Goal: Transaction & Acquisition: Purchase product/service

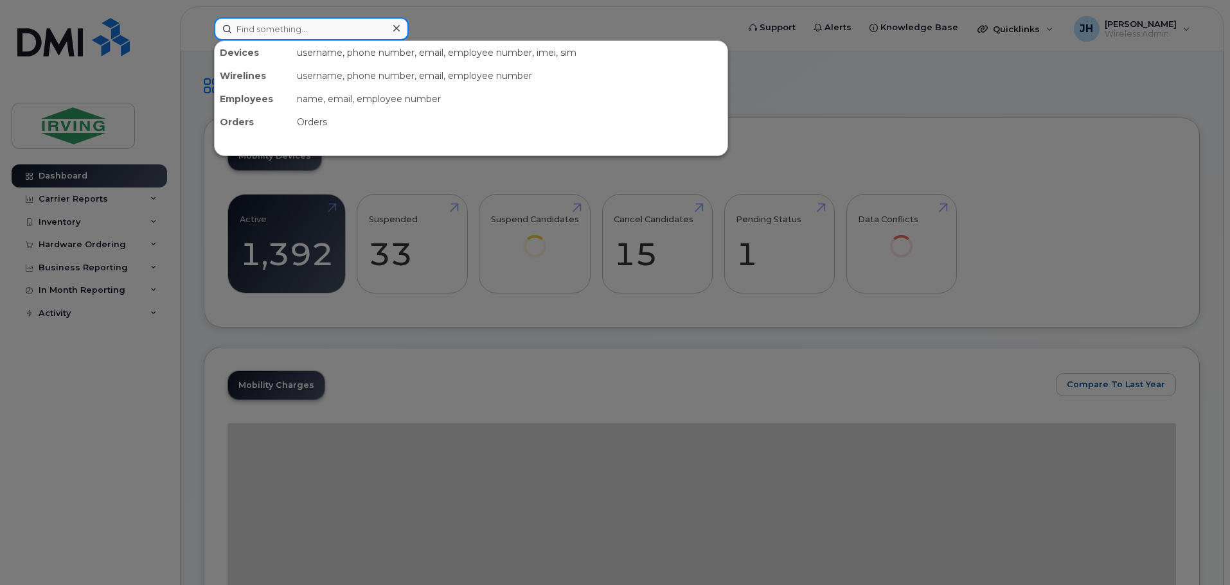
click at [266, 30] on input at bounding box center [311, 28] width 195 height 23
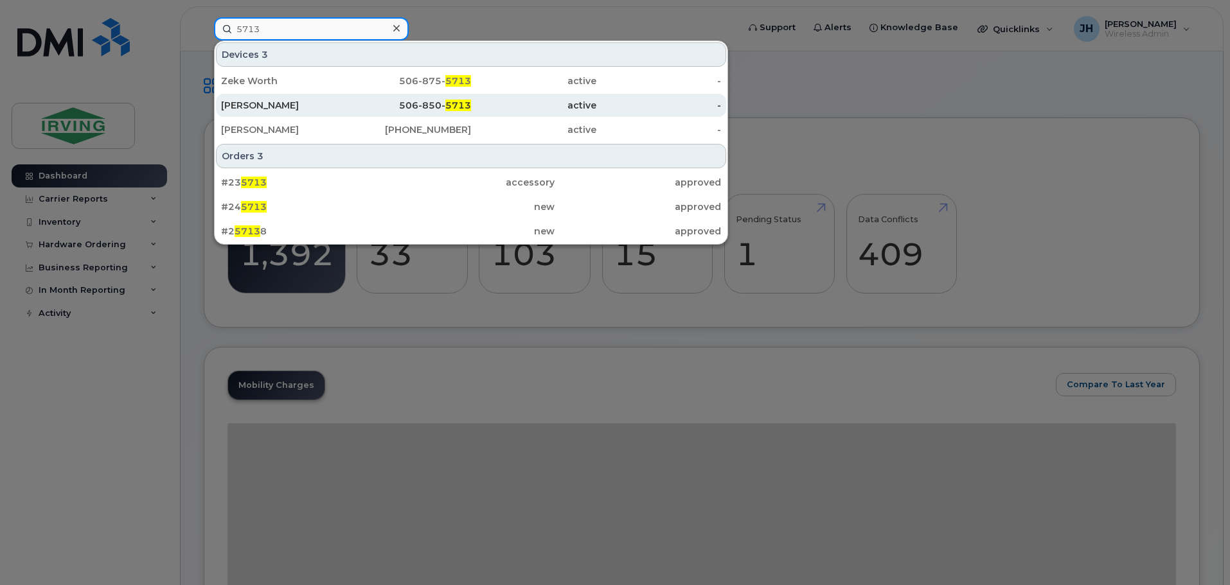
type input "5713"
click at [312, 103] on div "[PERSON_NAME]" at bounding box center [283, 105] width 125 height 13
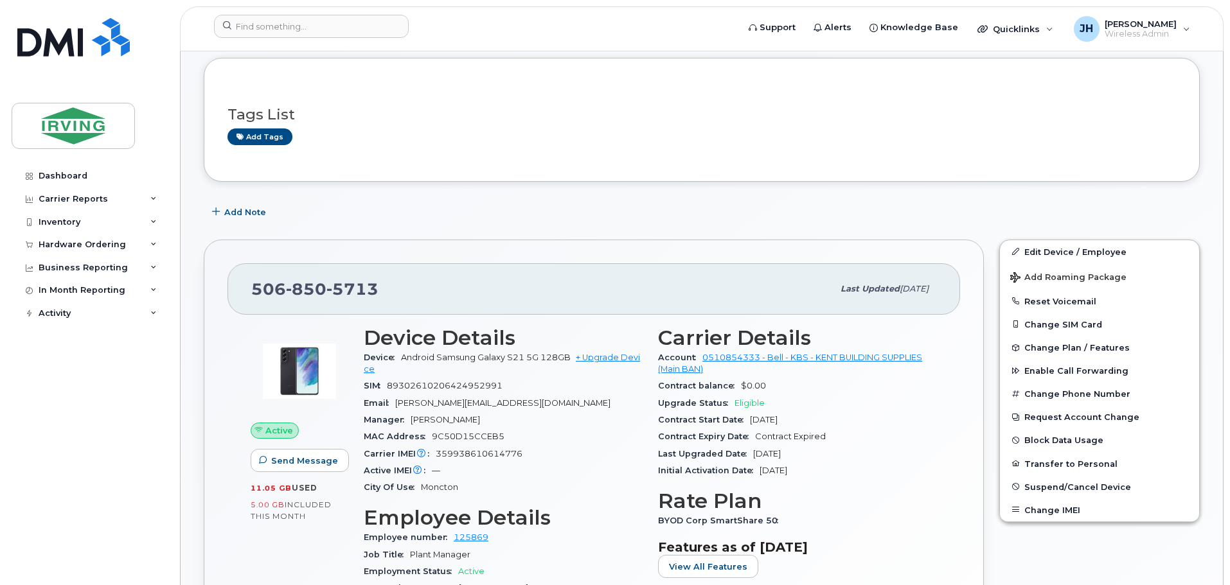
scroll to position [257, 0]
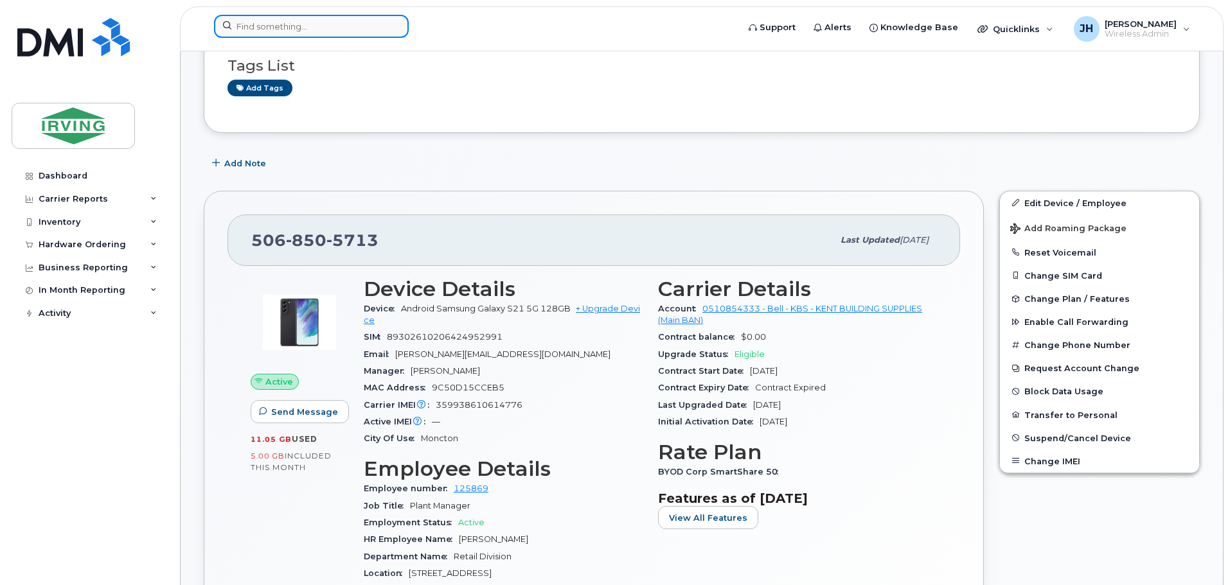
click at [333, 26] on input at bounding box center [311, 26] width 195 height 23
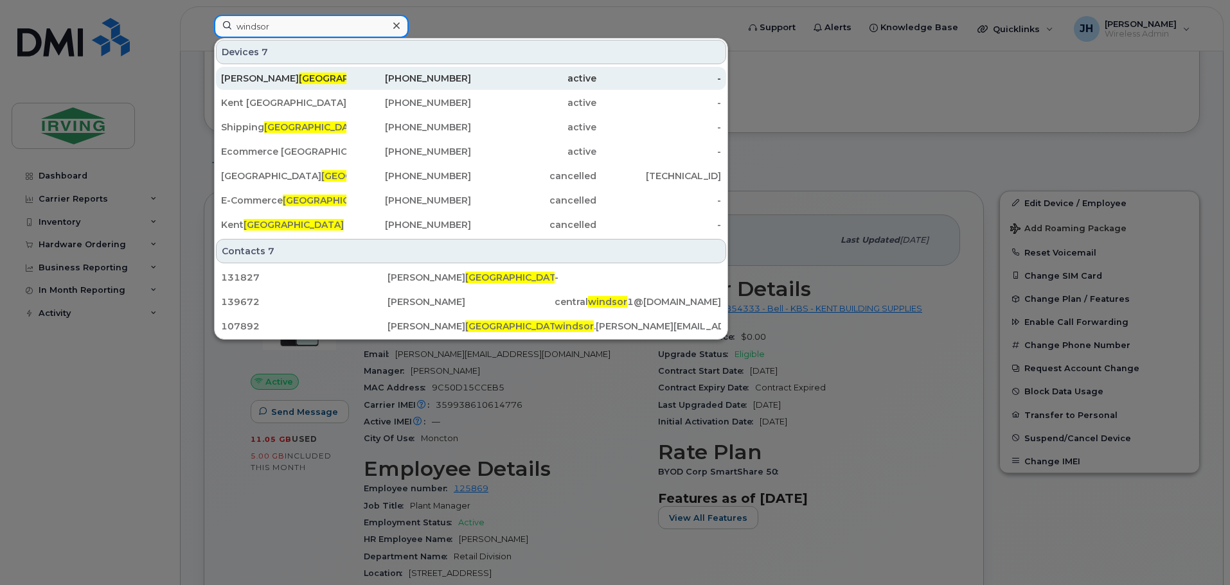
type input "windsor"
click at [299, 78] on span "Windsor" at bounding box center [349, 79] width 100 height 12
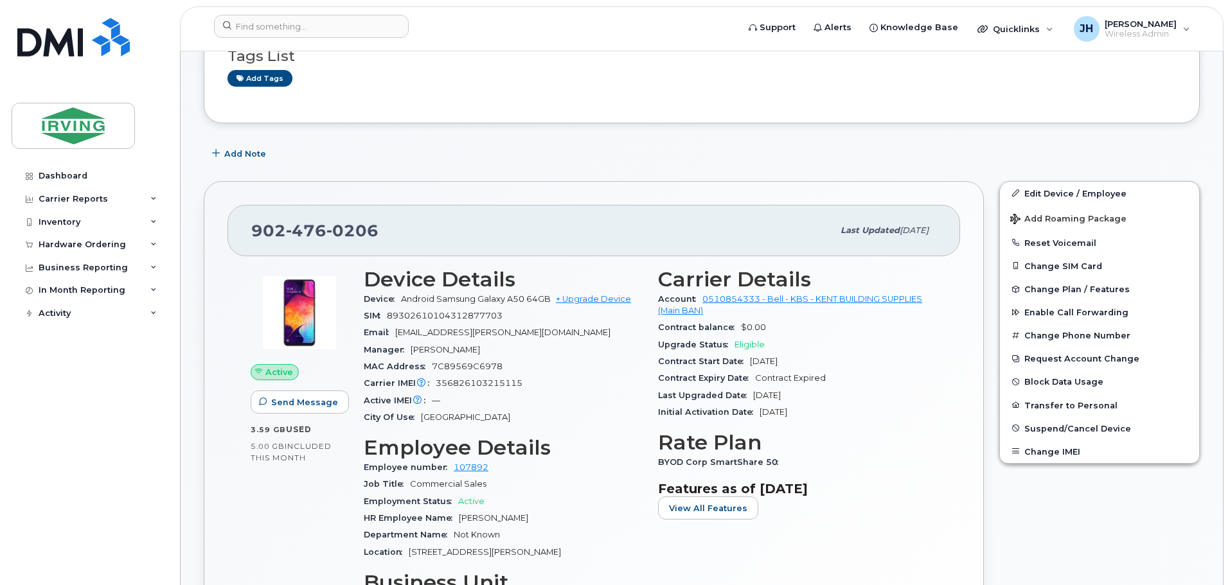
scroll to position [193, 0]
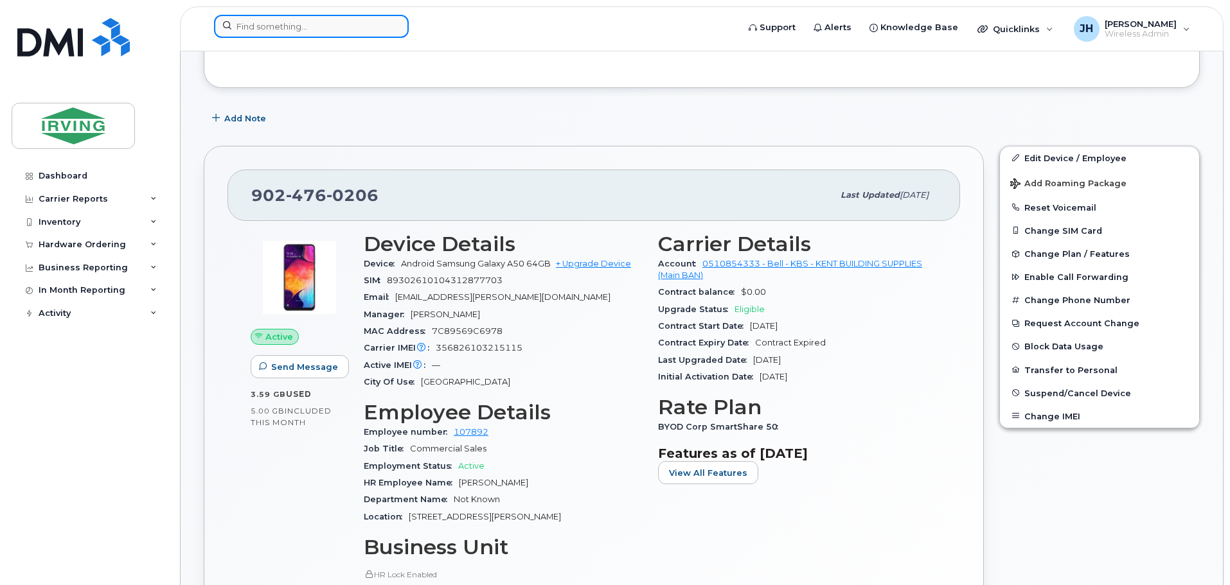
click at [274, 31] on input at bounding box center [311, 26] width 195 height 23
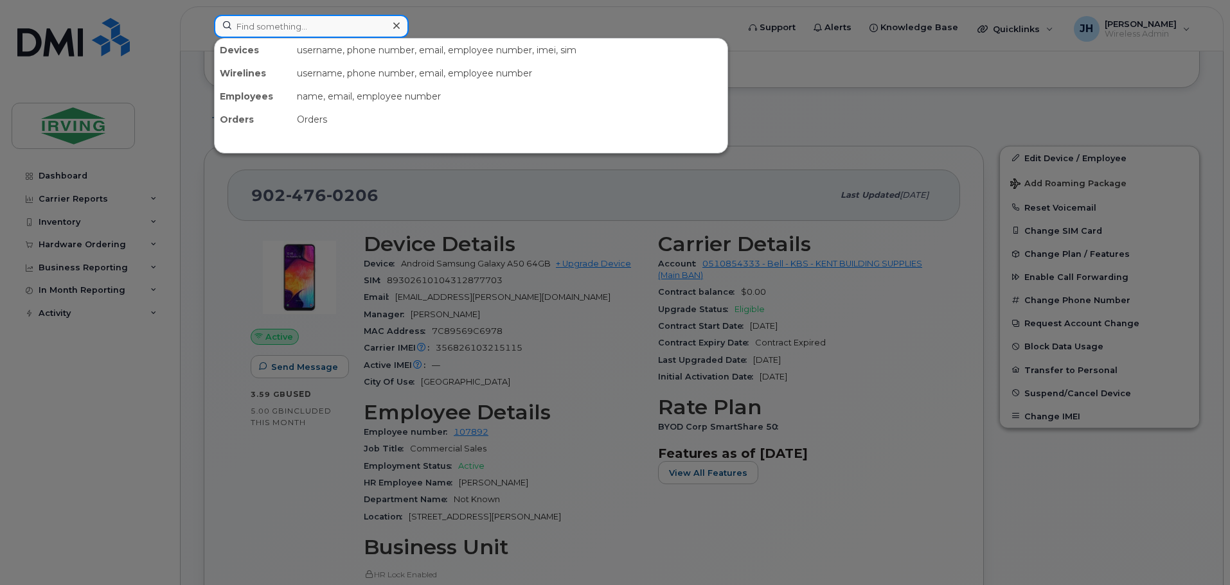
drag, startPoint x: 303, startPoint y: 33, endPoint x: 312, endPoint y: 30, distance: 9.5
click at [303, 33] on input at bounding box center [311, 26] width 195 height 23
type input "richard"
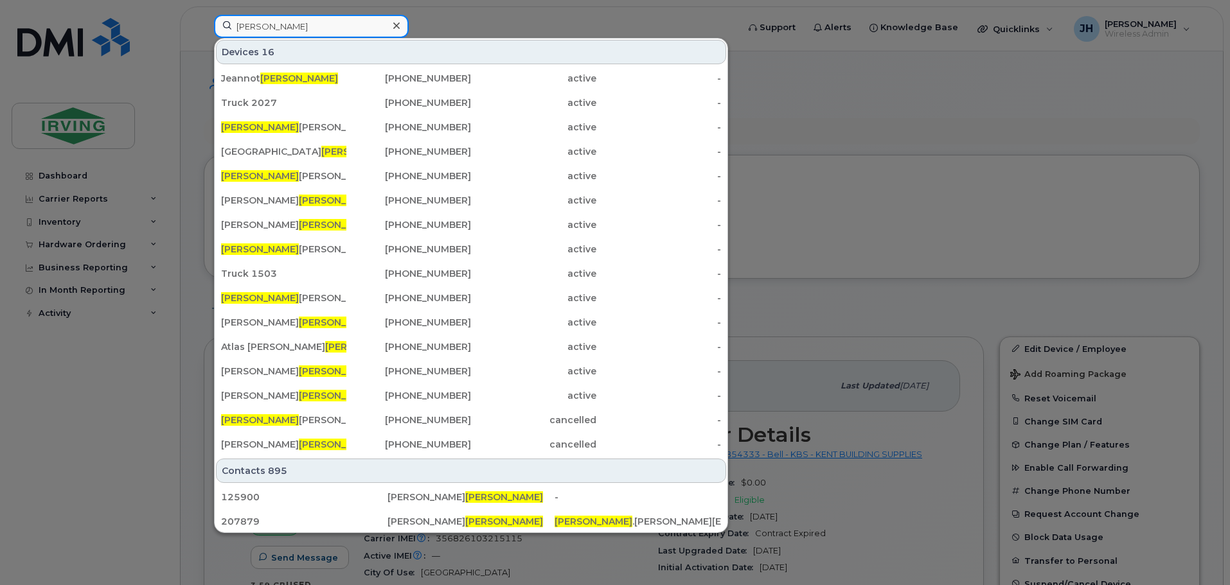
scroll to position [0, 0]
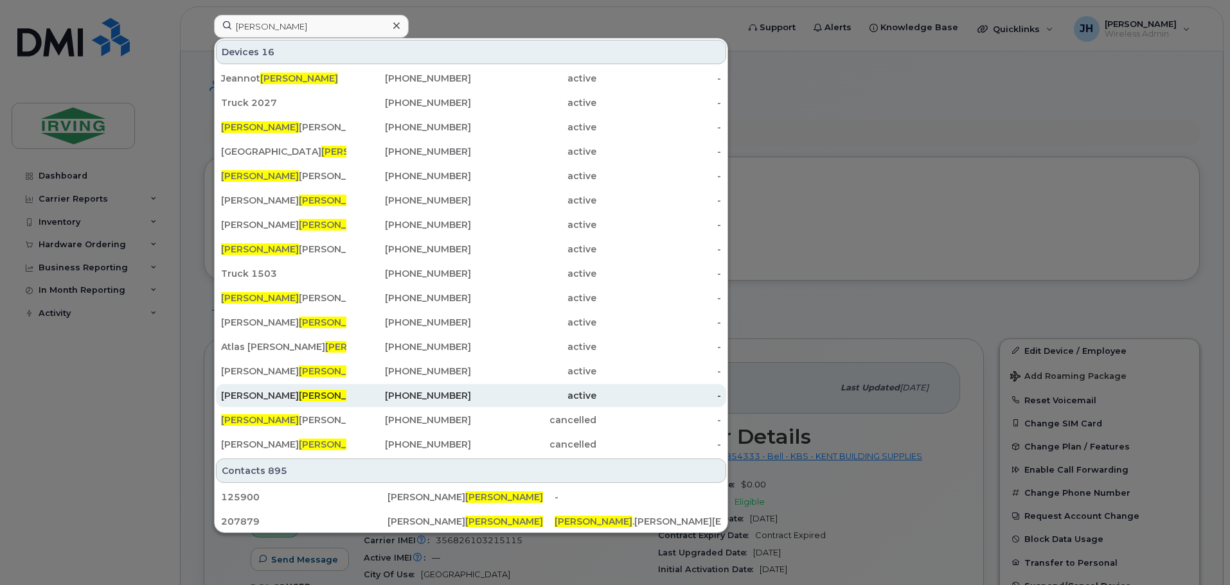
click at [317, 394] on div "Marc-Andre Richard" at bounding box center [283, 395] width 125 height 13
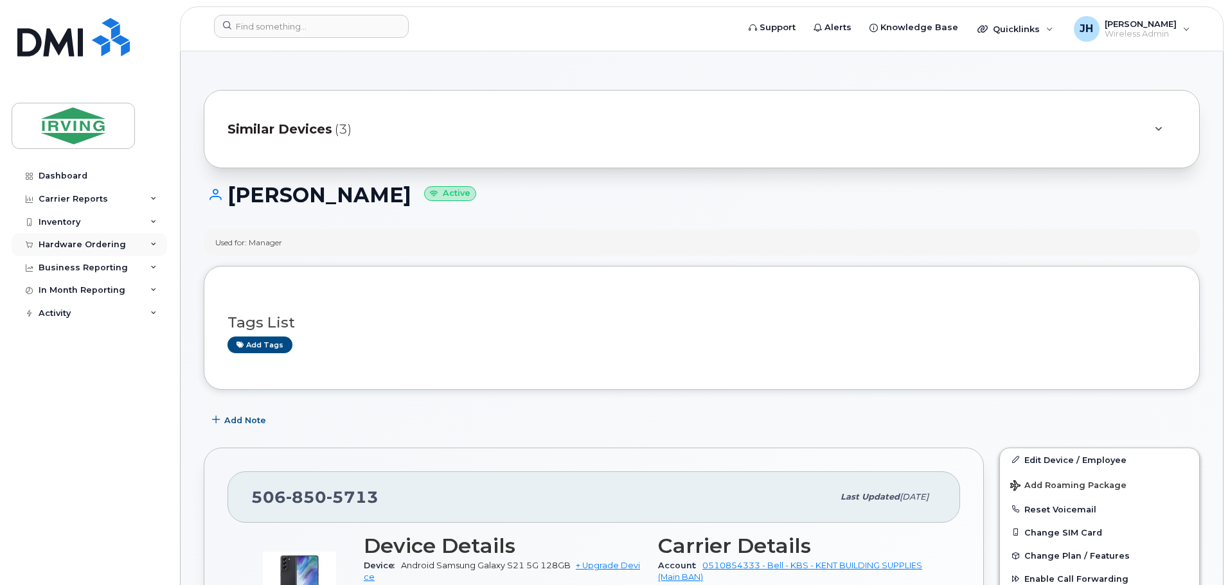
click at [90, 243] on div "Hardware Ordering" at bounding box center [82, 245] width 87 height 10
click at [72, 288] on div "Orders" at bounding box center [59, 293] width 31 height 12
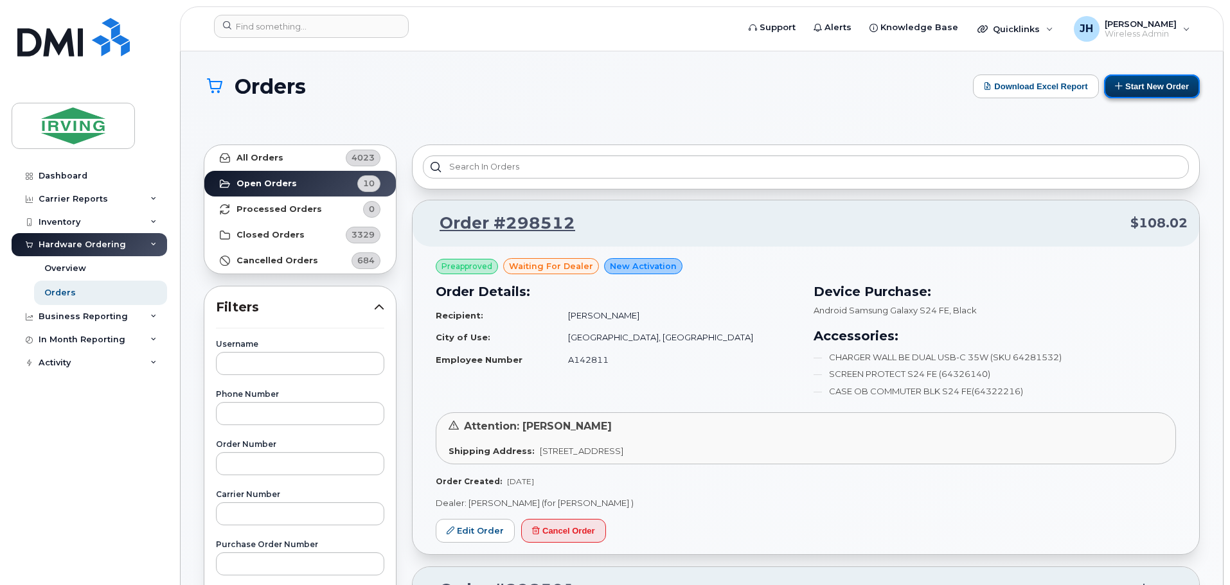
click at [1167, 89] on button "Start New Order" at bounding box center [1152, 87] width 96 height 24
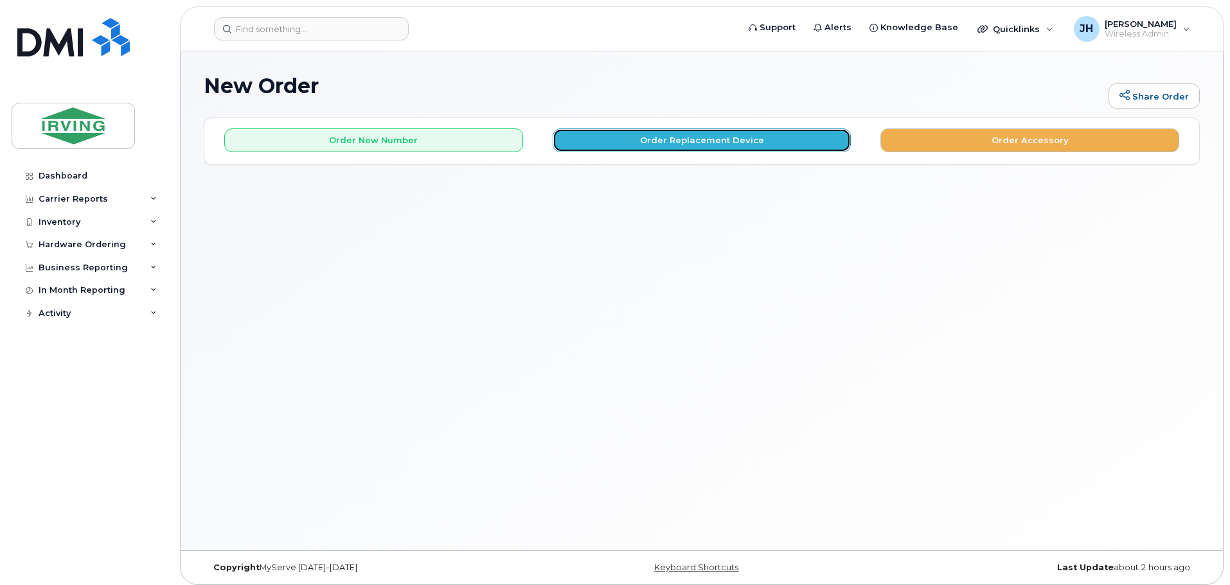
click at [695, 143] on button "Order Replacement Device" at bounding box center [701, 140] width 299 height 24
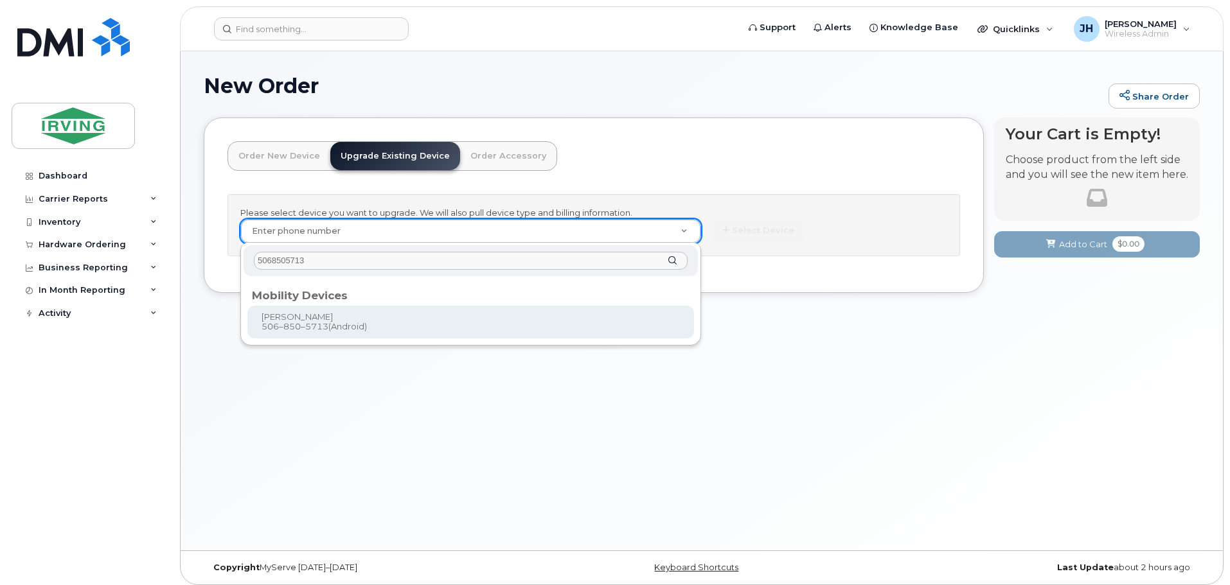
type input "5068505713"
type input "698062"
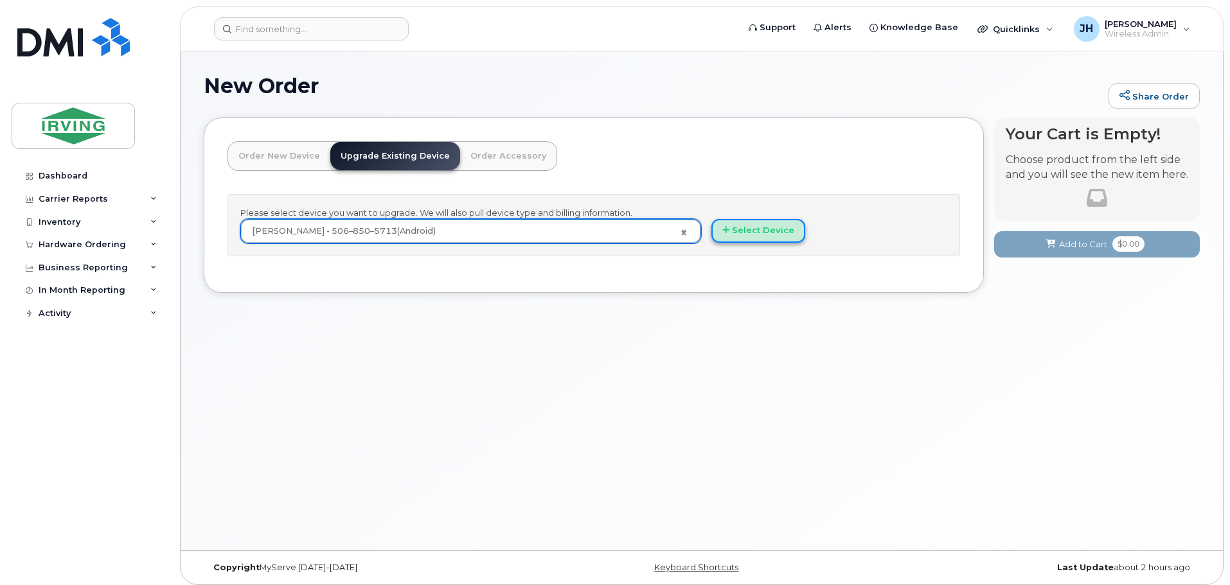
click at [775, 236] on button "Select Device" at bounding box center [758, 231] width 94 height 24
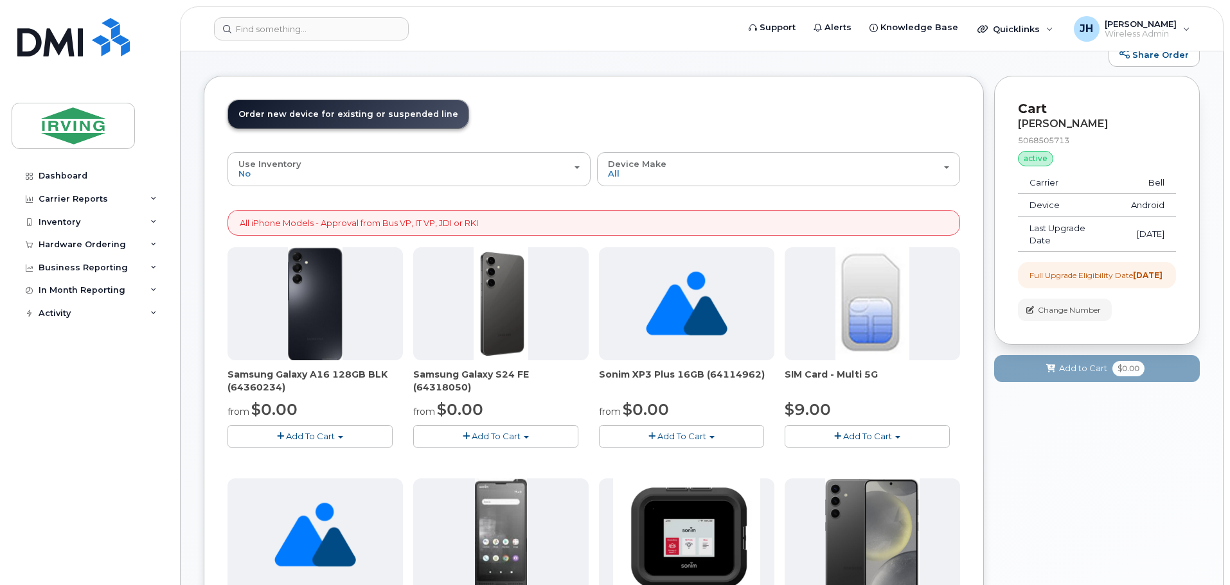
scroll to position [64, 0]
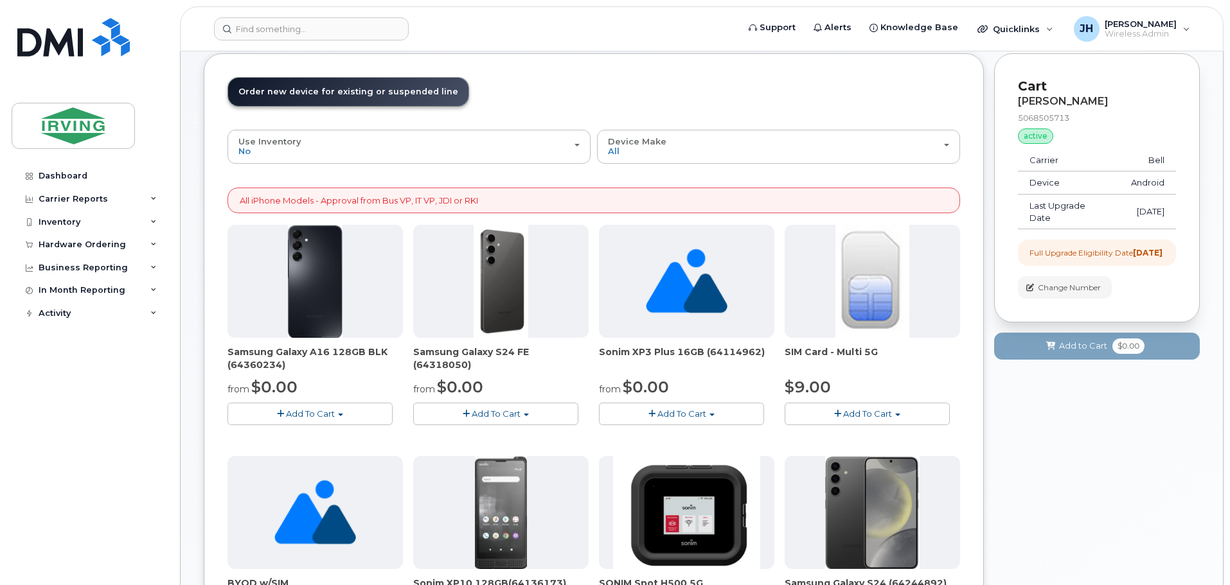
click at [500, 411] on span "Add To Cart" at bounding box center [496, 414] width 49 height 10
click at [476, 435] on link "$0.00 - 3 year term - voice & data plan (128GB)" at bounding box center [527, 438] width 223 height 16
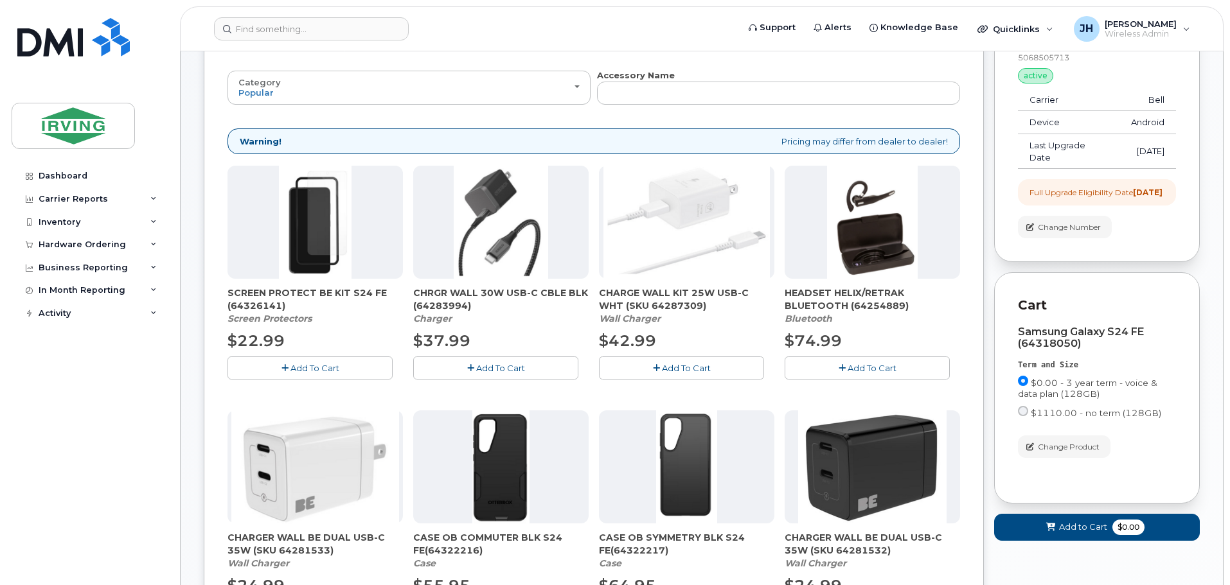
scroll to position [0, 0]
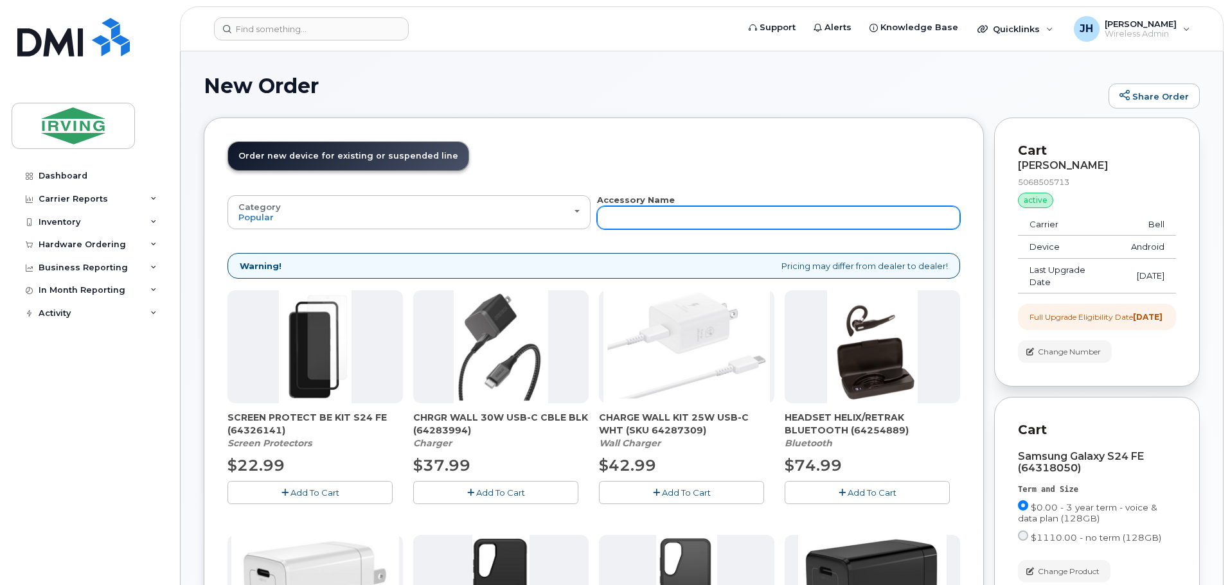
click at [627, 218] on input "text" at bounding box center [778, 217] width 363 height 23
type input "6408"
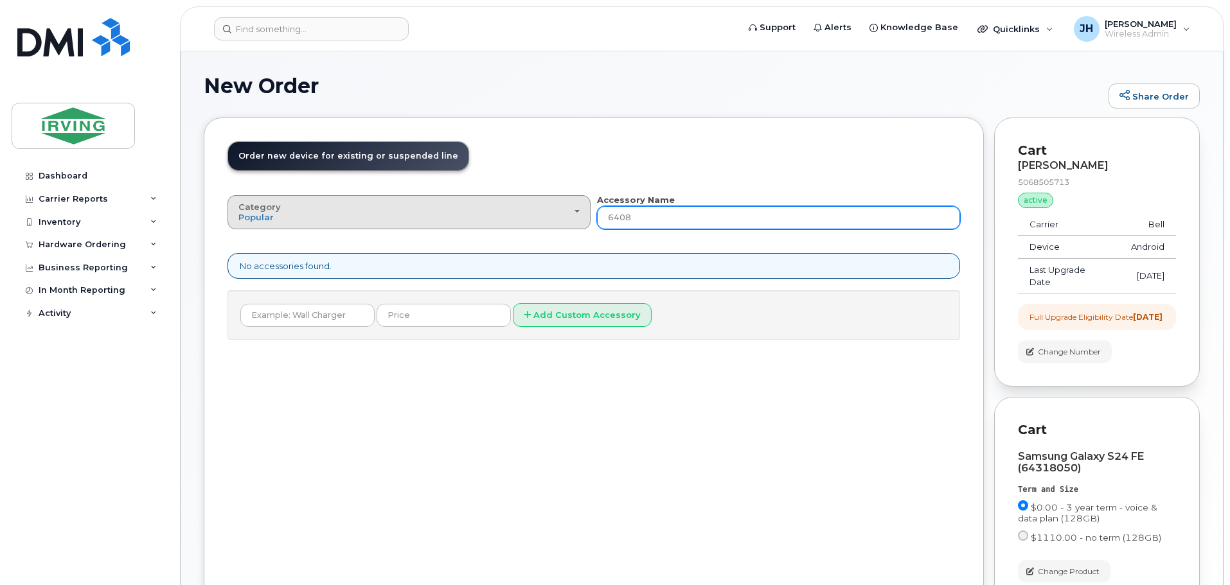
drag, startPoint x: 651, startPoint y: 219, endPoint x: 565, endPoint y: 218, distance: 86.7
click at [565, 218] on div "Category Popular All Charger Car Charger Case Wall Charger Bluetooth SIM Card A…" at bounding box center [593, 211] width 732 height 35
type input "block"
drag, startPoint x: 672, startPoint y: 224, endPoint x: 575, endPoint y: 224, distance: 97.0
click at [575, 224] on div "Category Popular All Charger Car Charger Case Wall Charger Bluetooth SIM Card A…" at bounding box center [593, 211] width 732 height 35
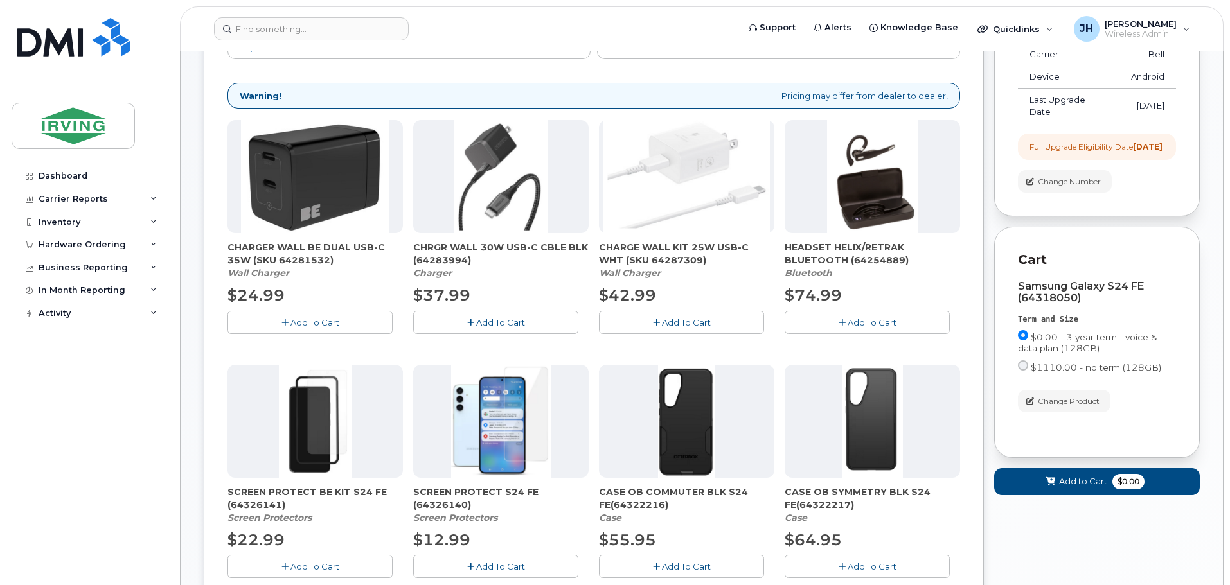
scroll to position [193, 0]
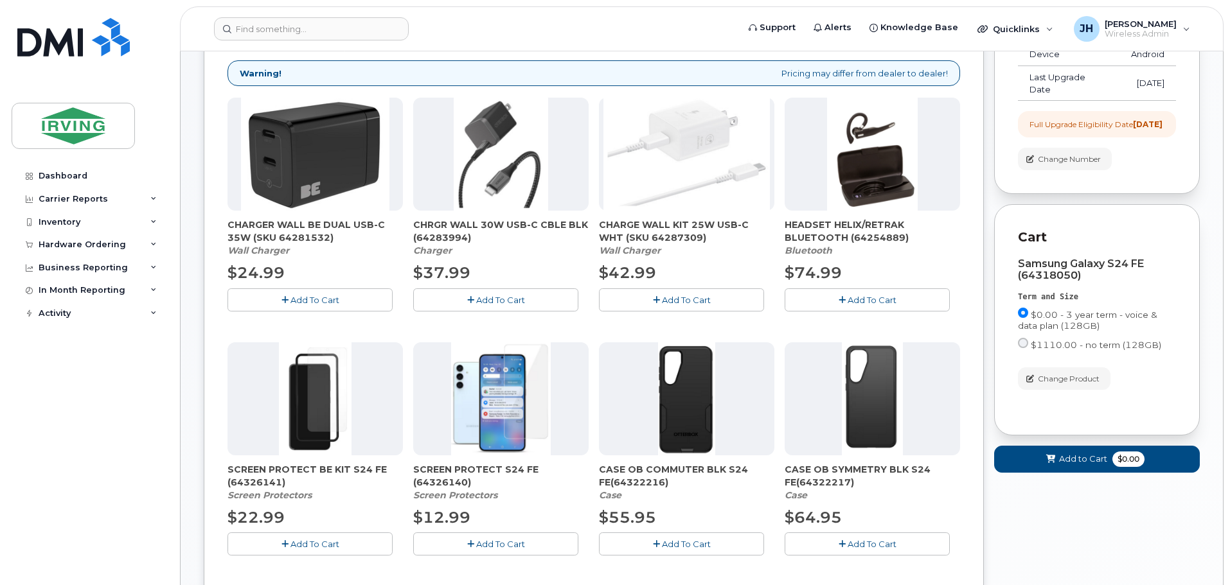
click at [291, 231] on span "CHARGER WALL BE DUAL USB-C 35W (SKU 64281532)" at bounding box center [314, 231] width 175 height 26
click at [230, 221] on span "CHARGER WALL BE DUAL USB-C 35W (SKU 64281532)" at bounding box center [314, 231] width 175 height 26
drag, startPoint x: 229, startPoint y: 225, endPoint x: 335, endPoint y: 238, distance: 107.4
click at [335, 238] on span "CHARGER WALL BE DUAL USB-C 35W (SKU 64281532)" at bounding box center [314, 231] width 175 height 26
copy span "CHARGER WALL BE DUAL USB-C 35W (SKU 64281532)"
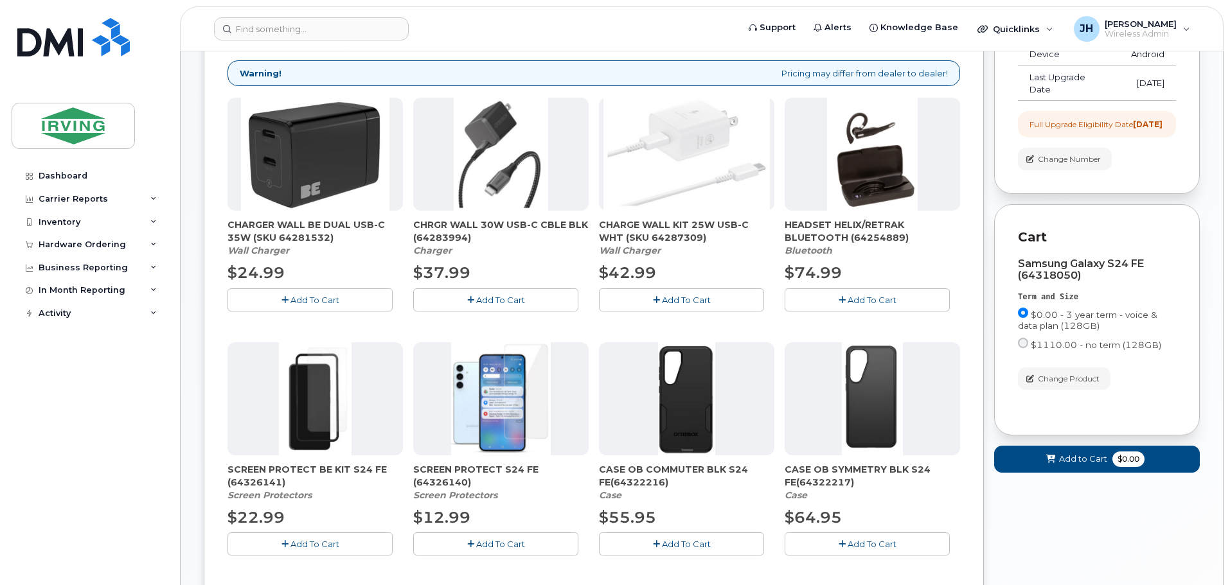
click at [333, 303] on span "Add To Cart" at bounding box center [314, 300] width 49 height 10
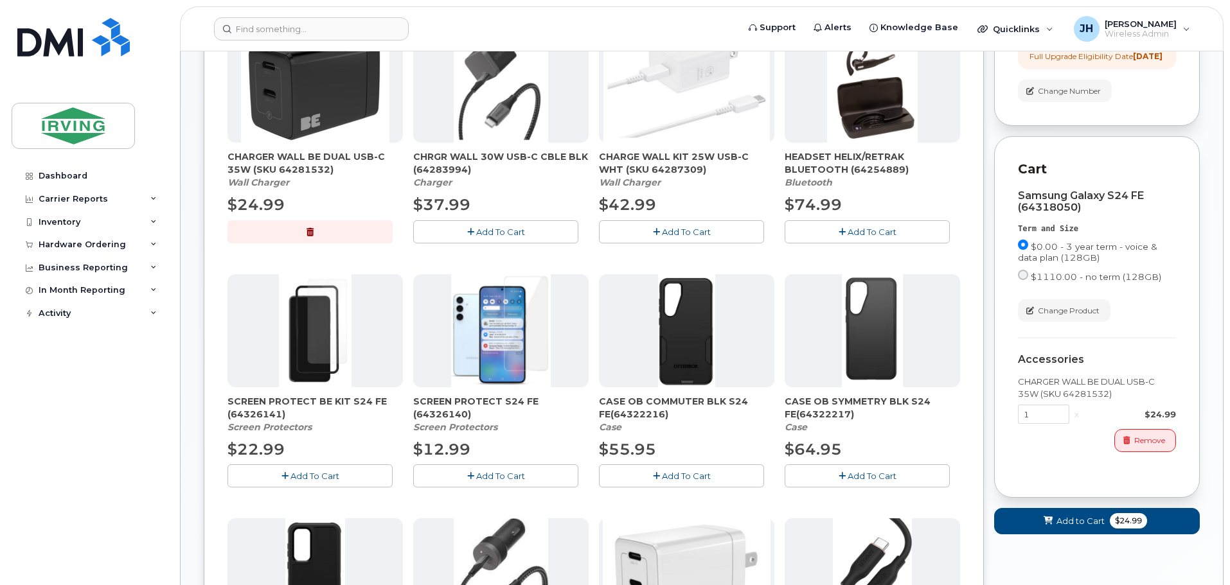
scroll to position [321, 0]
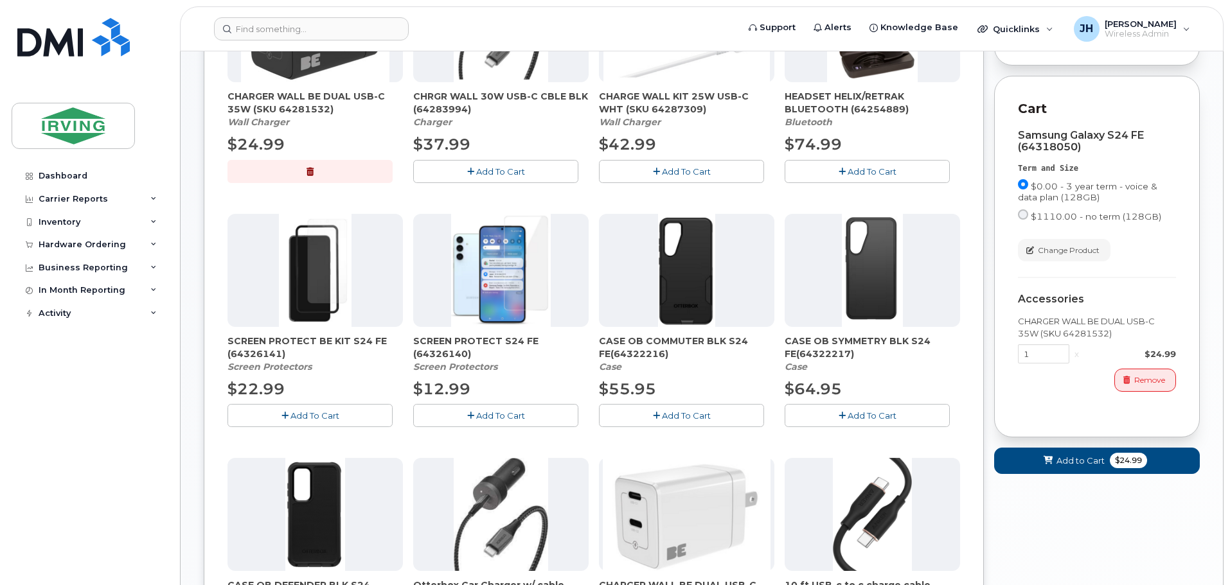
click at [688, 414] on span "Add To Cart" at bounding box center [686, 415] width 49 height 10
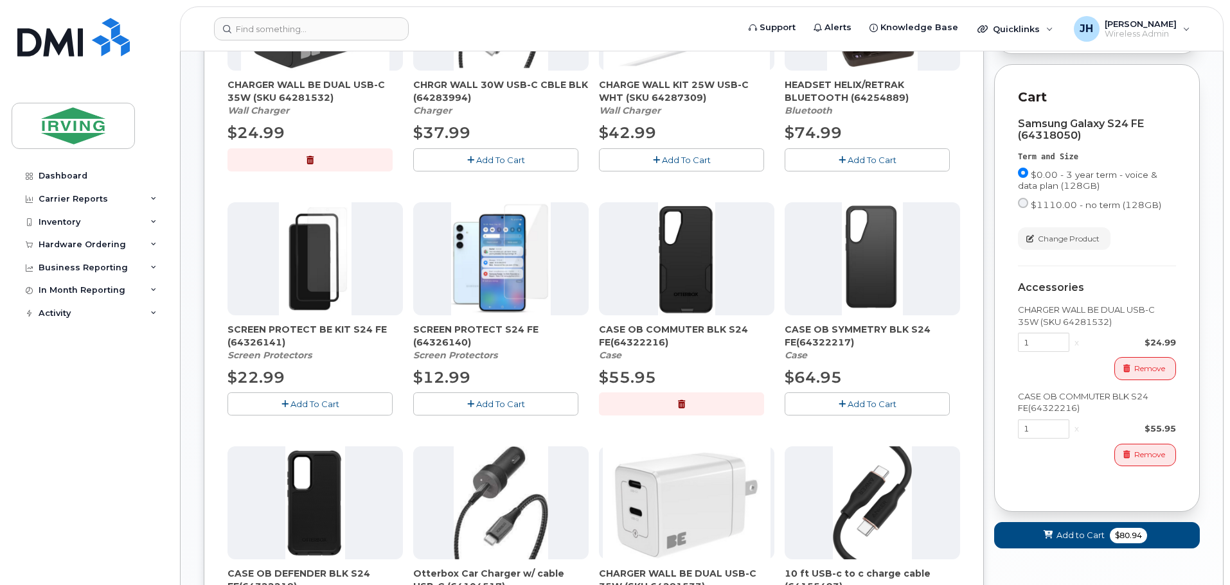
scroll to position [385, 0]
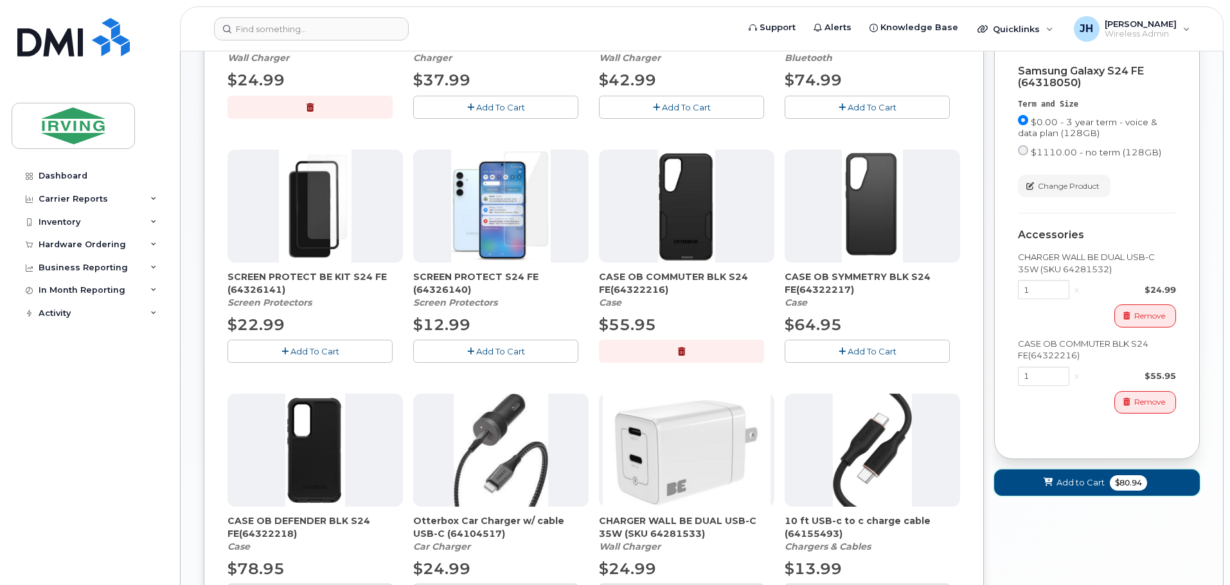
click at [1081, 489] on span "Add to Cart" at bounding box center [1080, 483] width 48 height 12
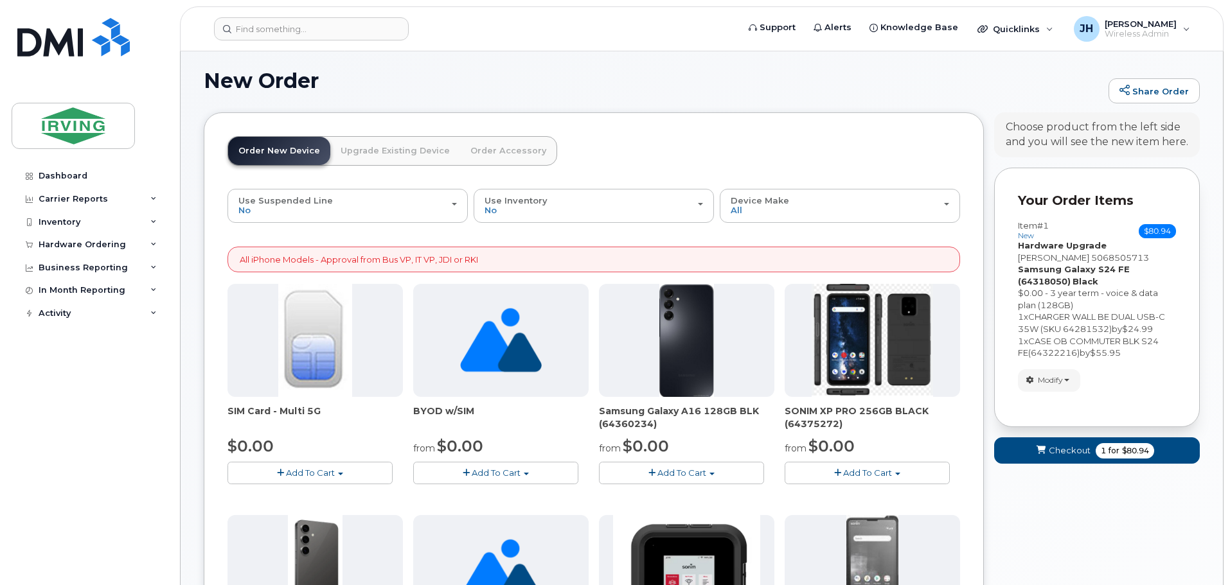
scroll to position [0, 0]
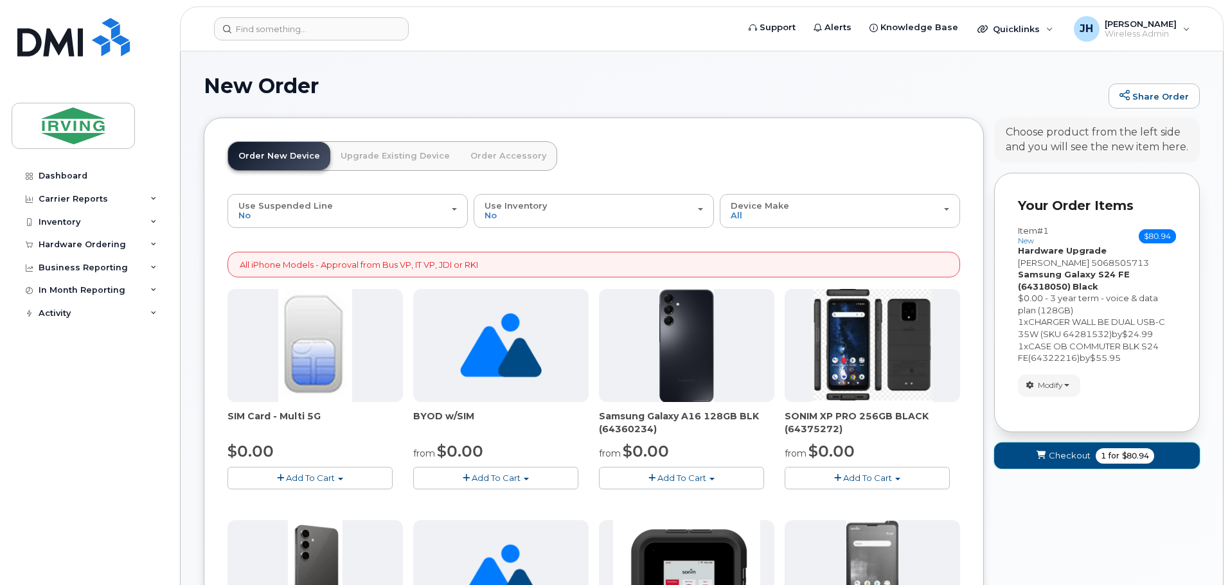
click at [1059, 454] on span "Checkout" at bounding box center [1069, 456] width 42 height 12
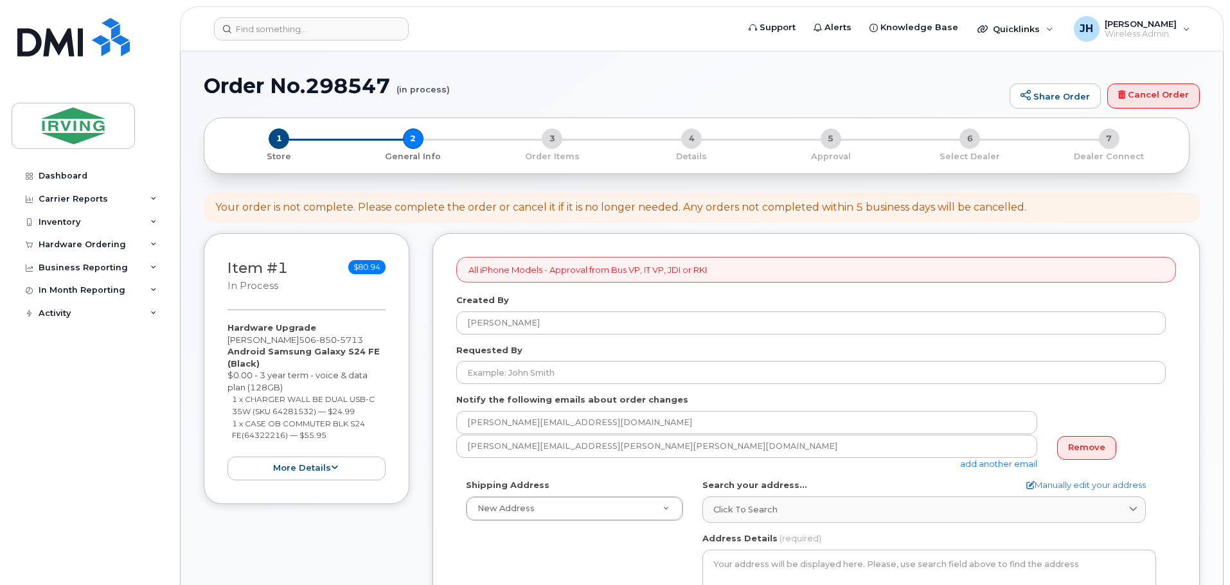
select select
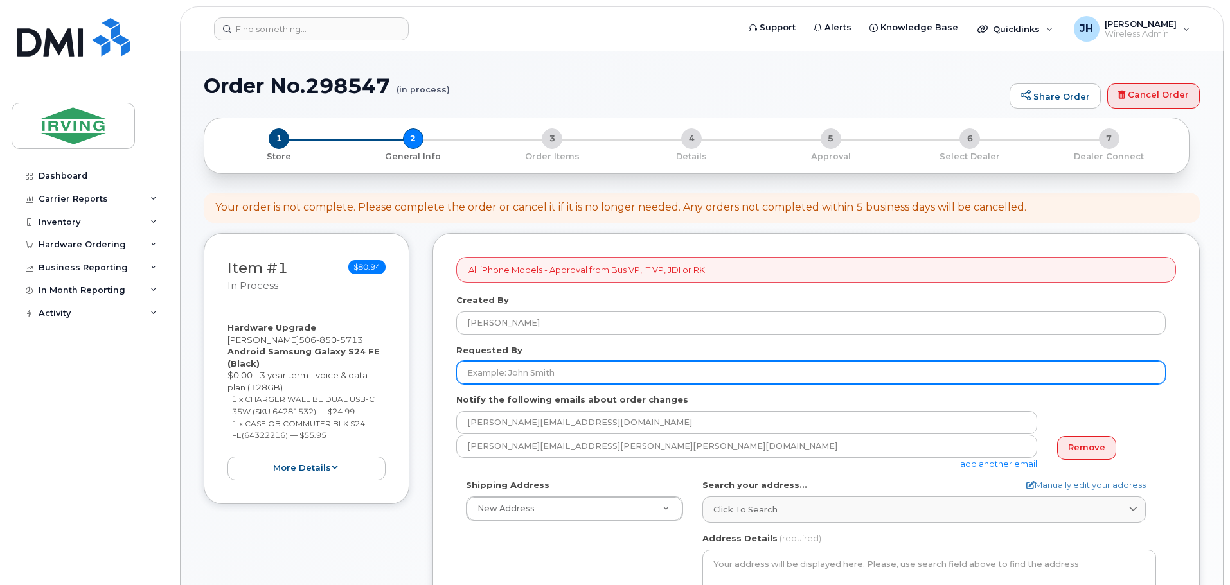
click at [569, 375] on input "Requested By" at bounding box center [810, 372] width 709 height 23
type input "[PERSON_NAME]"
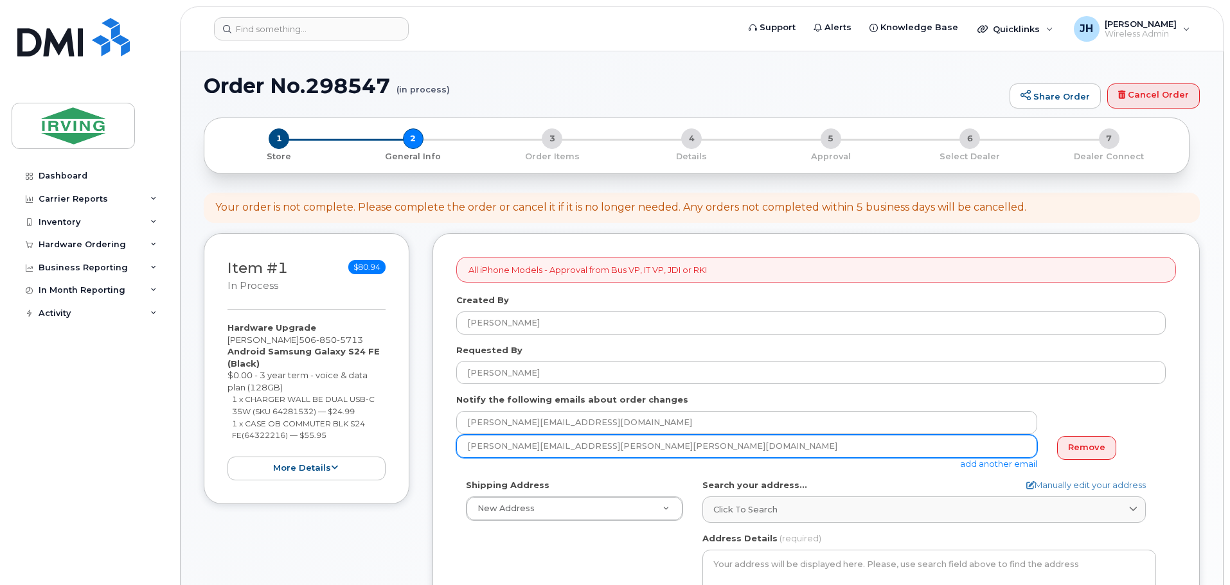
drag, startPoint x: 572, startPoint y: 448, endPoint x: 426, endPoint y: 445, distance: 145.8
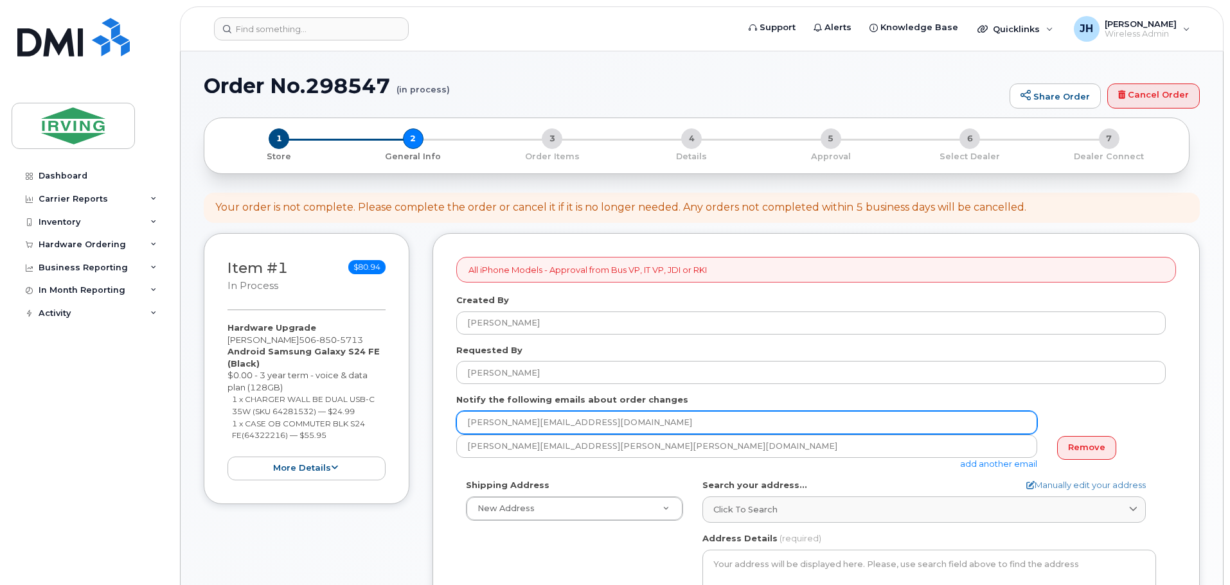
drag, startPoint x: 545, startPoint y: 423, endPoint x: 430, endPoint y: 427, distance: 114.4
paste input "[PERSON_NAME].[PERSON_NAME]@[PERSON_NAME]"
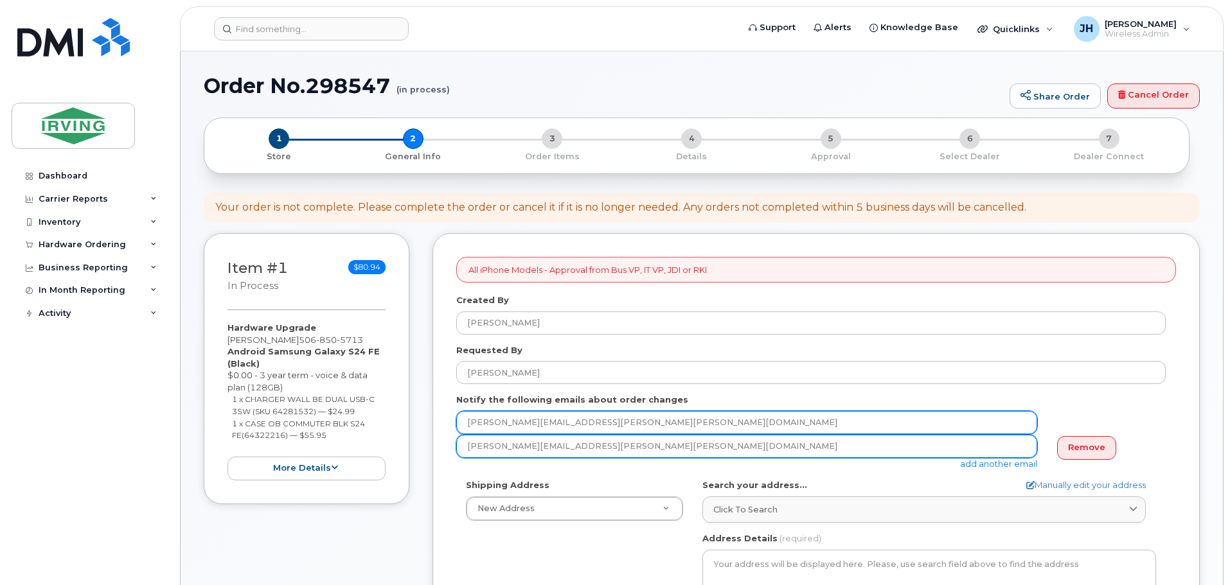
type input "[PERSON_NAME][EMAIL_ADDRESS][PERSON_NAME][PERSON_NAME][DOMAIN_NAME]"
drag, startPoint x: 983, startPoint y: 455, endPoint x: 1000, endPoint y: 455, distance: 17.3
click at [983, 455] on input "[PERSON_NAME][EMAIL_ADDRESS][PERSON_NAME][PERSON_NAME][DOMAIN_NAME]" at bounding box center [746, 446] width 581 height 23
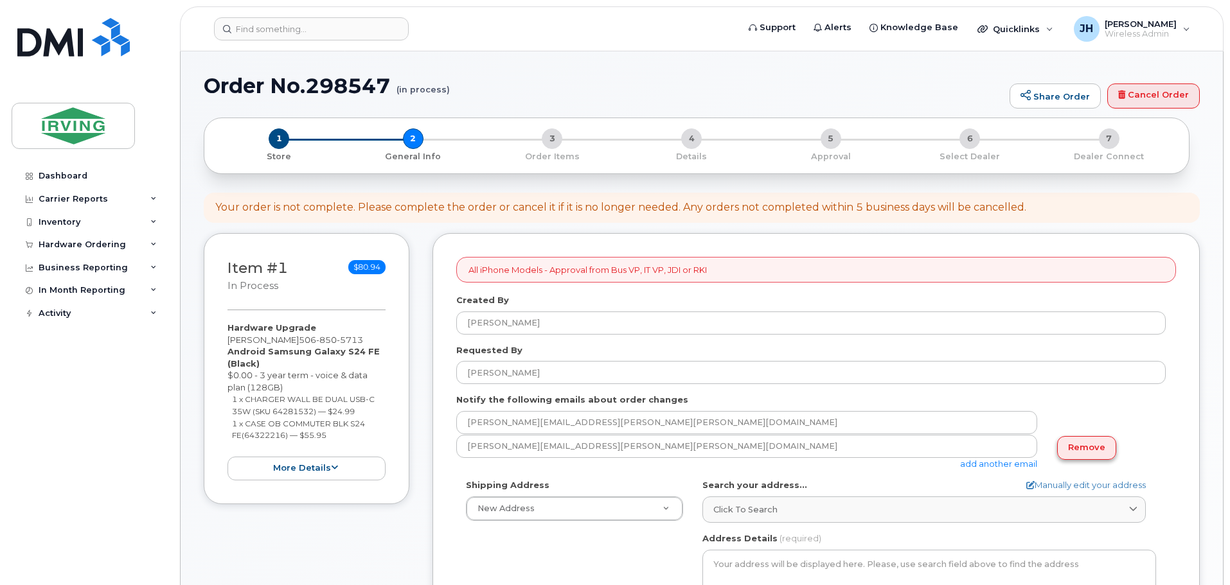
click at [1089, 451] on link "Remove" at bounding box center [1086, 448] width 59 height 24
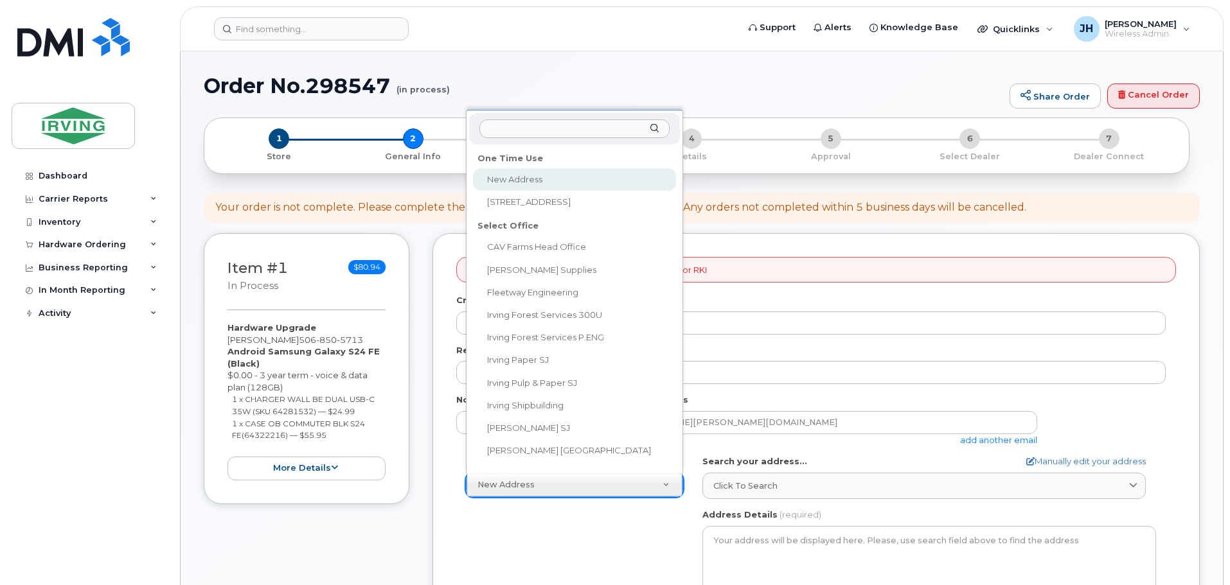
scroll to position [10, 0]
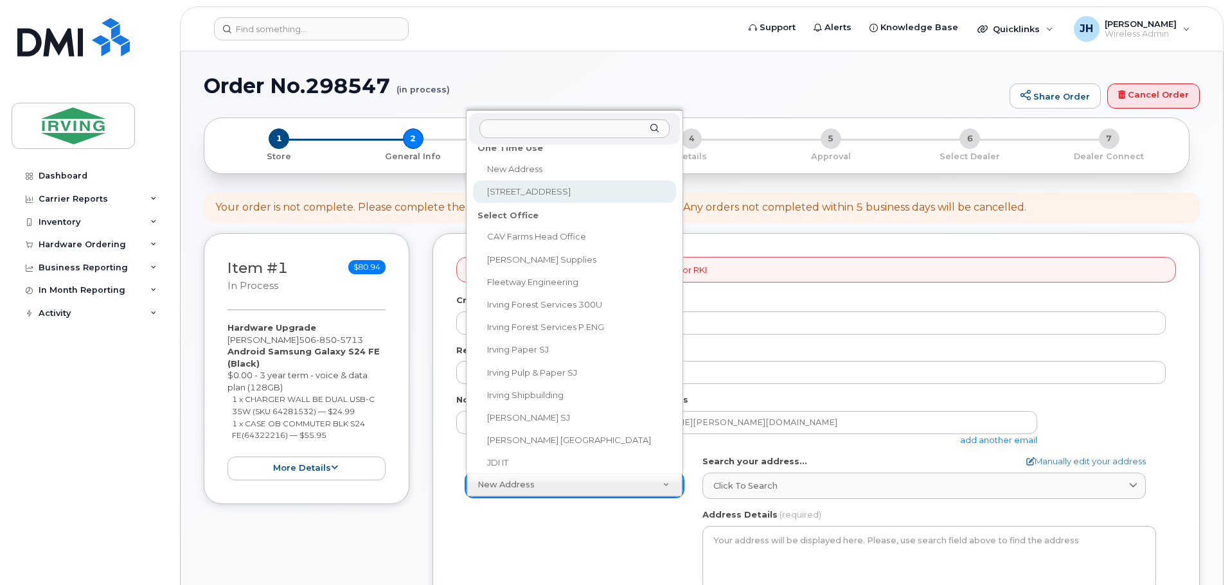
select select "[STREET_ADDRESS]"
type textarea "[STREET_ADDRESS][PERSON_NAME]"
type input "9th floor"
type input "[PERSON_NAME]"
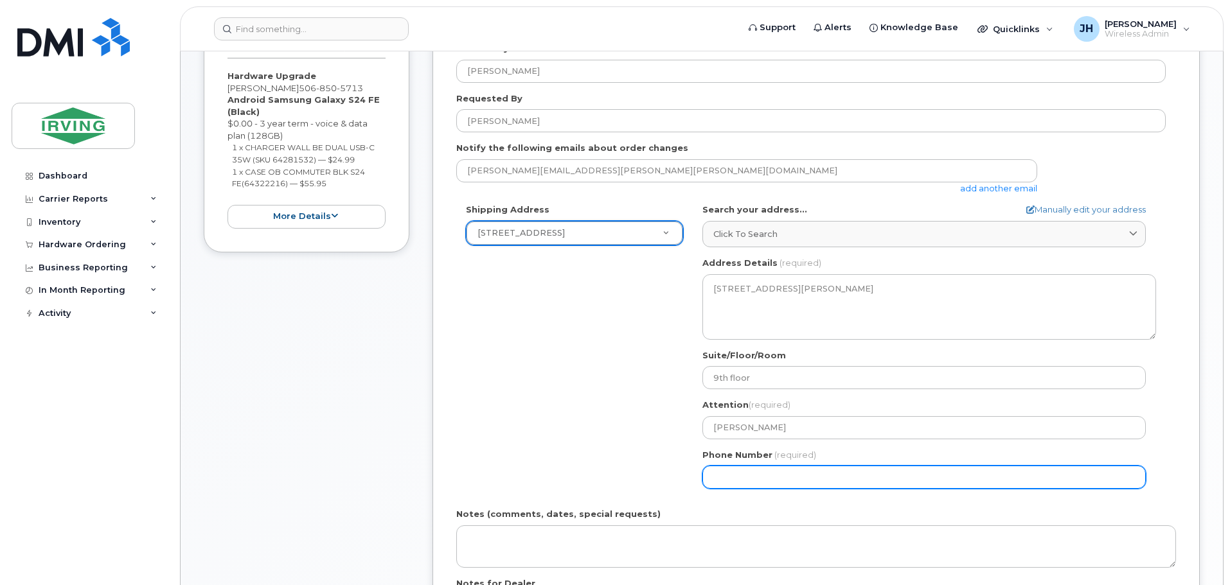
scroll to position [257, 0]
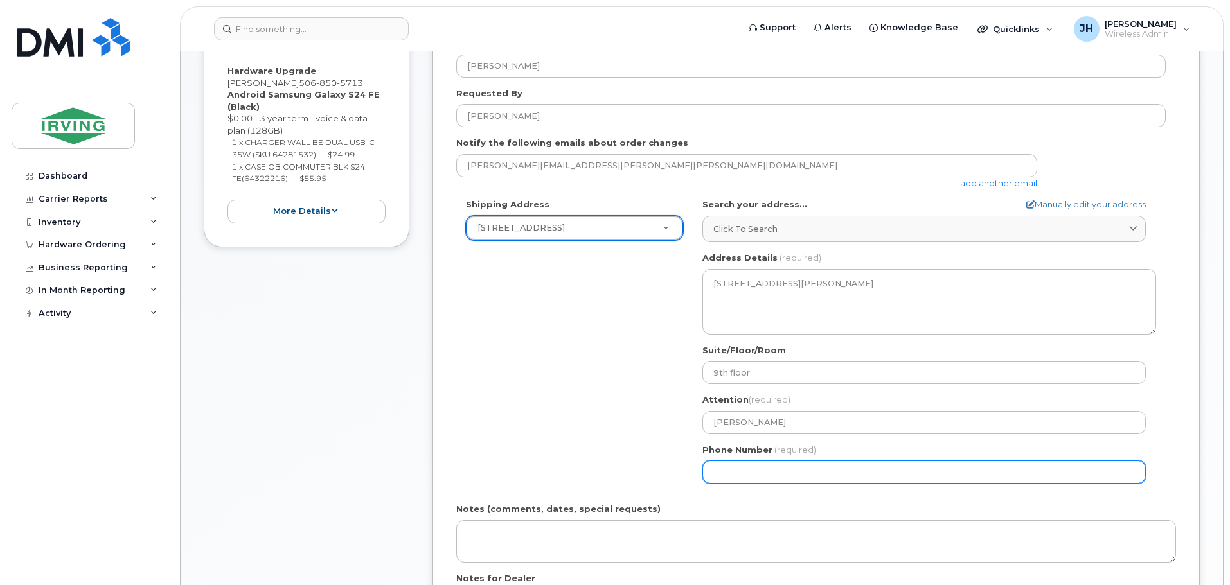
click at [730, 473] on input "Phone Number" at bounding box center [923, 472] width 443 height 23
type input "5066333779"
select select
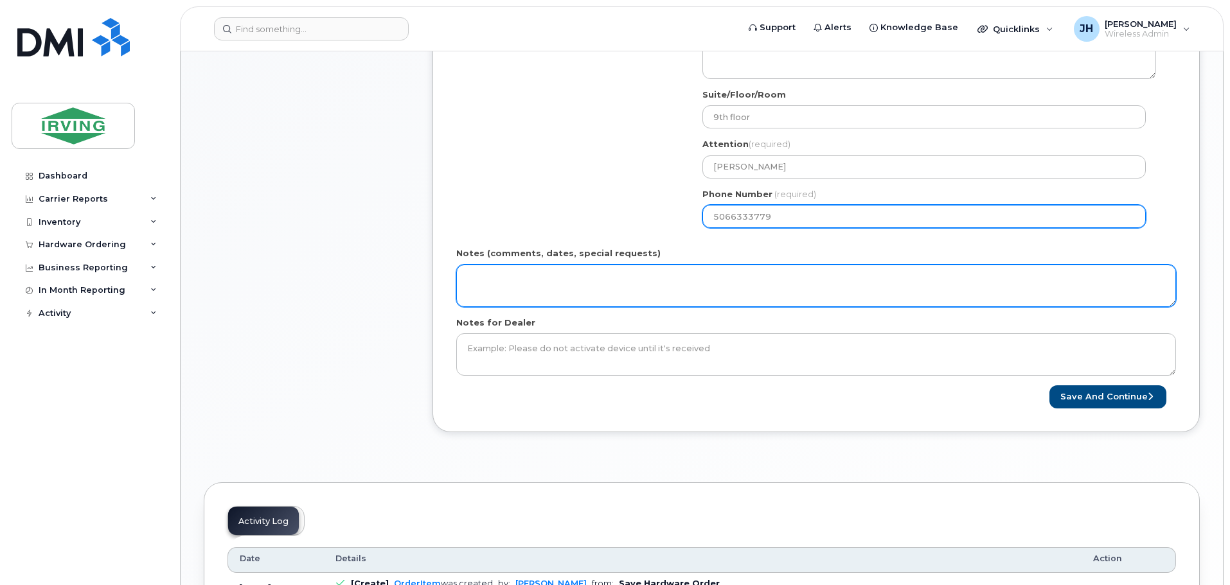
scroll to position [514, 0]
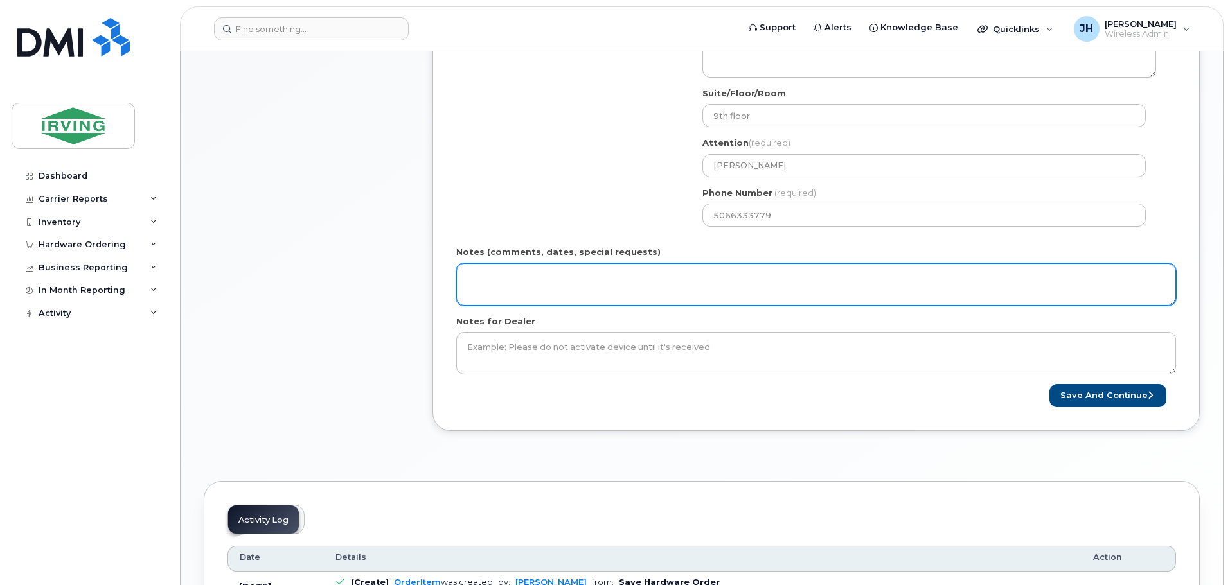
click at [491, 279] on textarea "Notes (comments, dates, special requests)" at bounding box center [815, 284] width 719 height 42
drag, startPoint x: 678, startPoint y: 279, endPoint x: 462, endPoint y: 277, distance: 215.9
click at [462, 277] on textarea "Please Rush. will pick up [DATE] at 4pm" at bounding box center [815, 284] width 719 height 42
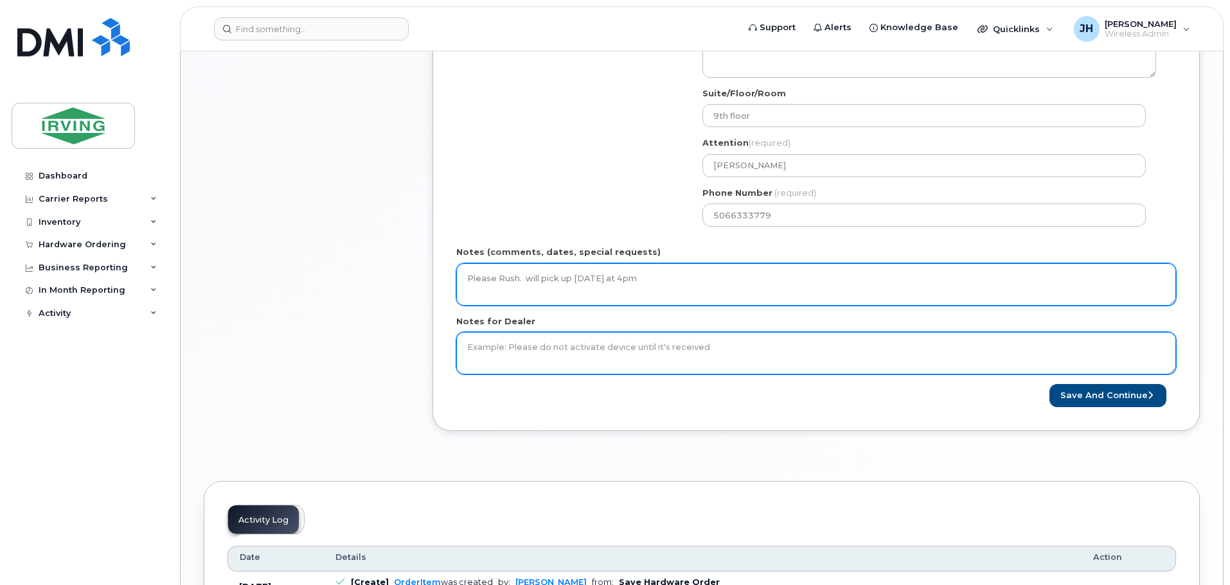
type textarea "Please Rush. will pick up [DATE] at 4pm"
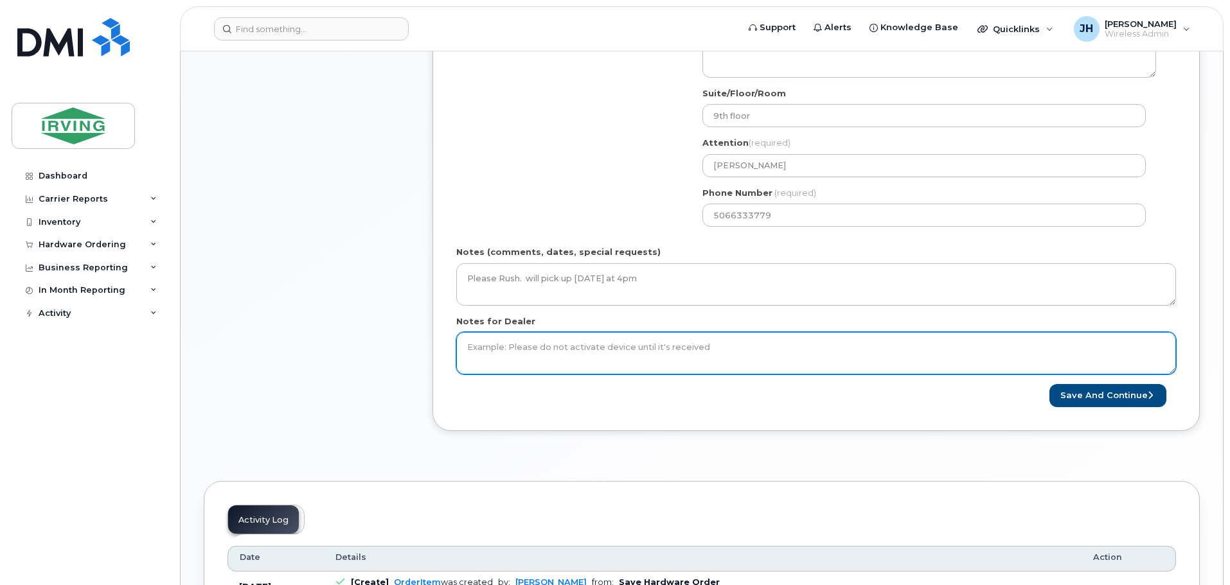
click at [495, 347] on textarea "Notes for Dealer" at bounding box center [815, 353] width 719 height 42
paste textarea "Please Rush. will pick up [DATE] at 4pm"
type textarea "Please Rush. will pick up [DATE] at 4pm"
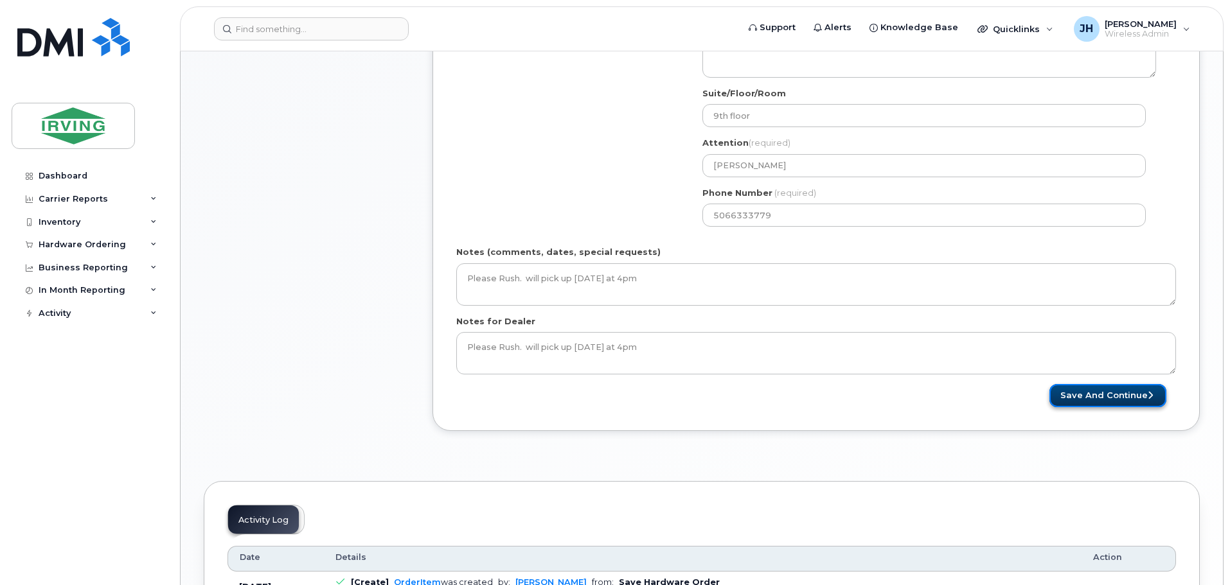
click at [1122, 401] on button "Save and Continue" at bounding box center [1107, 396] width 117 height 24
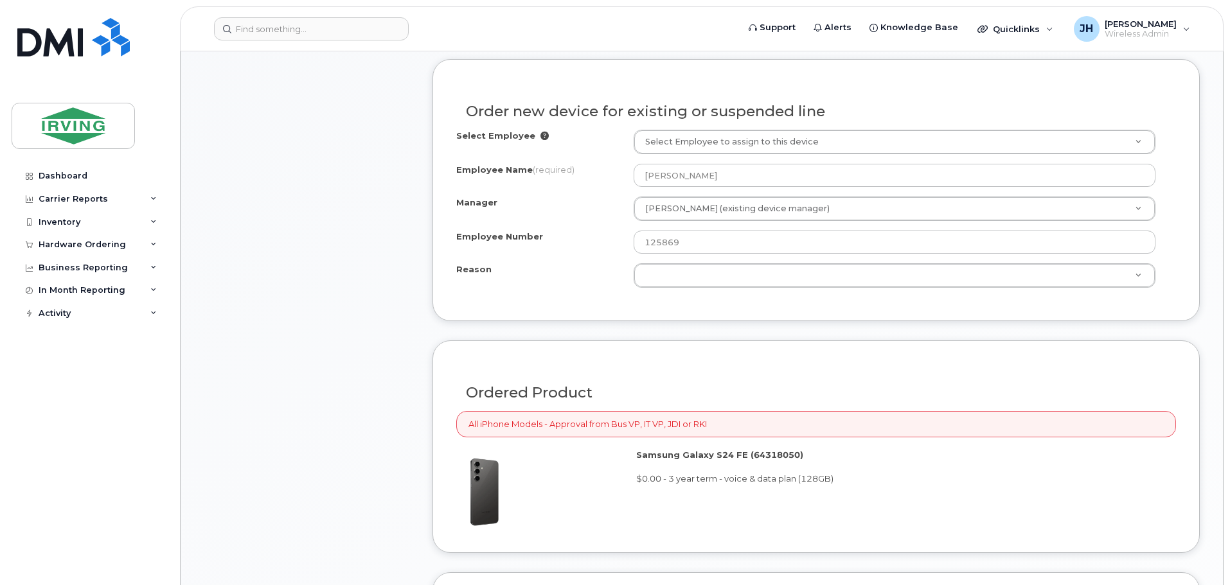
scroll to position [707, 0]
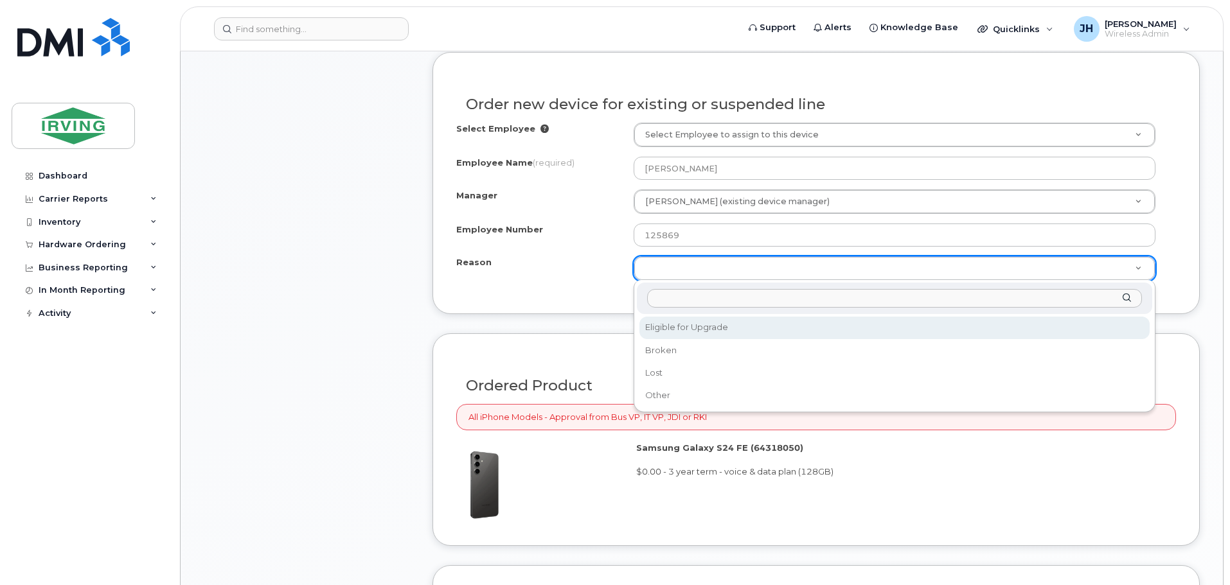
select select "eligible_for_upgrade"
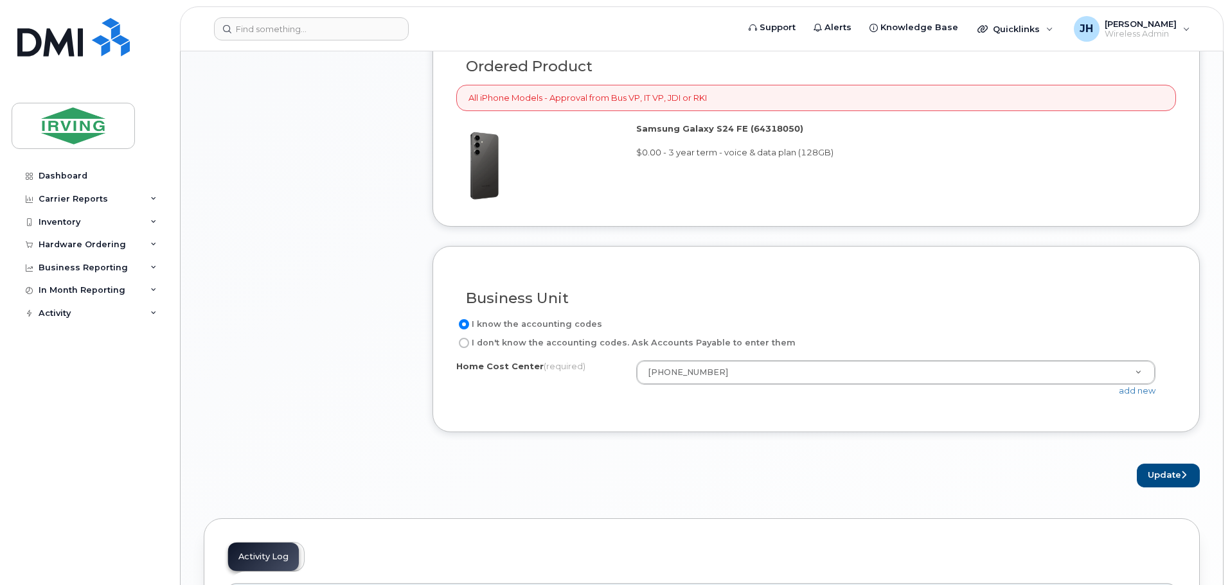
scroll to position [1028, 0]
click at [1149, 471] on button "Update" at bounding box center [1167, 474] width 63 height 24
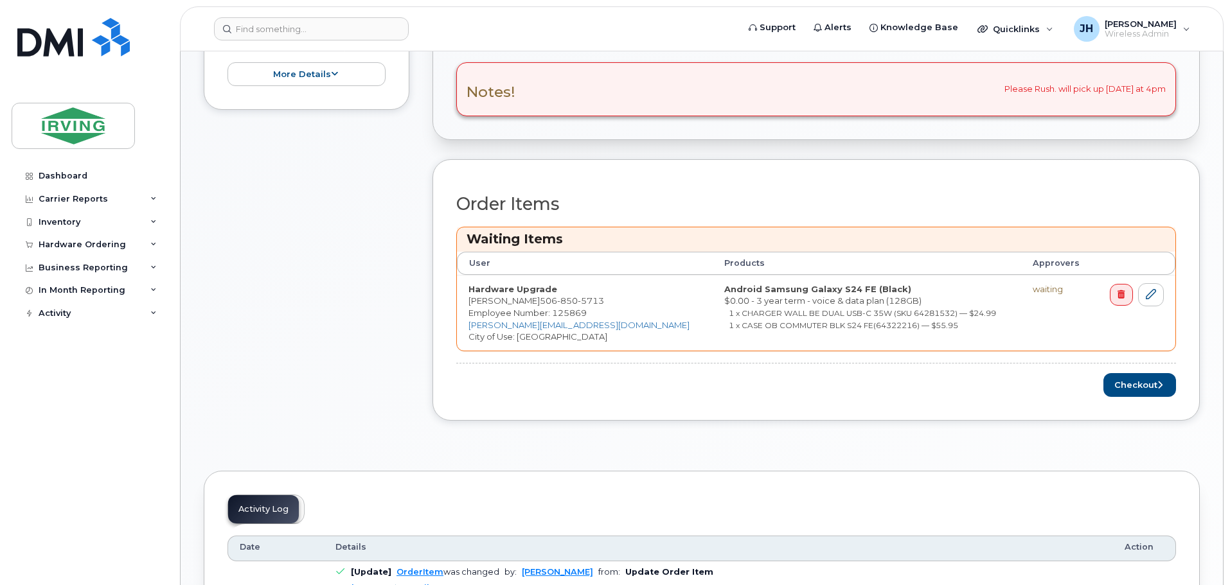
scroll to position [450, 0]
click at [1133, 384] on button "Checkout" at bounding box center [1139, 385] width 73 height 24
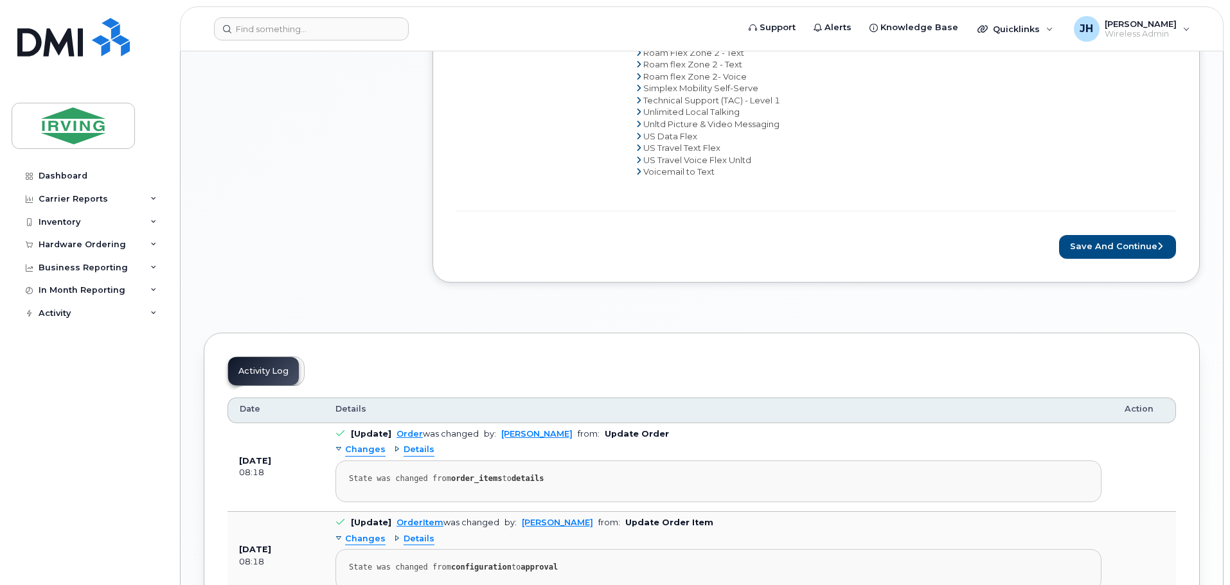
scroll to position [964, 0]
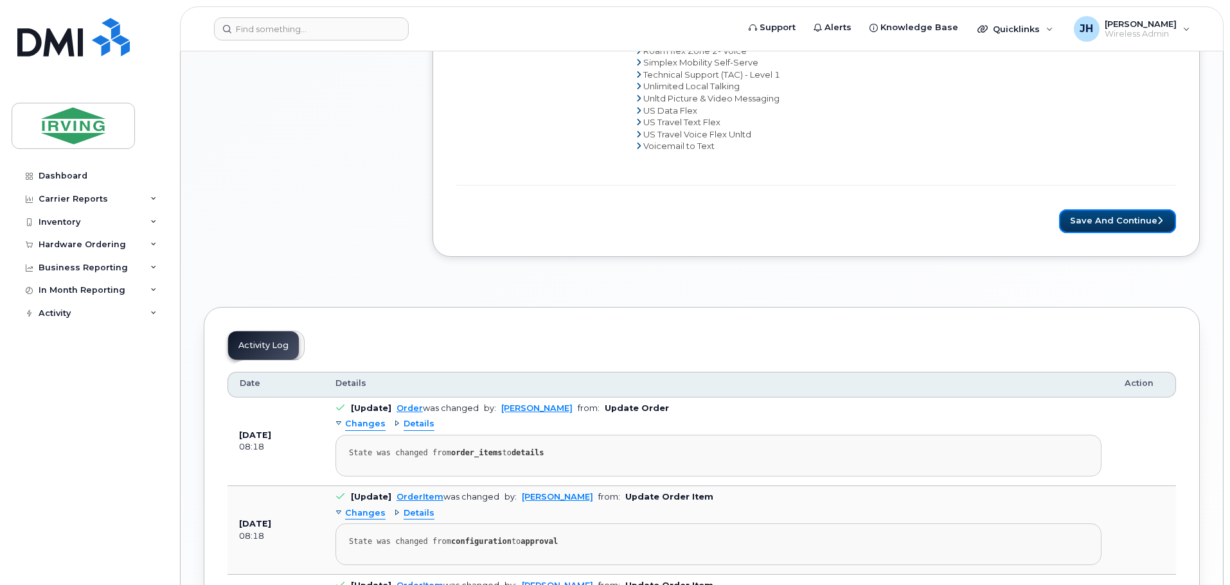
drag, startPoint x: 1111, startPoint y: 222, endPoint x: 1034, endPoint y: 238, distance: 79.4
click at [1111, 222] on button "Save and Continue" at bounding box center [1117, 221] width 117 height 24
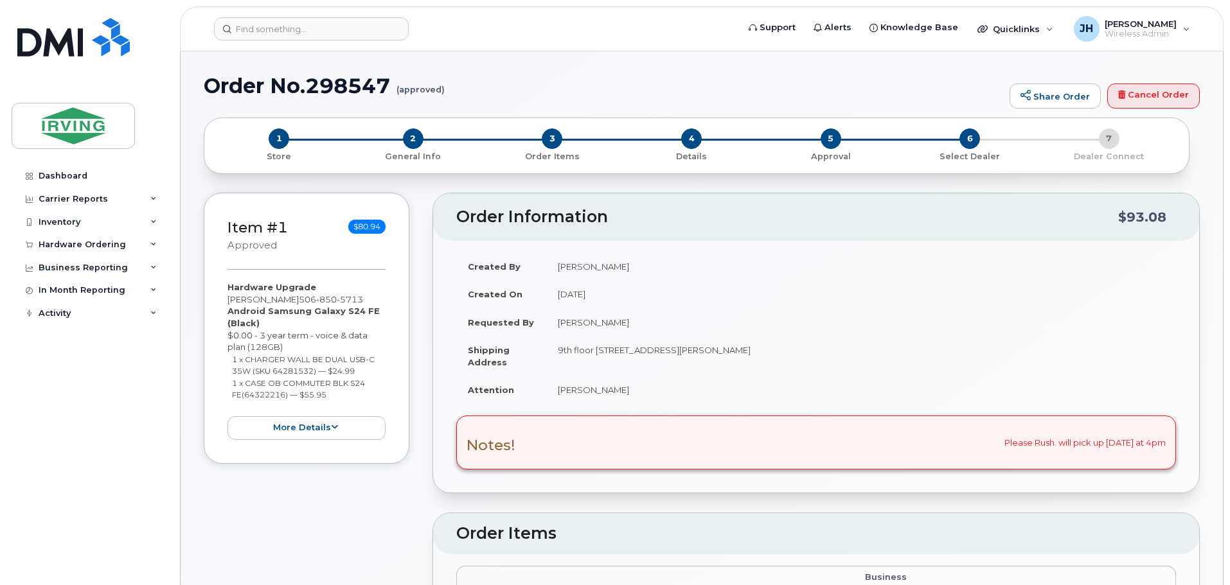
type textarea "Please Rush. will pick up [DATE] at 4pm"
radio input "true"
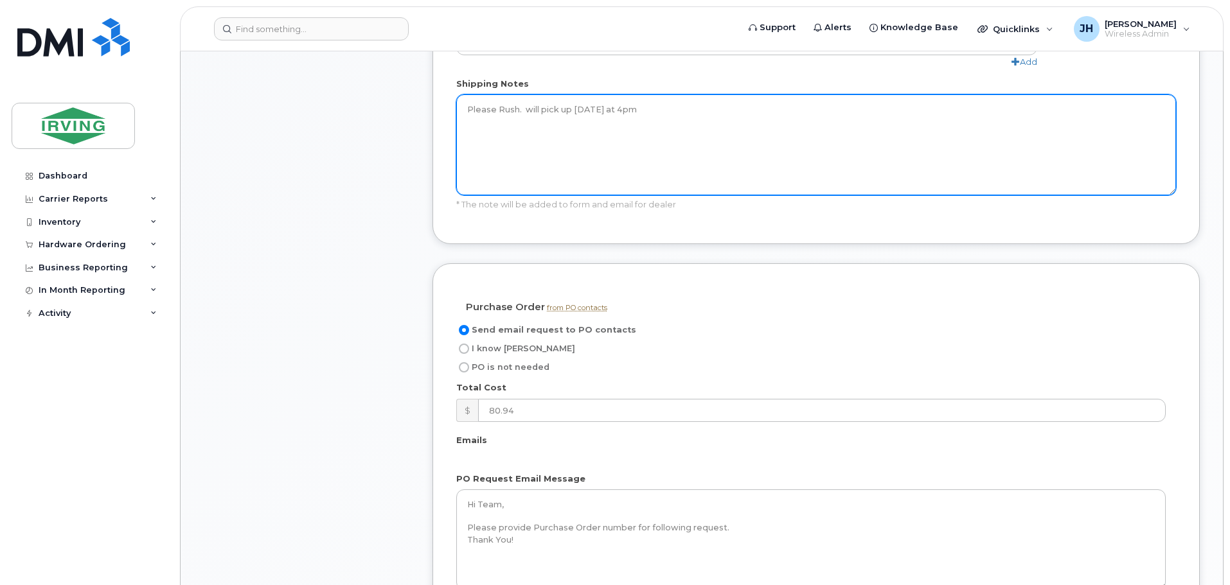
scroll to position [899, 0]
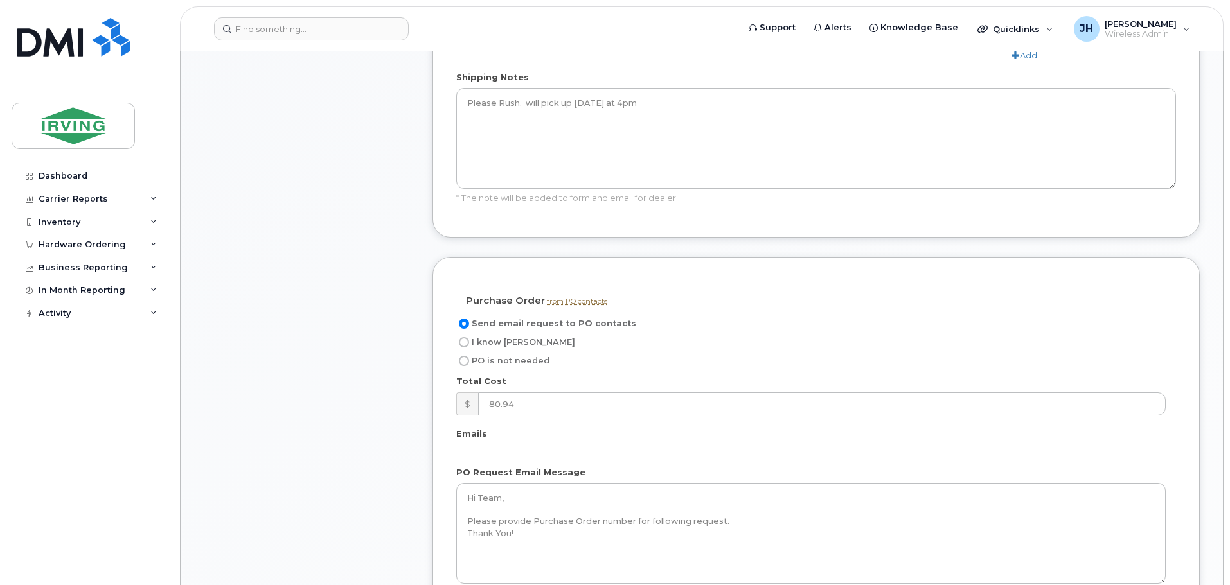
click at [466, 337] on input "I know PO" at bounding box center [464, 342] width 10 height 10
radio input "true"
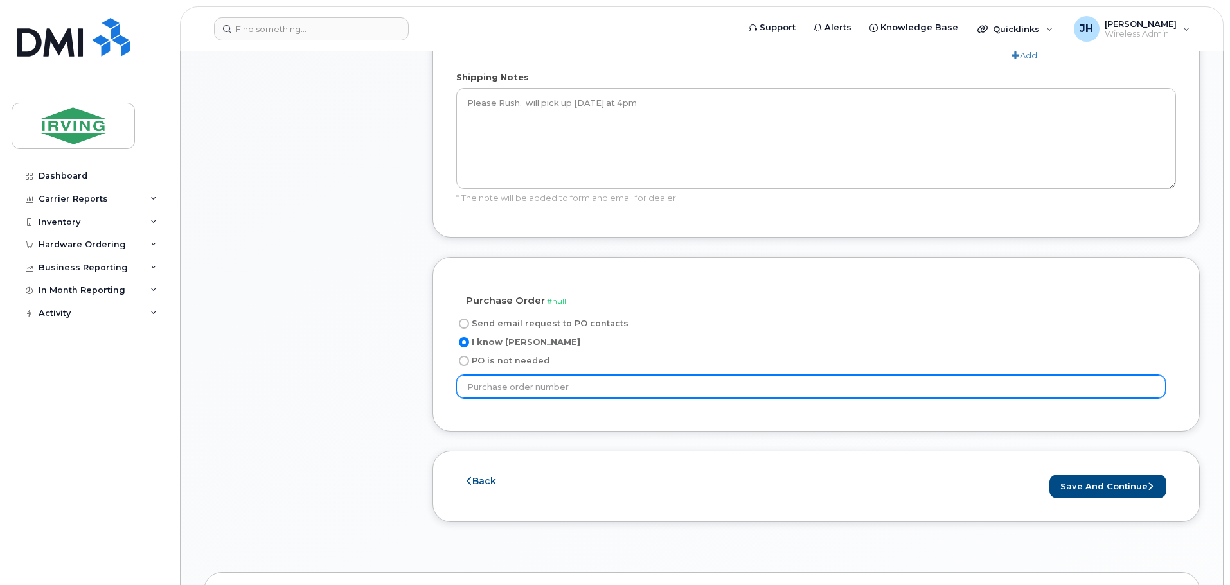
click at [579, 375] on input "text" at bounding box center [810, 386] width 709 height 23
type input "400059125"
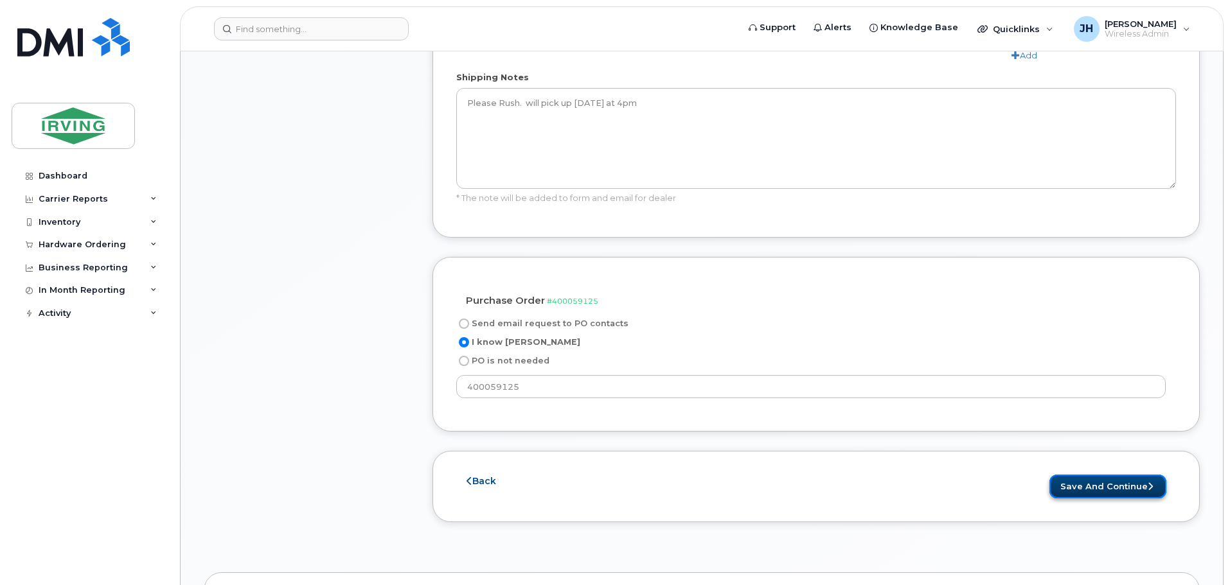
click at [1104, 475] on button "Save and Continue" at bounding box center [1107, 487] width 117 height 24
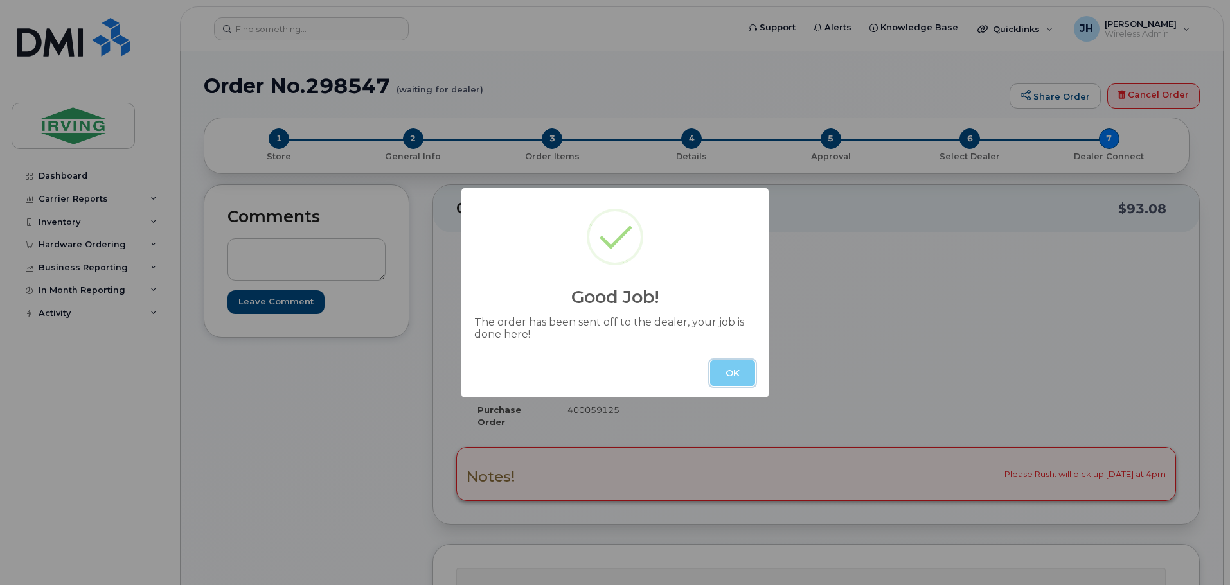
click at [736, 371] on button "OK" at bounding box center [732, 373] width 45 height 26
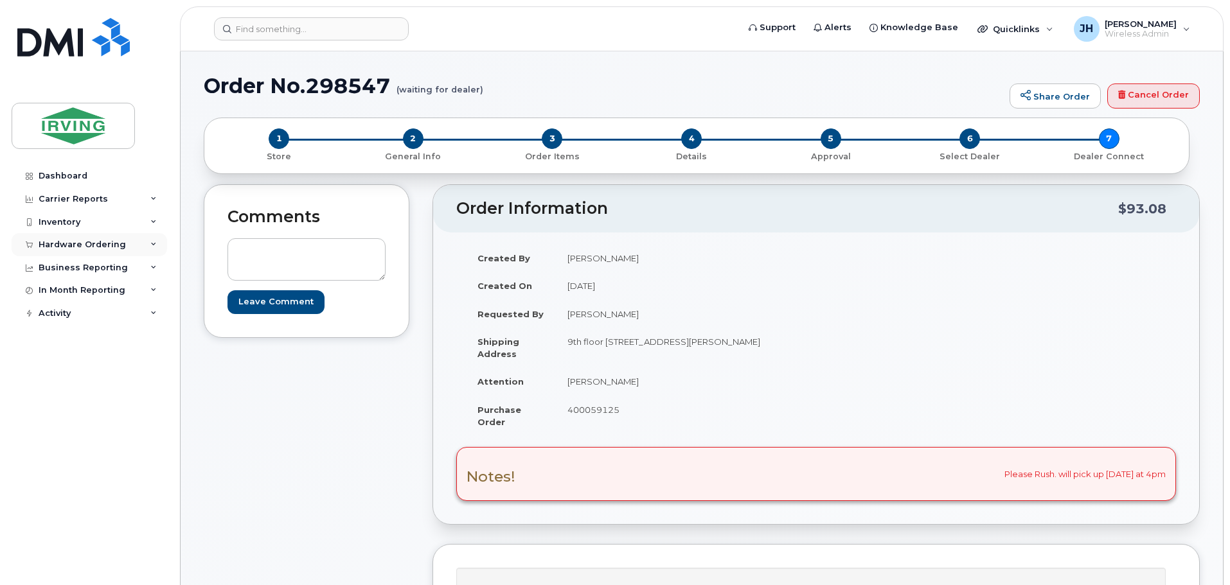
click at [78, 242] on div "Hardware Ordering" at bounding box center [82, 245] width 87 height 10
click at [58, 295] on div "Orders" at bounding box center [59, 293] width 31 height 12
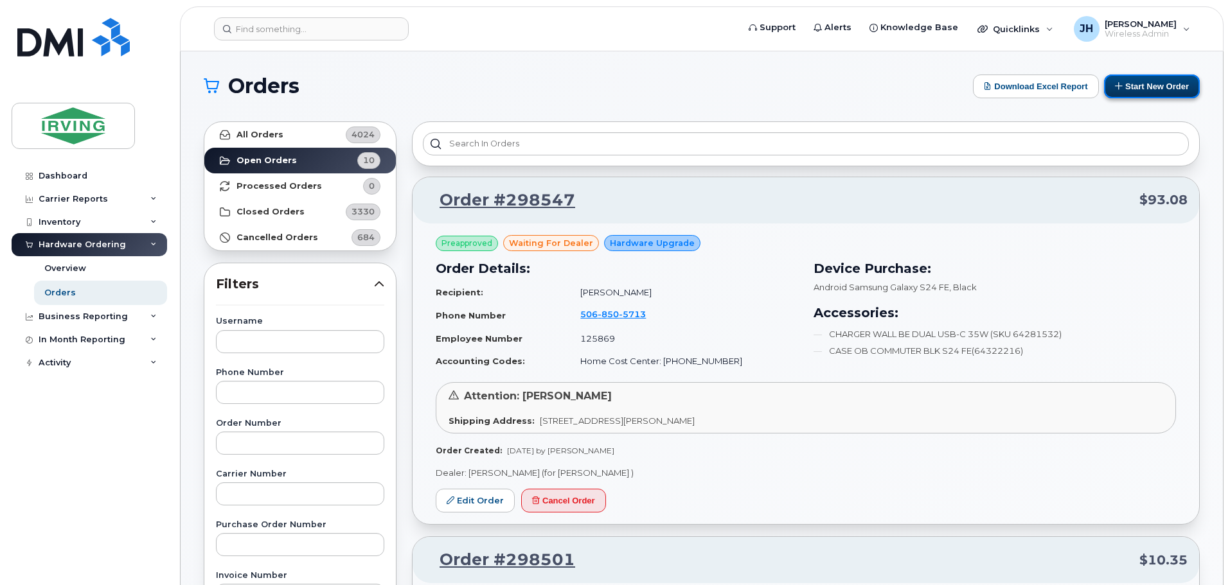
click at [1161, 84] on button "Start New Order" at bounding box center [1152, 87] width 96 height 24
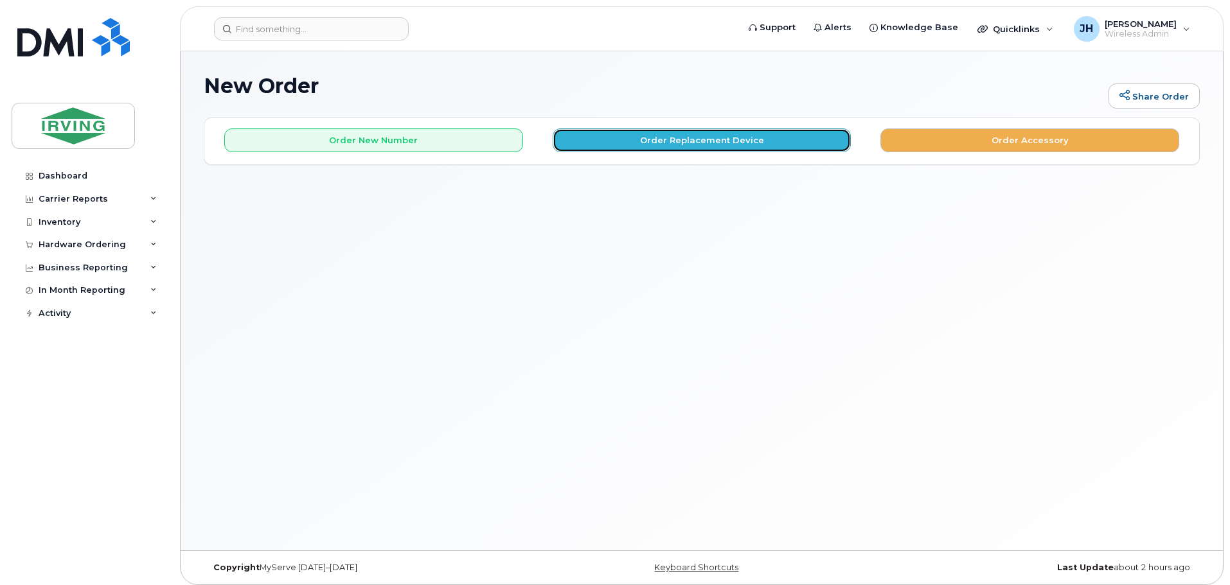
click at [708, 140] on button "Order Replacement Device" at bounding box center [701, 140] width 299 height 24
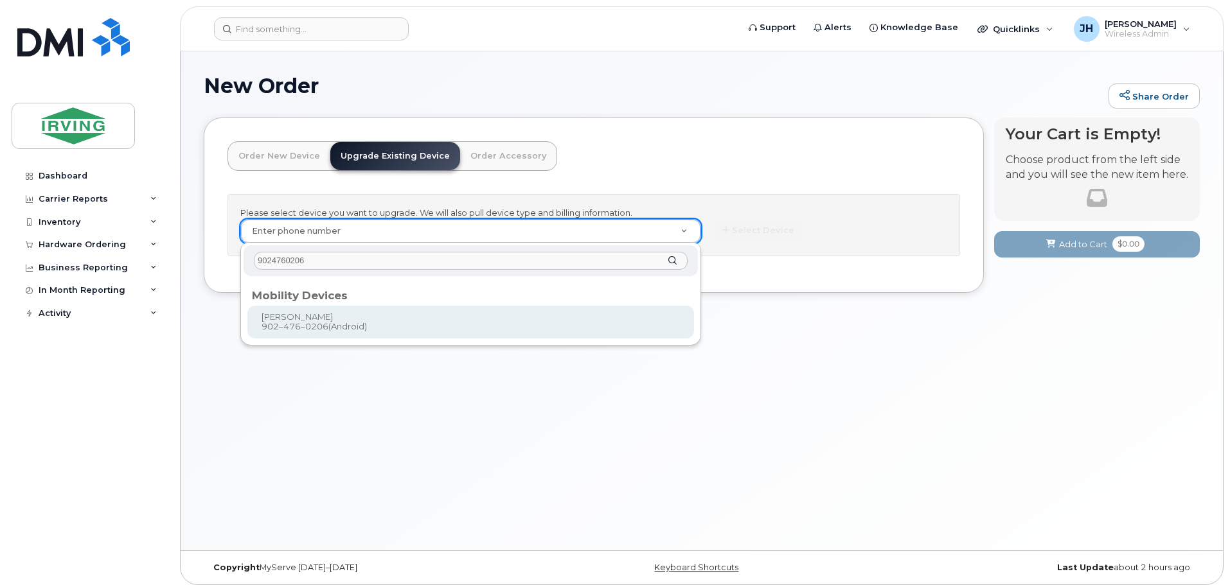
type input "9024760206"
type input "697649"
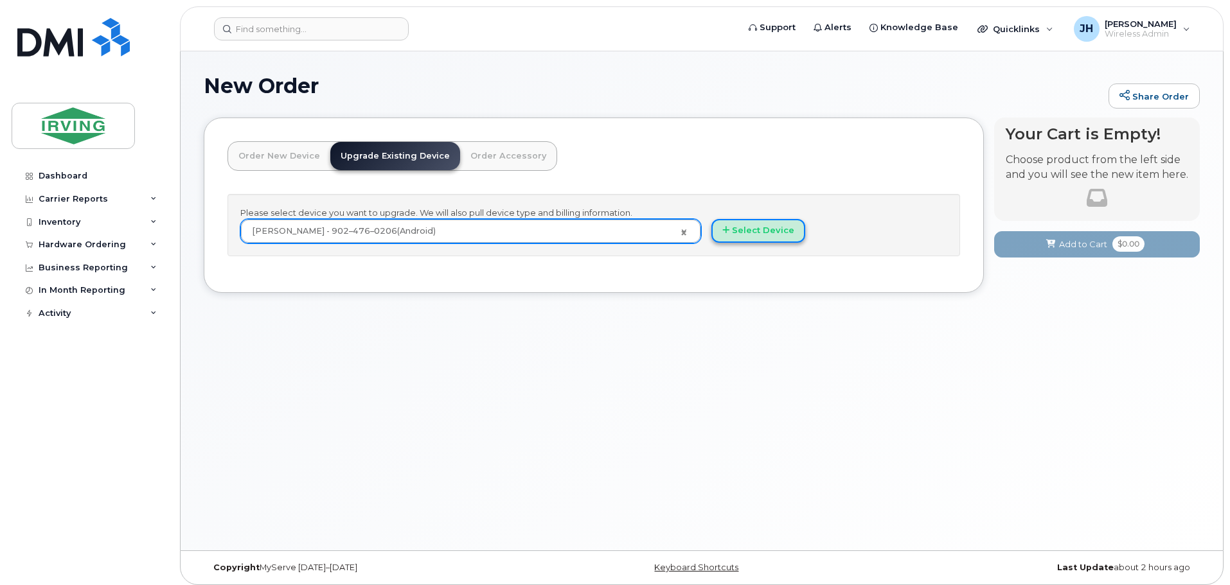
click at [752, 232] on button "Select Device" at bounding box center [758, 231] width 94 height 24
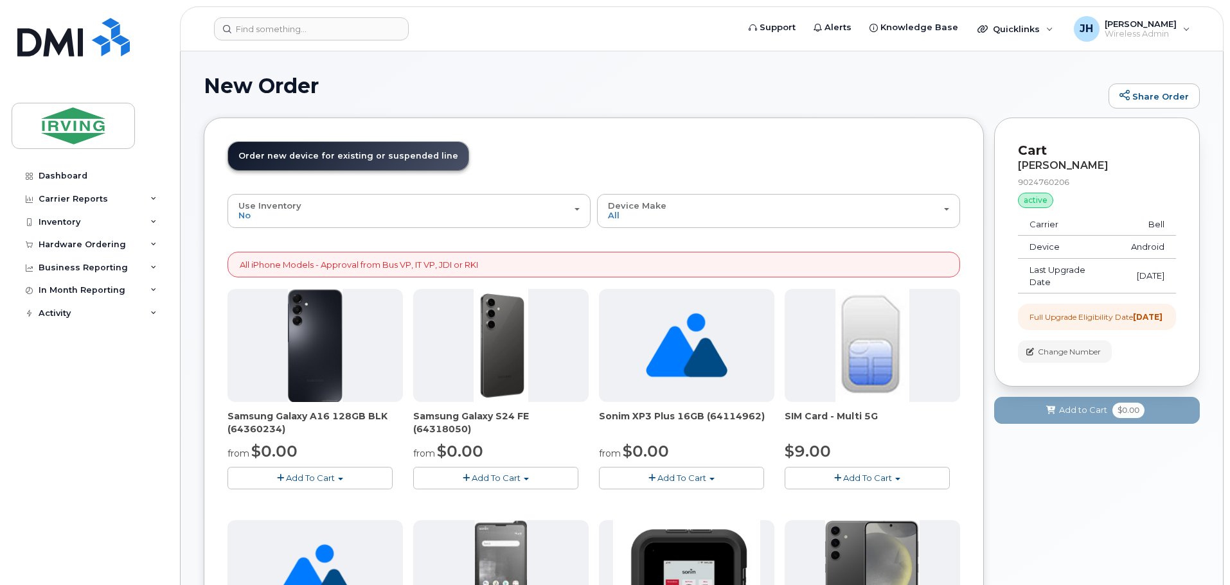
click at [494, 478] on span "Add To Cart" at bounding box center [496, 478] width 49 height 10
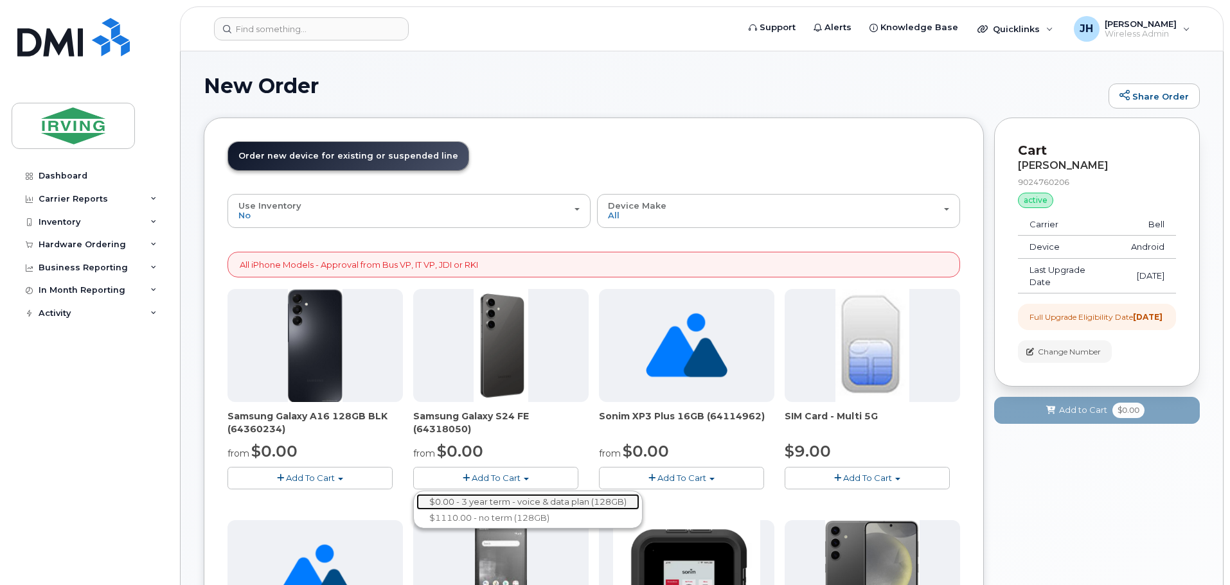
click at [498, 500] on link "$0.00 - 3 year term - voice & data plan (128GB)" at bounding box center [527, 502] width 223 height 16
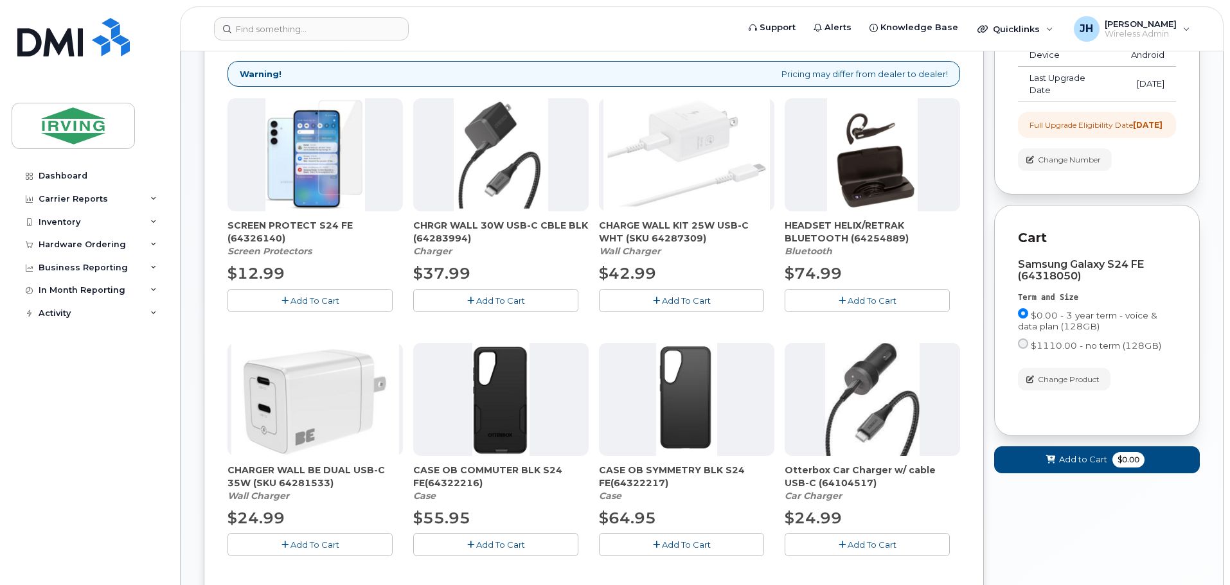
scroll to position [193, 0]
click at [1081, 465] on span "Add to Cart" at bounding box center [1083, 459] width 48 height 12
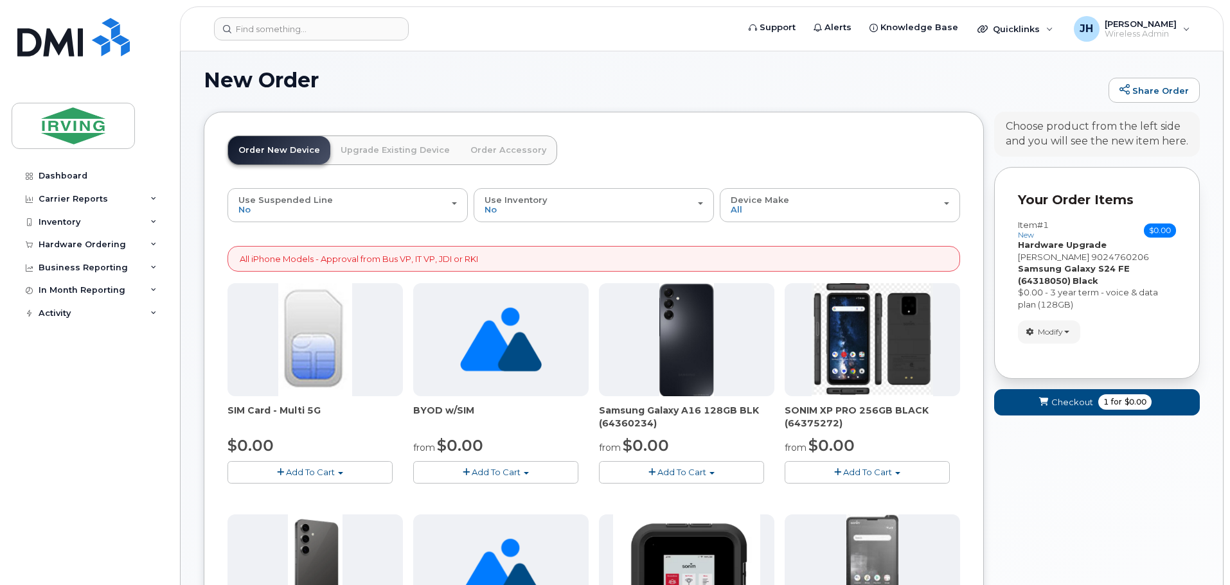
scroll to position [0, 0]
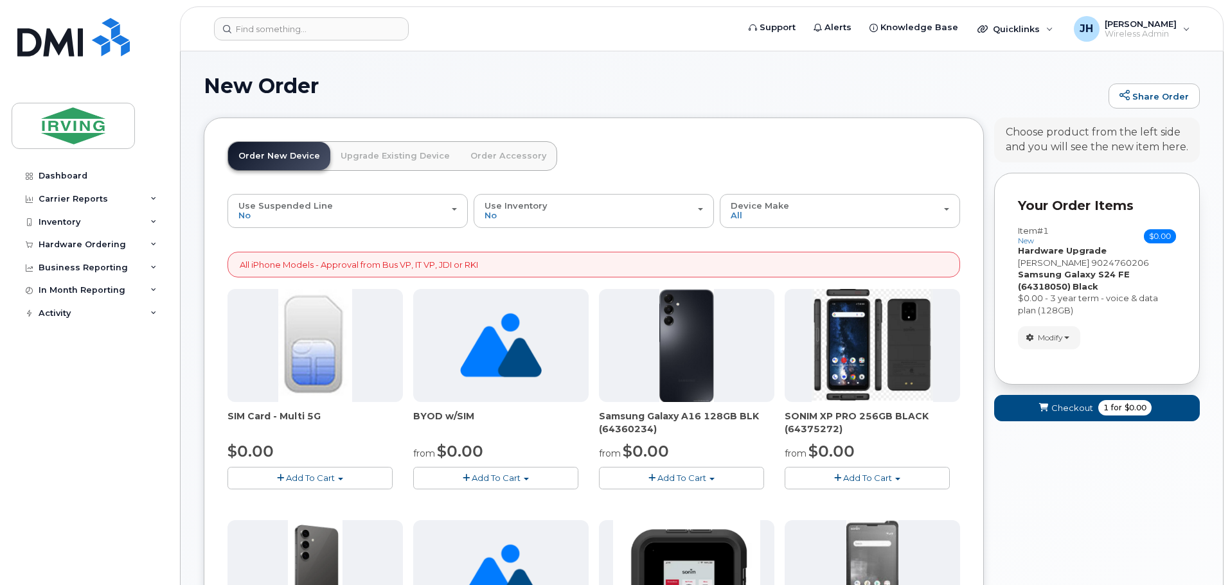
click at [494, 154] on link "Order Accessory" at bounding box center [508, 156] width 96 height 28
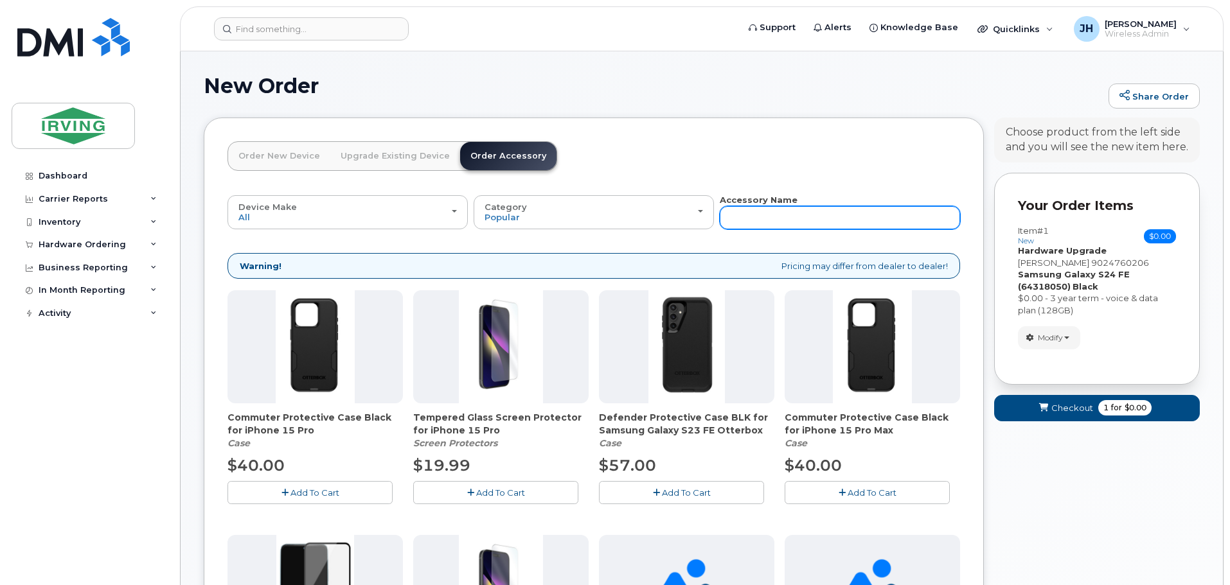
click at [754, 216] on input "text" at bounding box center [839, 217] width 240 height 23
type input "case"
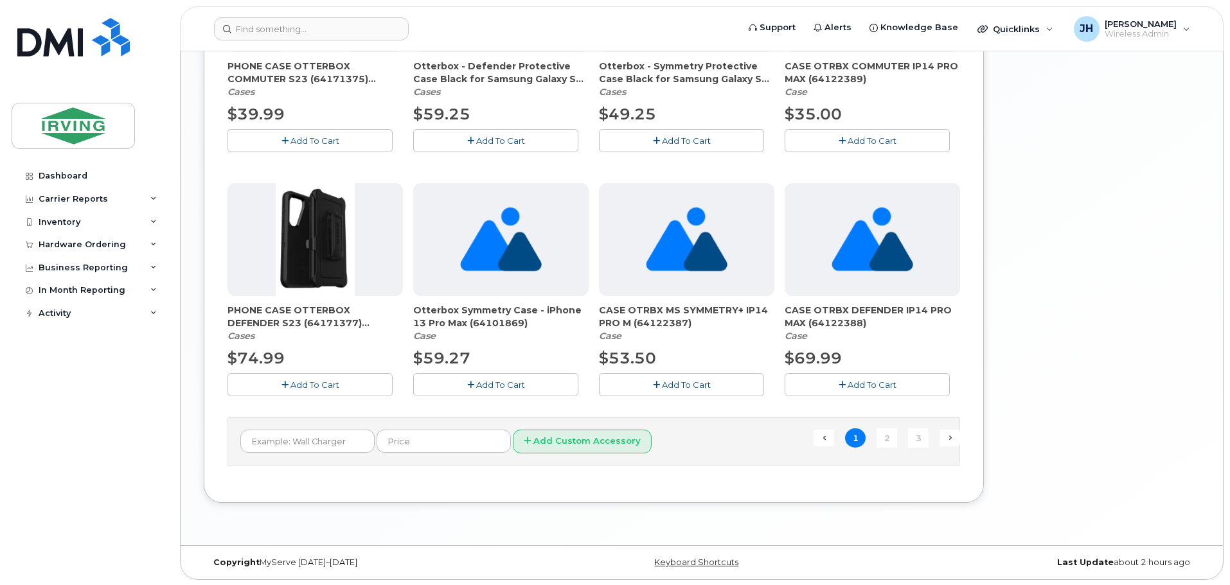
scroll to position [842, 0]
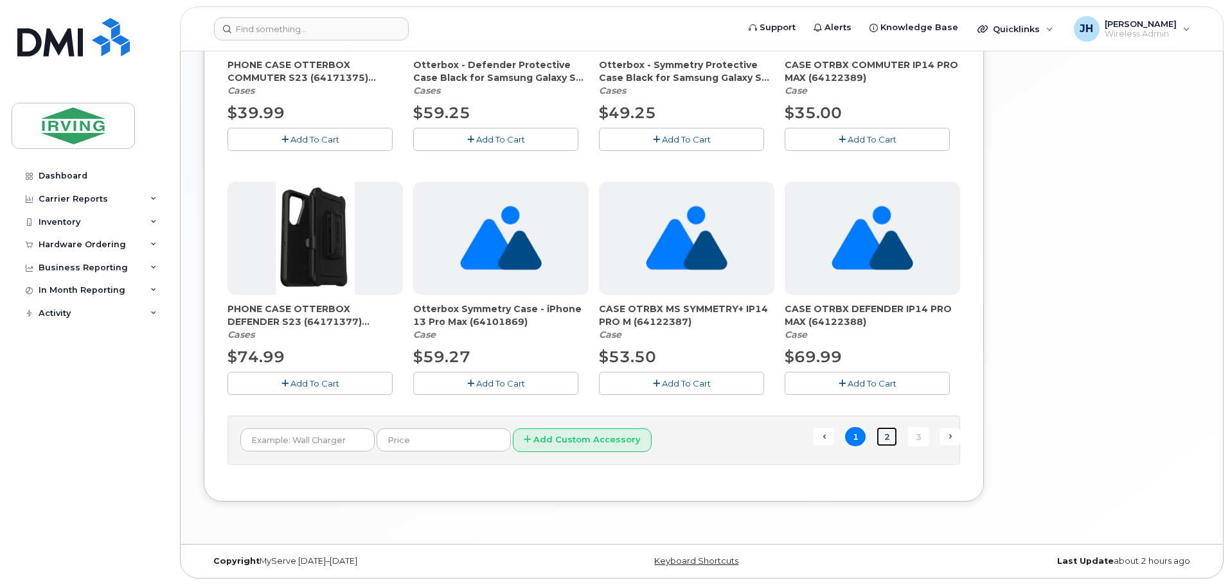
click at [884, 439] on link "2" at bounding box center [886, 437] width 21 height 20
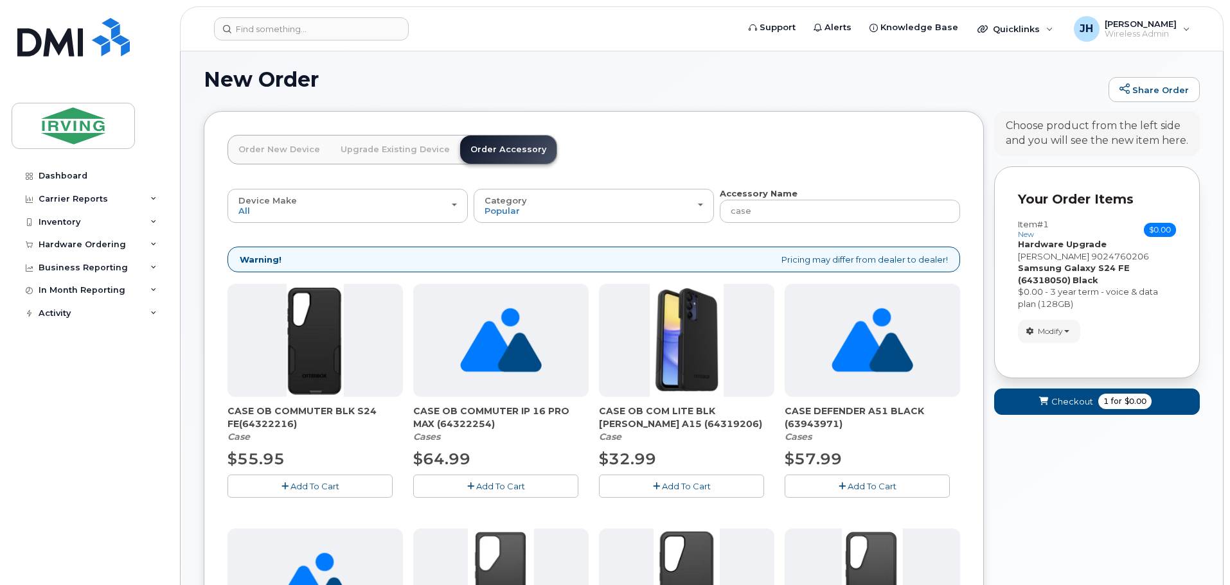
click at [317, 489] on span "Add To Cart" at bounding box center [314, 486] width 49 height 10
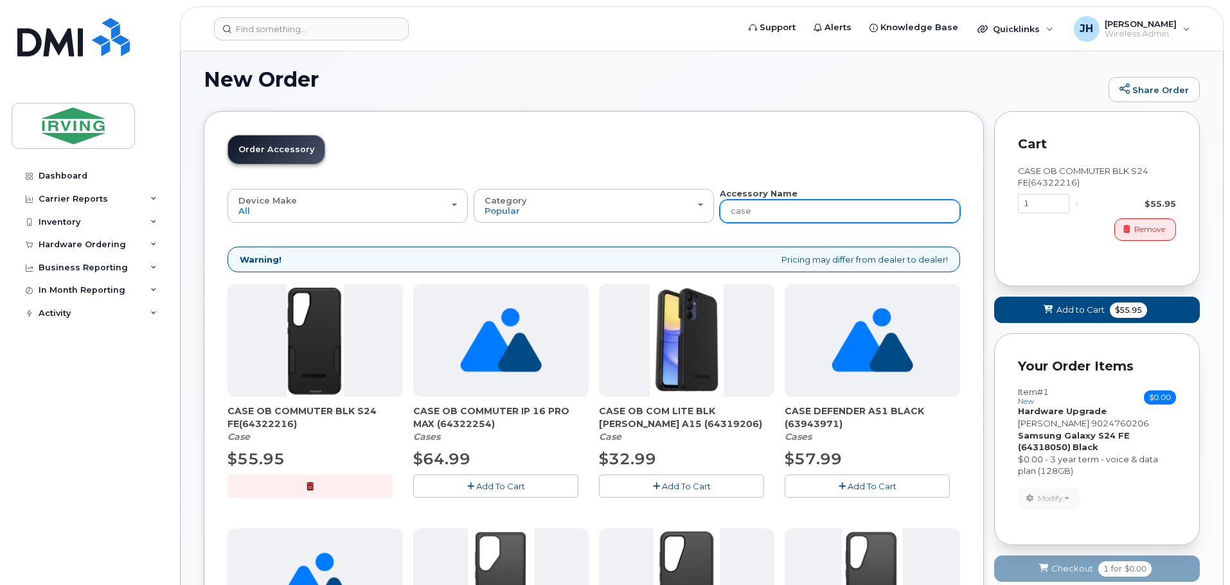
click at [764, 215] on input "case" at bounding box center [839, 211] width 240 height 23
drag, startPoint x: 764, startPoint y: 213, endPoint x: 695, endPoint y: 214, distance: 69.4
click at [695, 214] on div "Device Make All Android Cell Phone iPhone All Android Cell Phone iPhone Categor…" at bounding box center [593, 205] width 732 height 35
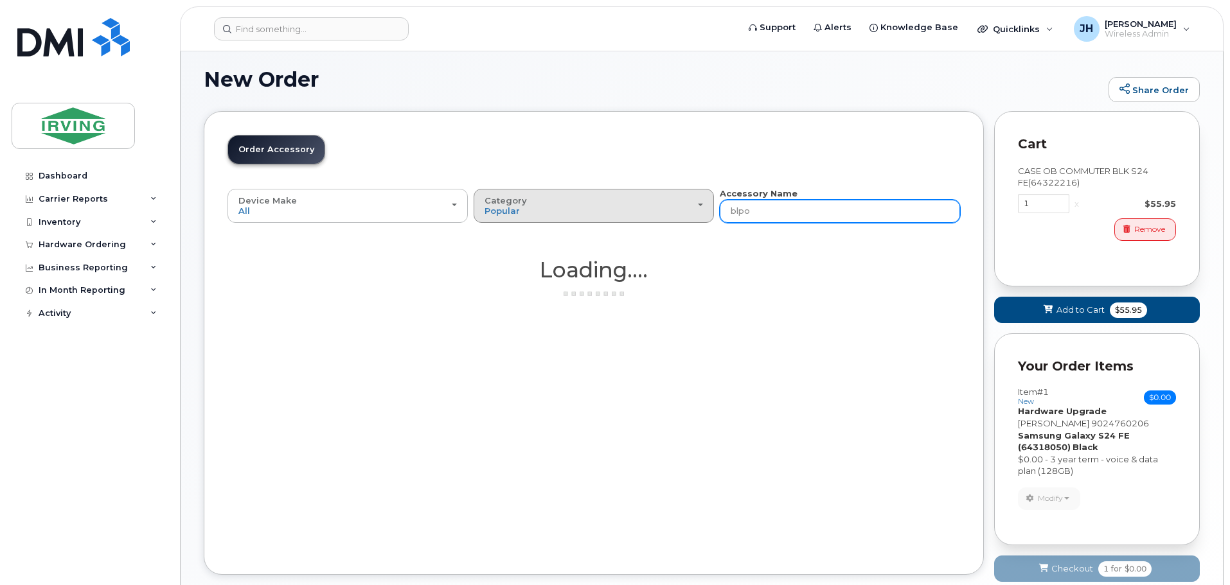
type input "blp"
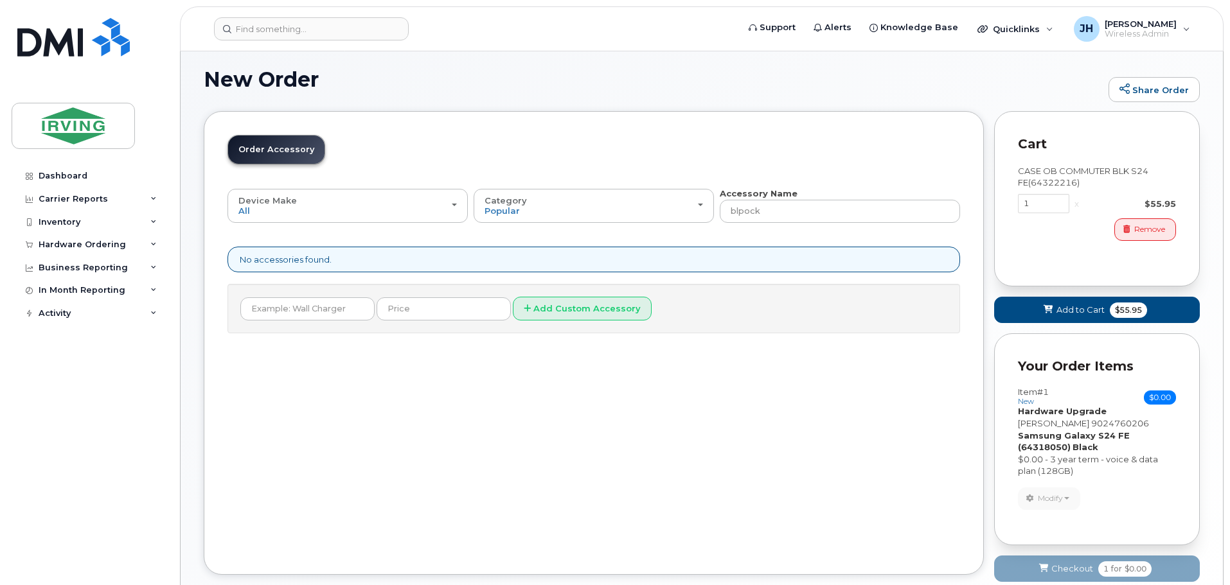
type input "blp"
click at [763, 220] on input "blp" at bounding box center [839, 211] width 240 height 23
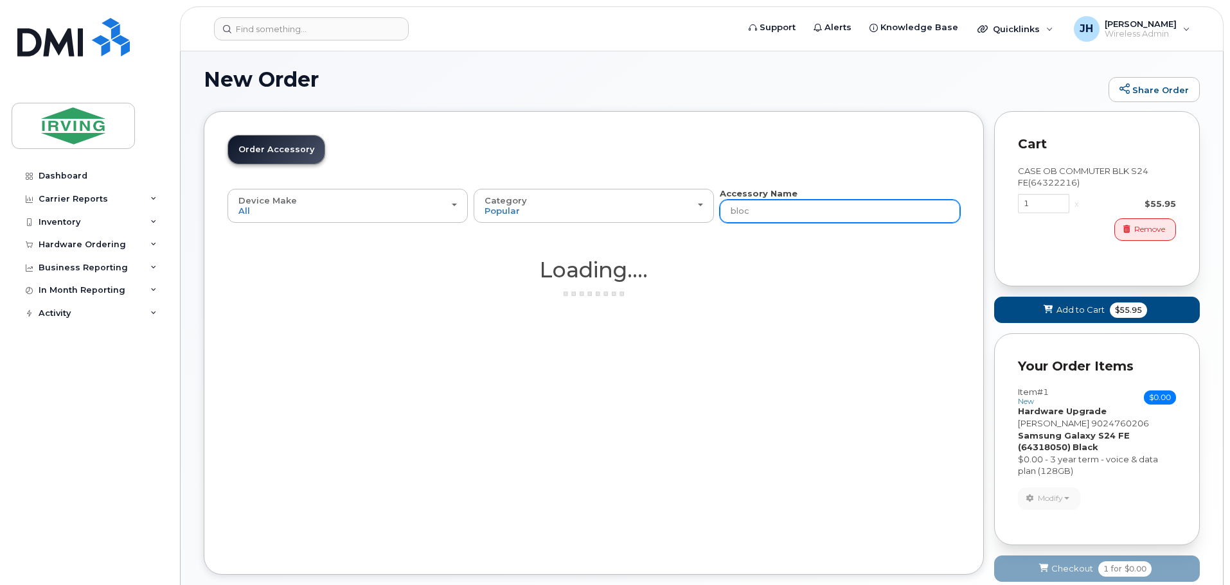
type input "block"
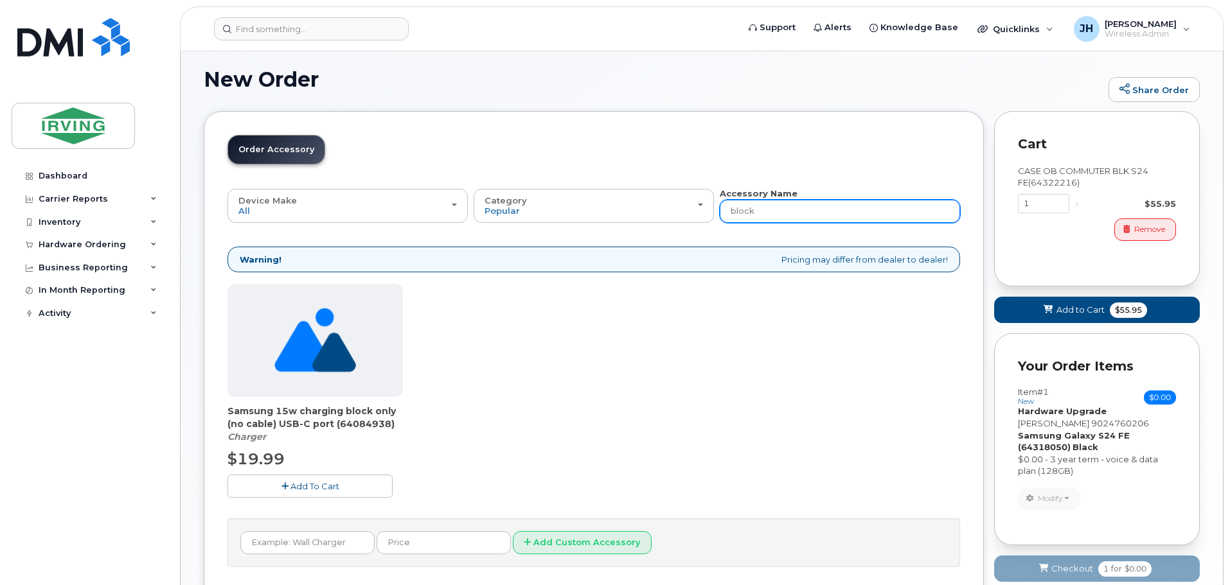
click at [771, 216] on input "block" at bounding box center [839, 211] width 240 height 23
drag, startPoint x: 773, startPoint y: 213, endPoint x: 694, endPoint y: 216, distance: 78.4
click at [694, 216] on div "Device Make All Android Cell Phone iPhone All Android Cell Phone iPhone Categor…" at bounding box center [593, 205] width 732 height 35
type input "charger"
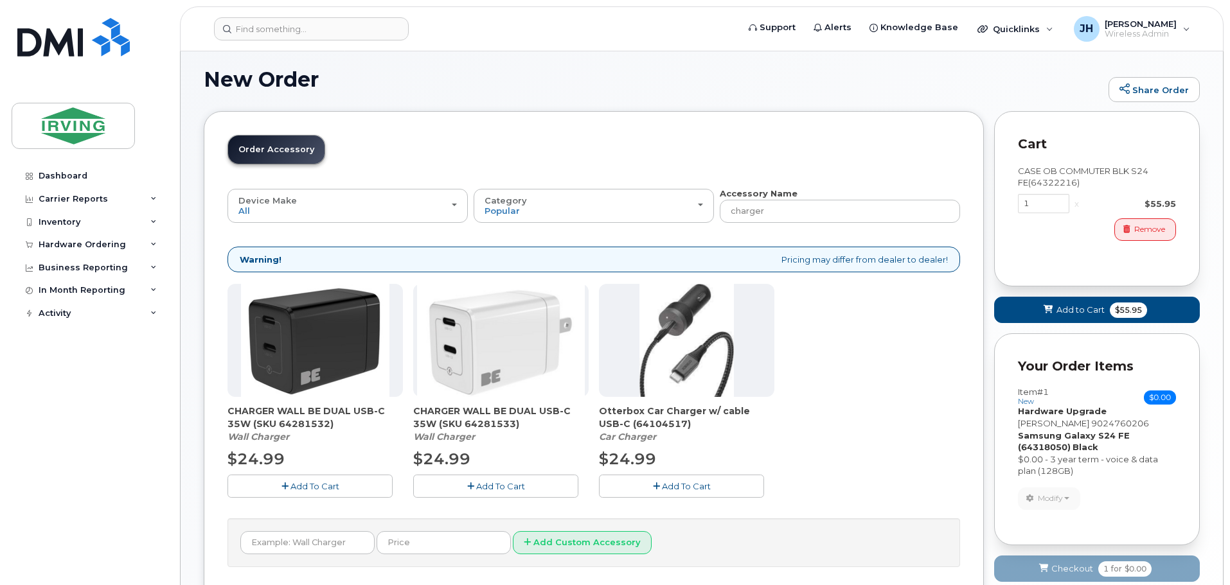
click at [313, 486] on span "Add To Cart" at bounding box center [314, 486] width 49 height 10
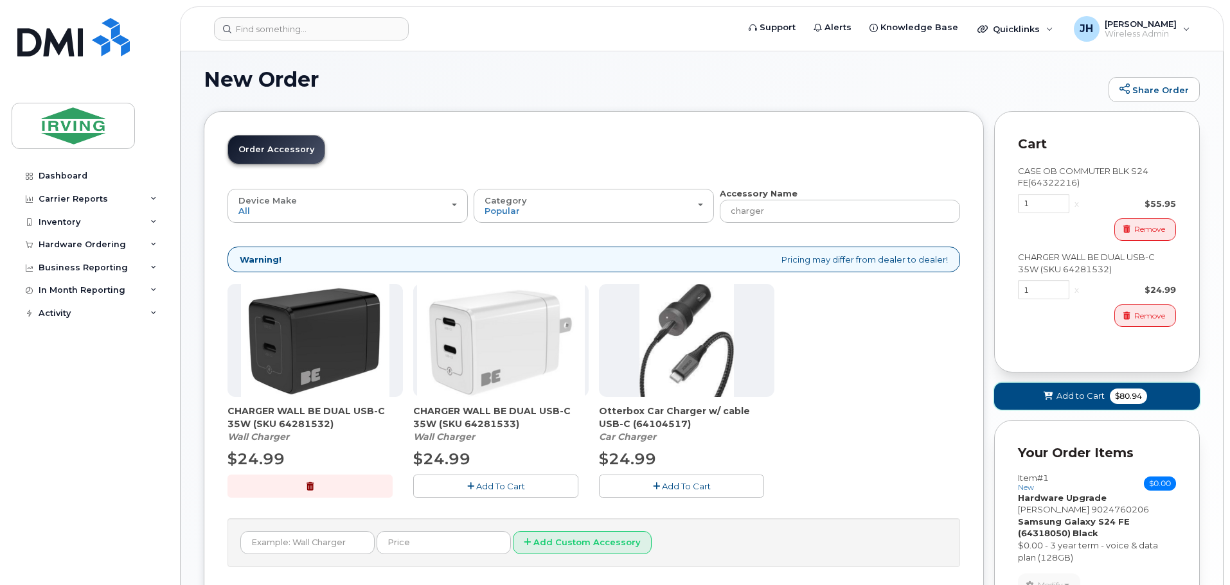
click at [1082, 396] on span "Add to Cart" at bounding box center [1080, 396] width 48 height 12
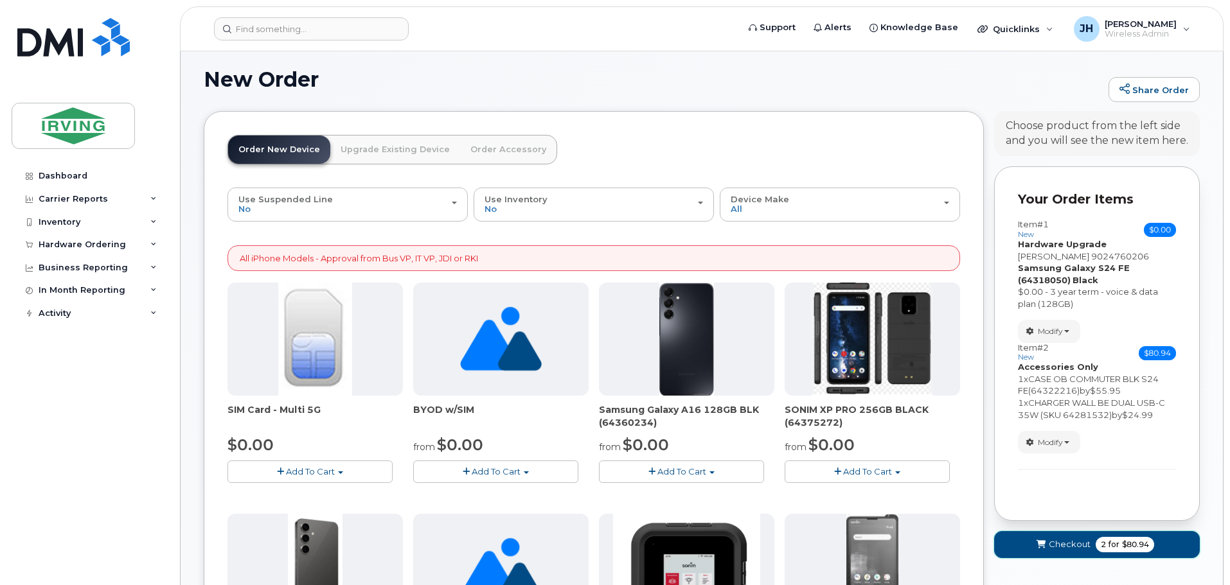
click at [1068, 549] on span "Checkout" at bounding box center [1069, 544] width 42 height 12
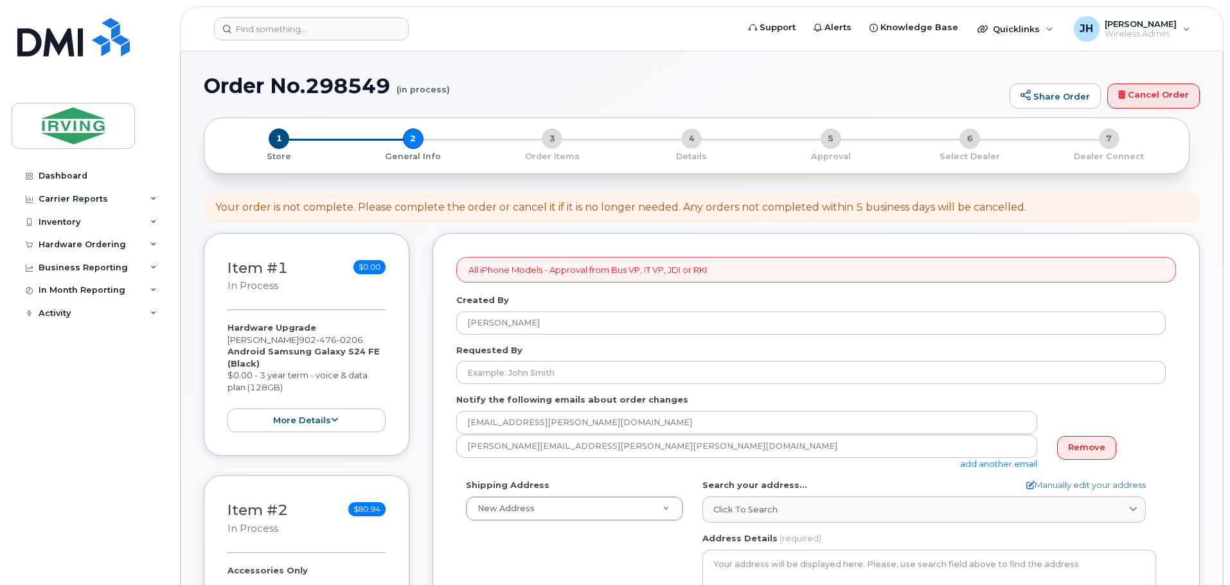
select select
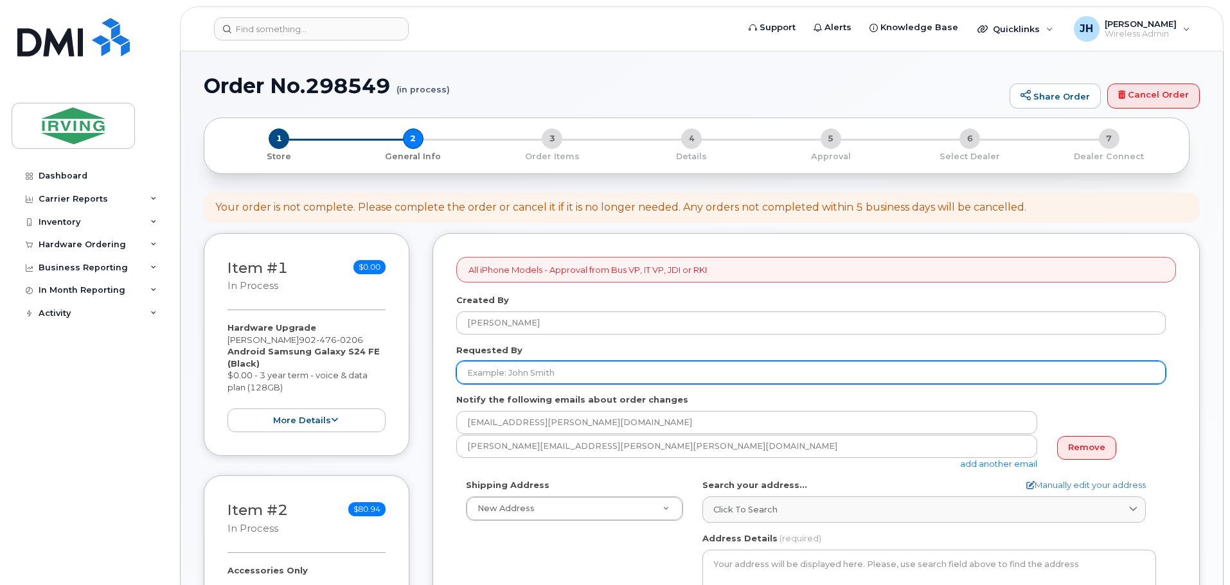
click at [590, 376] on input "Requested By" at bounding box center [810, 372] width 709 height 23
type input "[PERSON_NAME]"
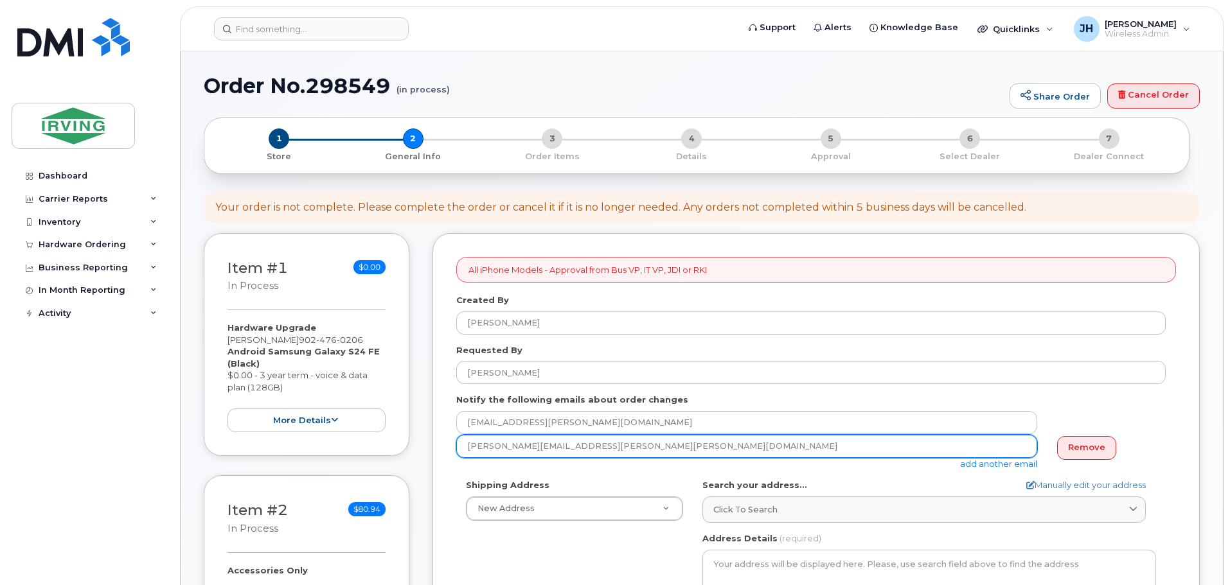
drag, startPoint x: 574, startPoint y: 450, endPoint x: 449, endPoint y: 457, distance: 125.4
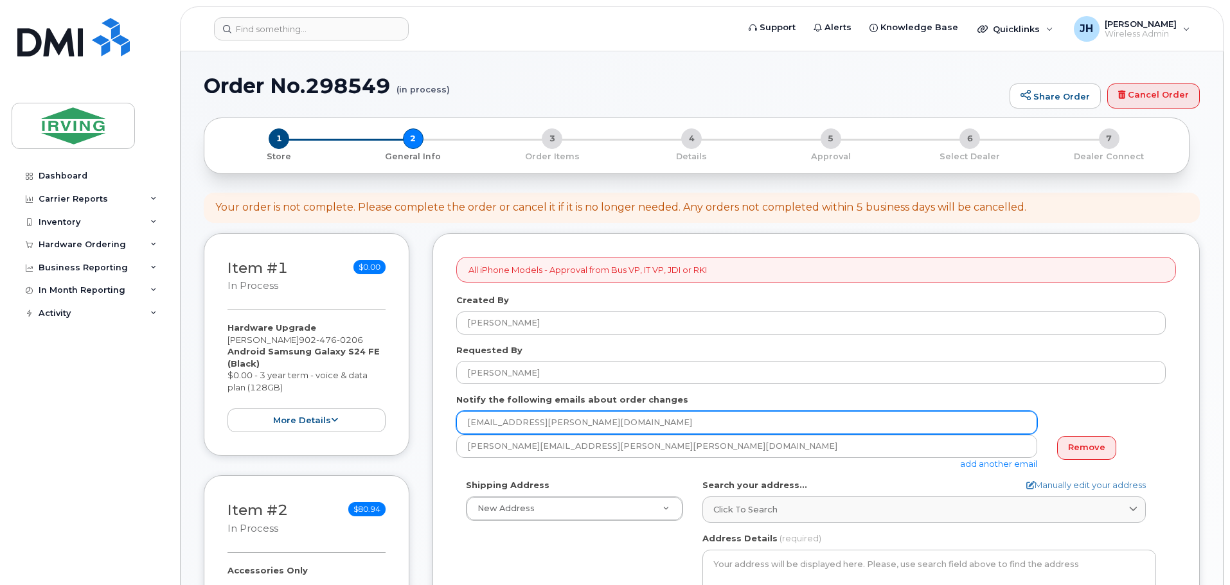
drag, startPoint x: 581, startPoint y: 423, endPoint x: 452, endPoint y: 437, distance: 130.5
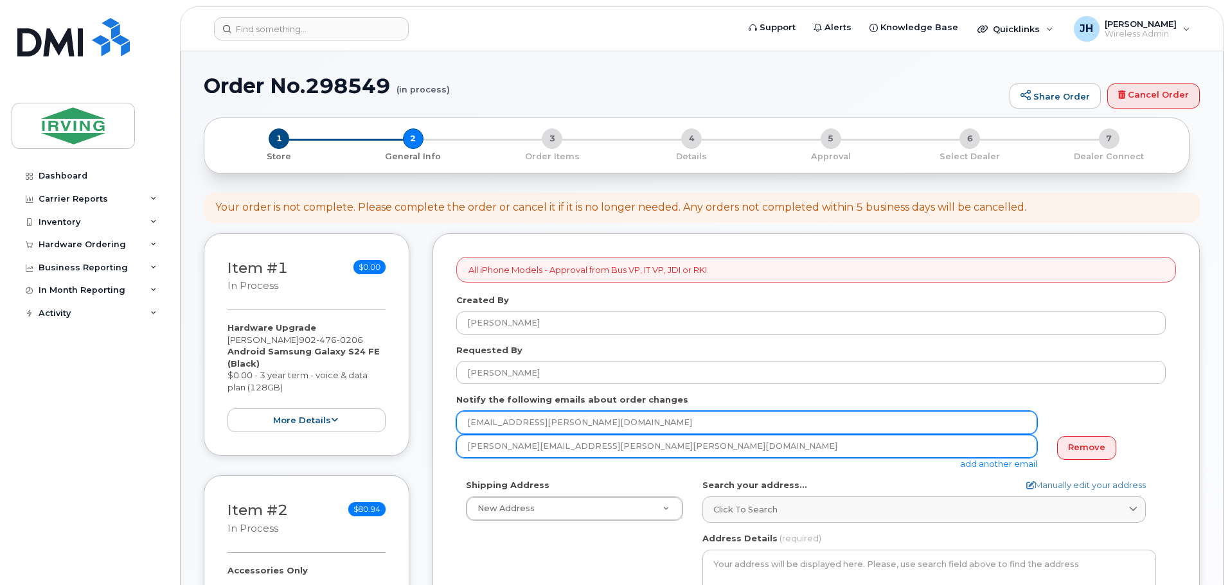
paste input "[PERSON_NAME].[PERSON_NAME]@[PERSON_NAME]"
type input "[PERSON_NAME][EMAIL_ADDRESS][PERSON_NAME][PERSON_NAME][DOMAIN_NAME]"
click at [852, 445] on input "[PERSON_NAME][EMAIL_ADDRESS][PERSON_NAME][PERSON_NAME][DOMAIN_NAME]" at bounding box center [746, 446] width 581 height 23
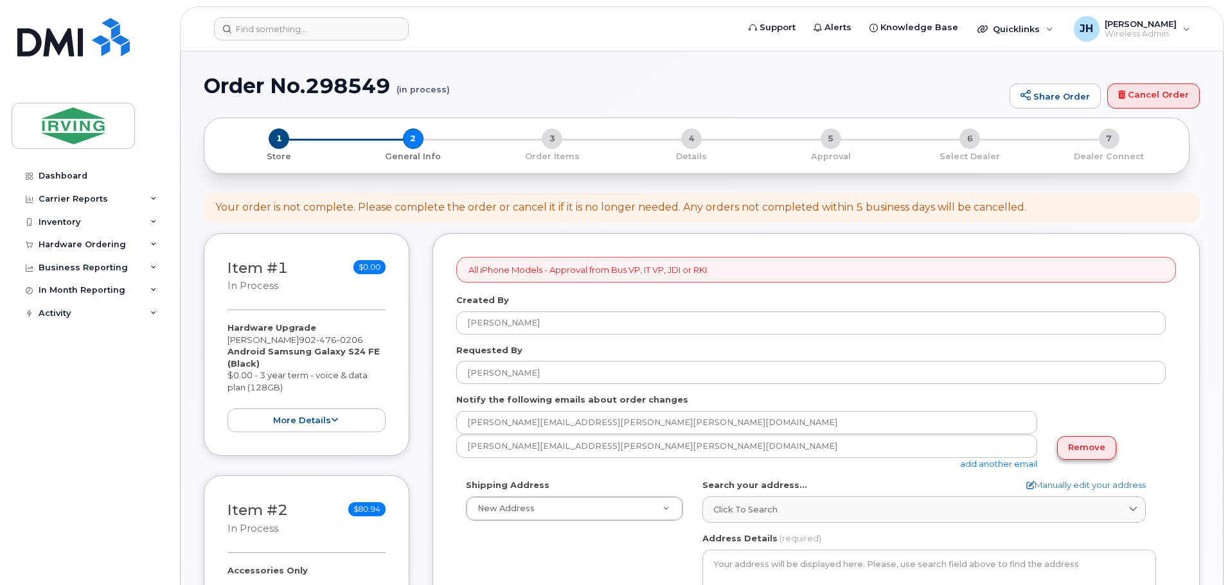
click at [1102, 448] on link "Remove" at bounding box center [1086, 448] width 59 height 24
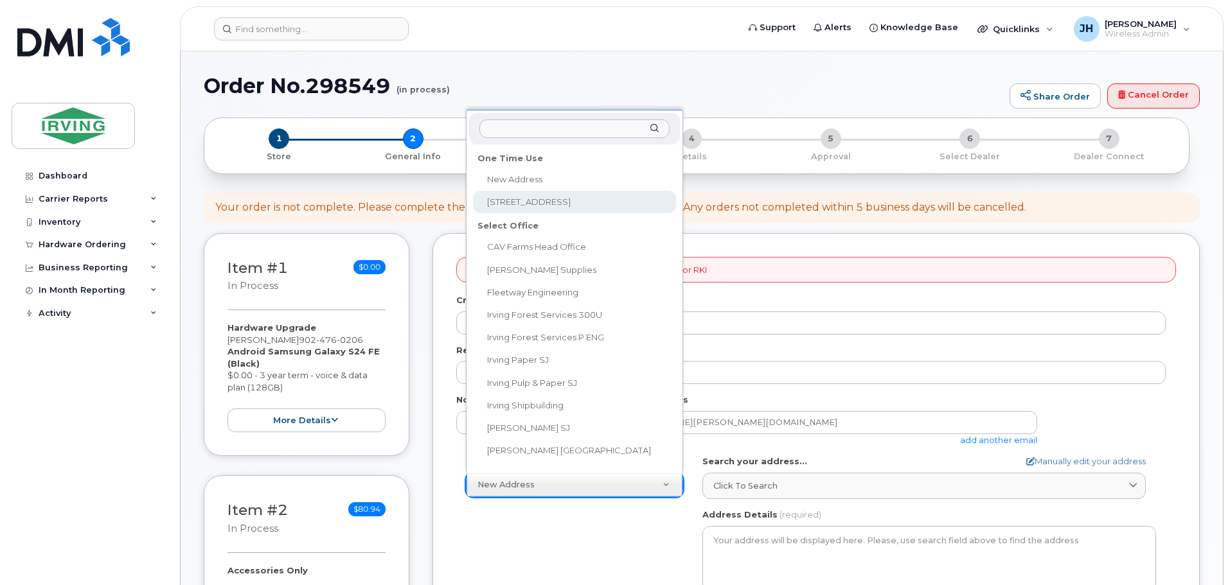
select select "[STREET_ADDRESS]"
type textarea "[STREET_ADDRESS][PERSON_NAME]"
type input "9th floor"
type input "[PERSON_NAME]"
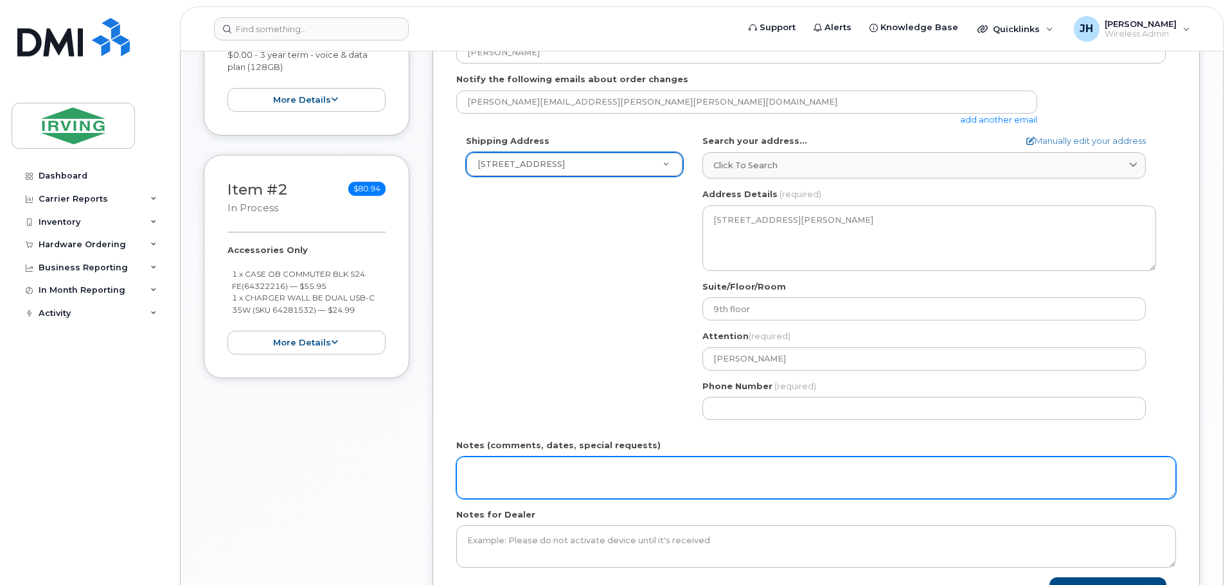
scroll to position [321, 0]
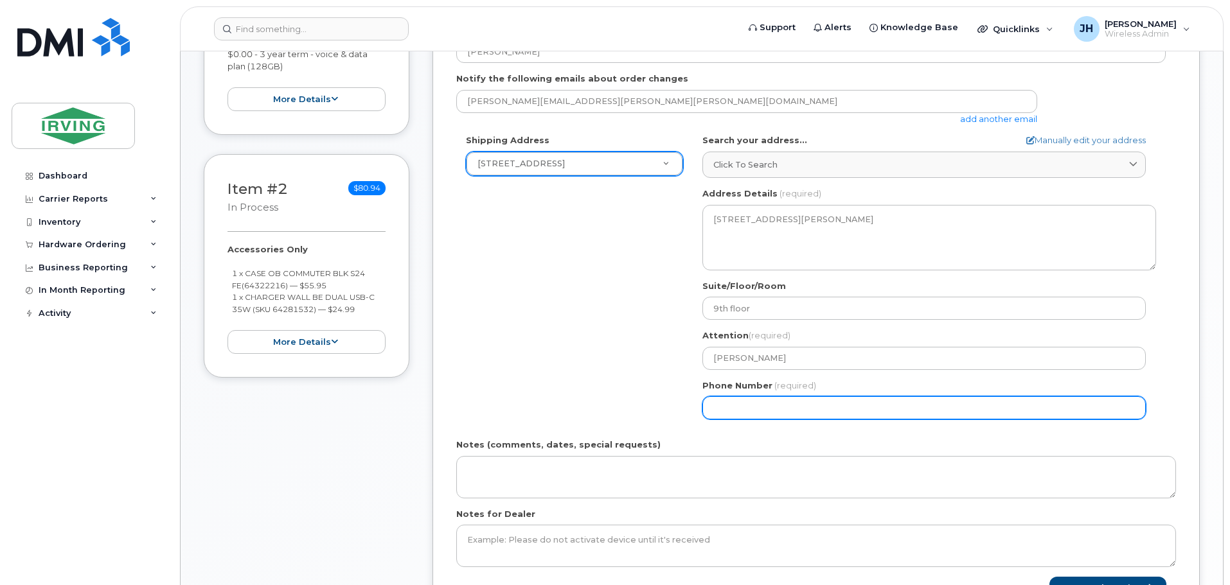
click at [727, 410] on input "Phone Number" at bounding box center [923, 407] width 443 height 23
type input "5066333779"
select select
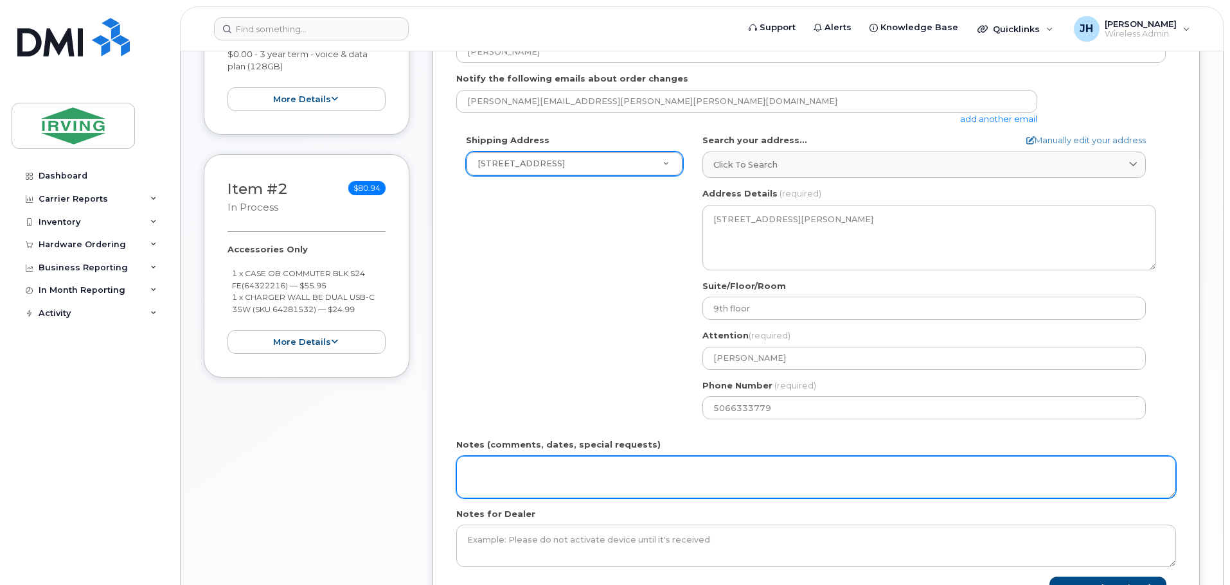
click at [516, 473] on textarea "Notes (comments, dates, special requests)" at bounding box center [815, 477] width 719 height 42
drag, startPoint x: 617, startPoint y: 475, endPoint x: 479, endPoint y: 473, distance: 138.8
click at [461, 478] on textarea "please rush! will pick up at 4pm" at bounding box center [815, 477] width 719 height 42
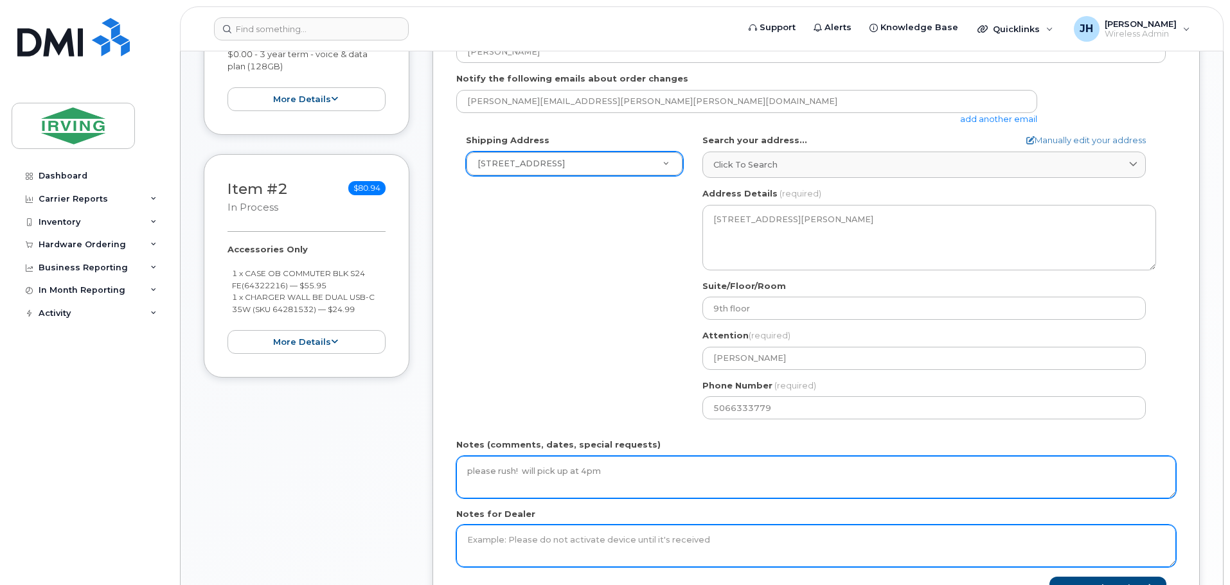
type textarea "please rush! will pick up at 4pm"
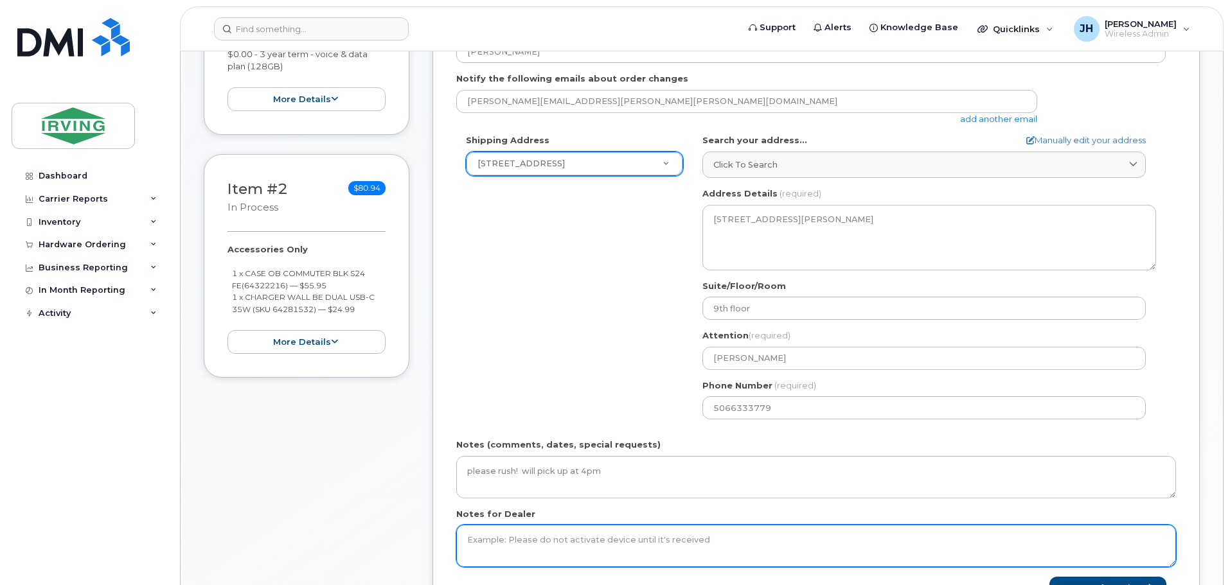
click at [493, 542] on textarea "Notes for Dealer" at bounding box center [815, 546] width 719 height 42
paste textarea "please rush! will pick up at 4pm"
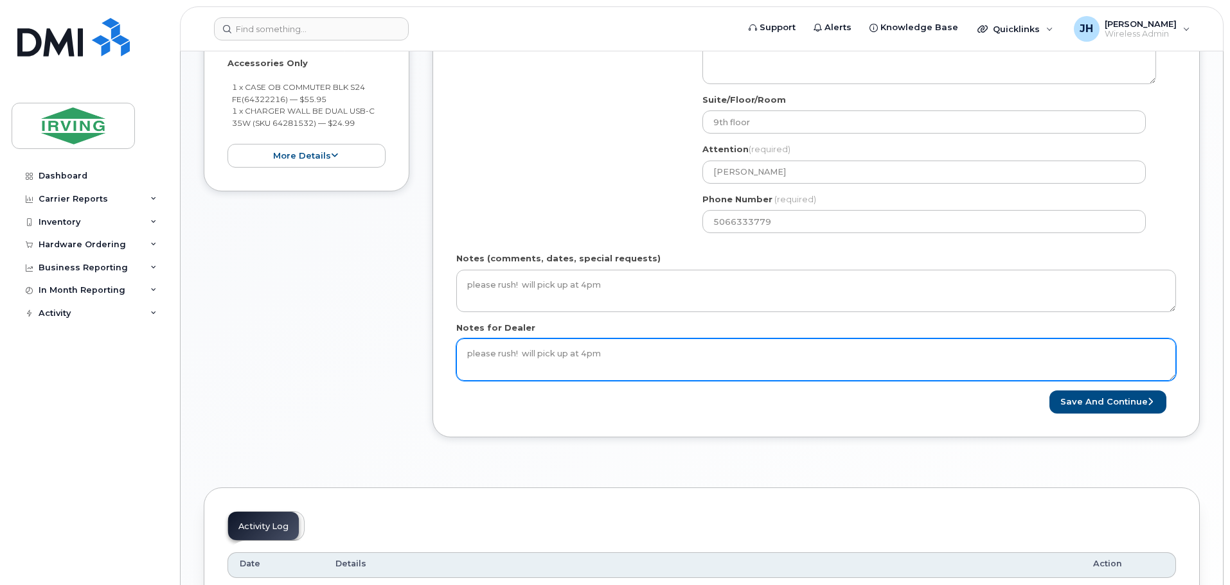
scroll to position [578, 0]
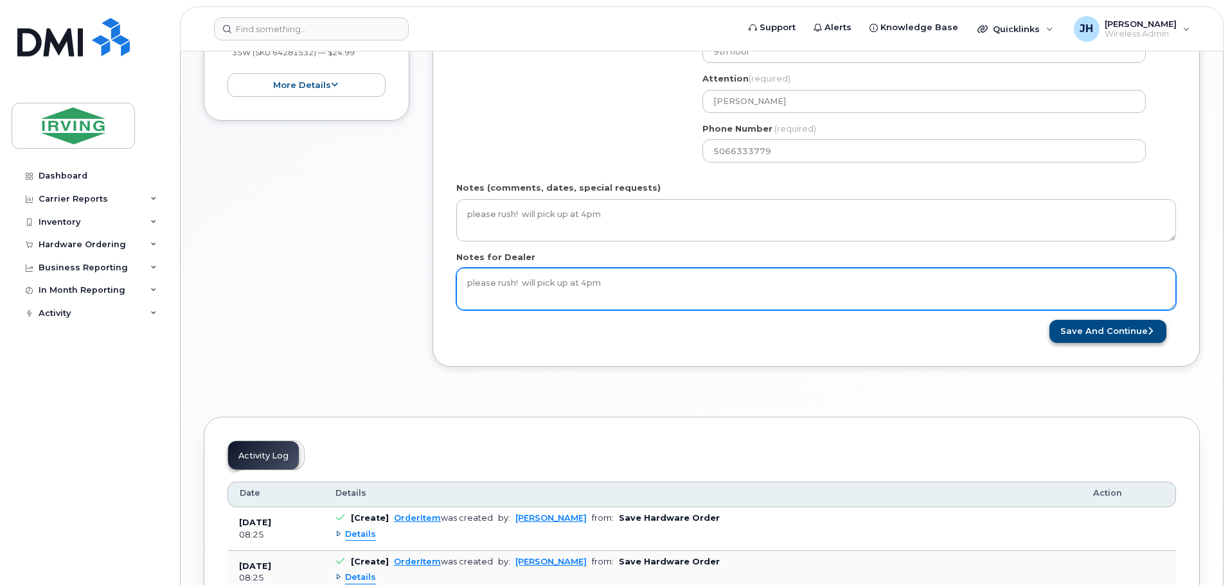
type textarea "please rush! will pick up at 4pm"
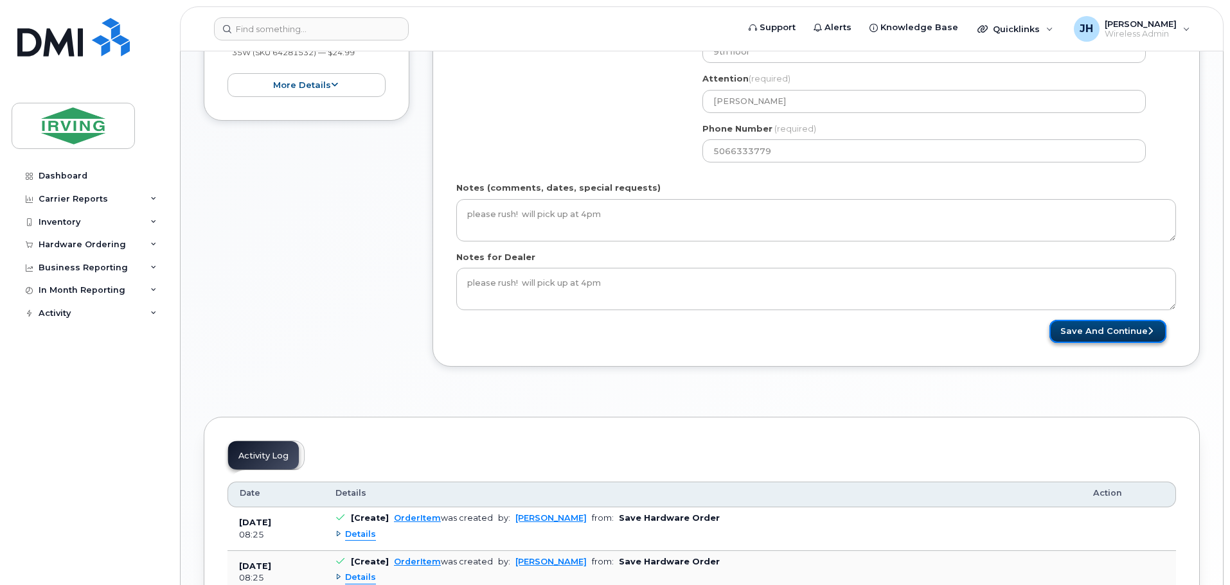
click at [1094, 330] on button "Save and Continue" at bounding box center [1107, 332] width 117 height 24
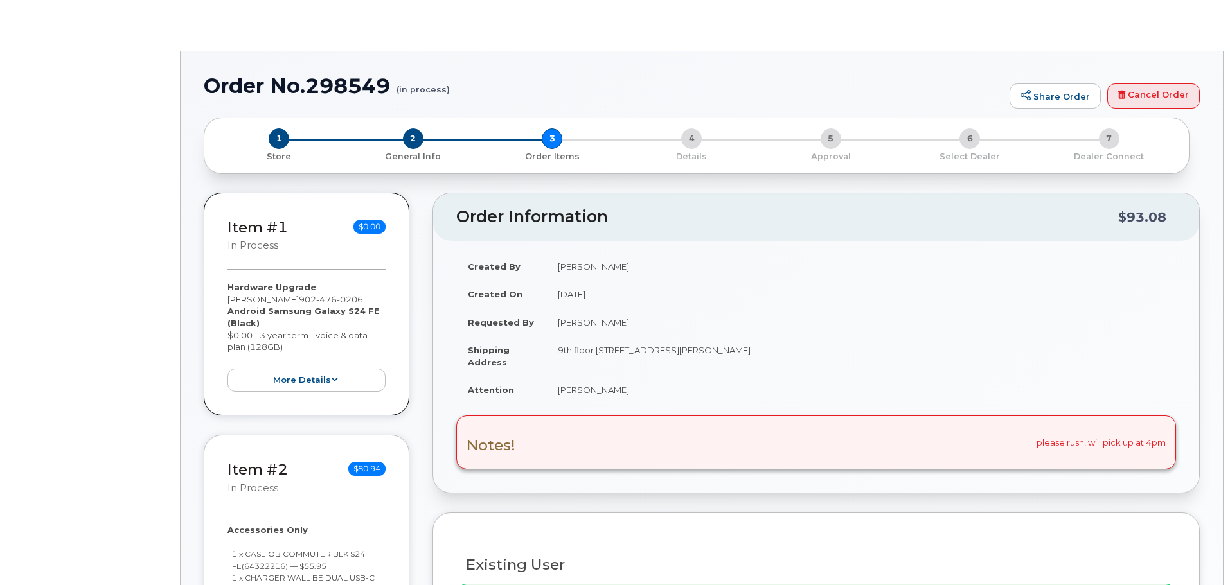
type input "Edward Windsor"
select select "2017817"
radio input "true"
type input "107892"
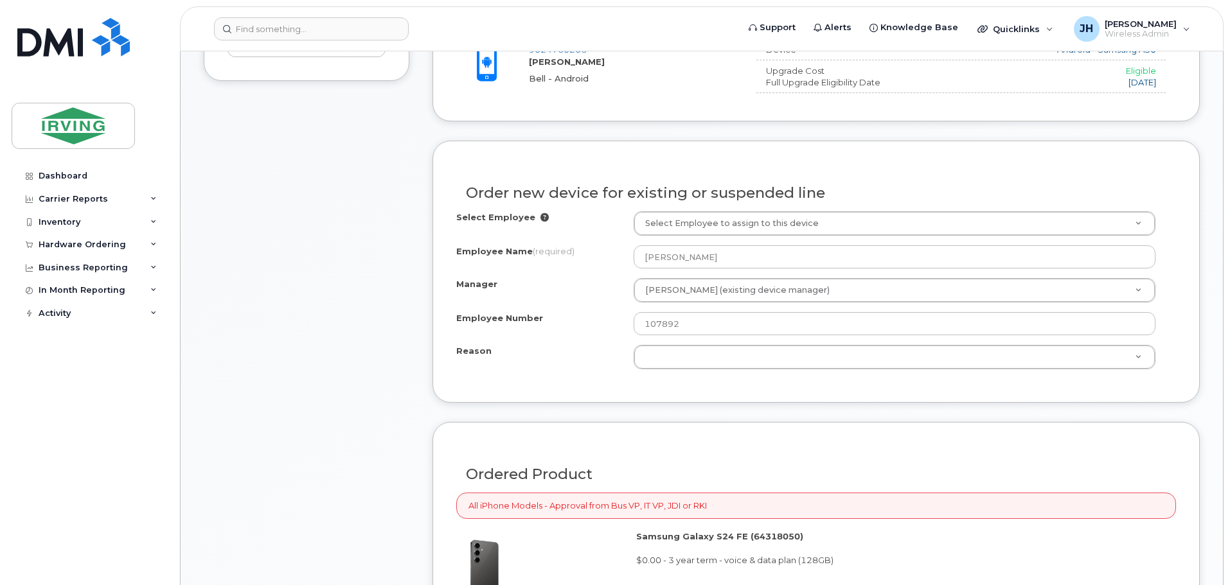
scroll to position [642, 0]
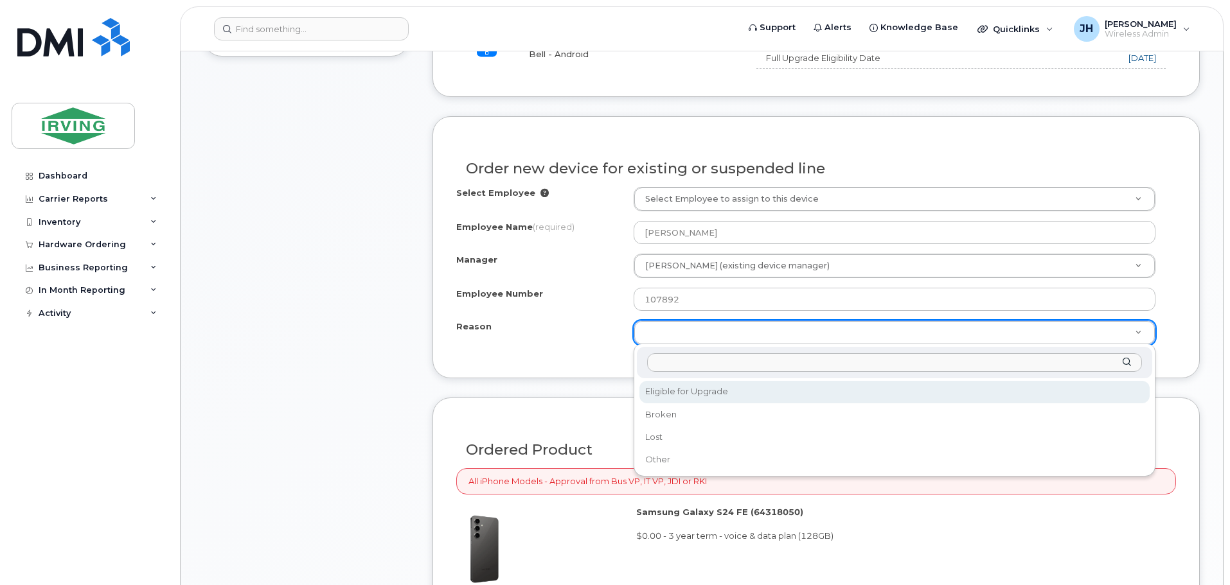
select select "eligible_for_upgrade"
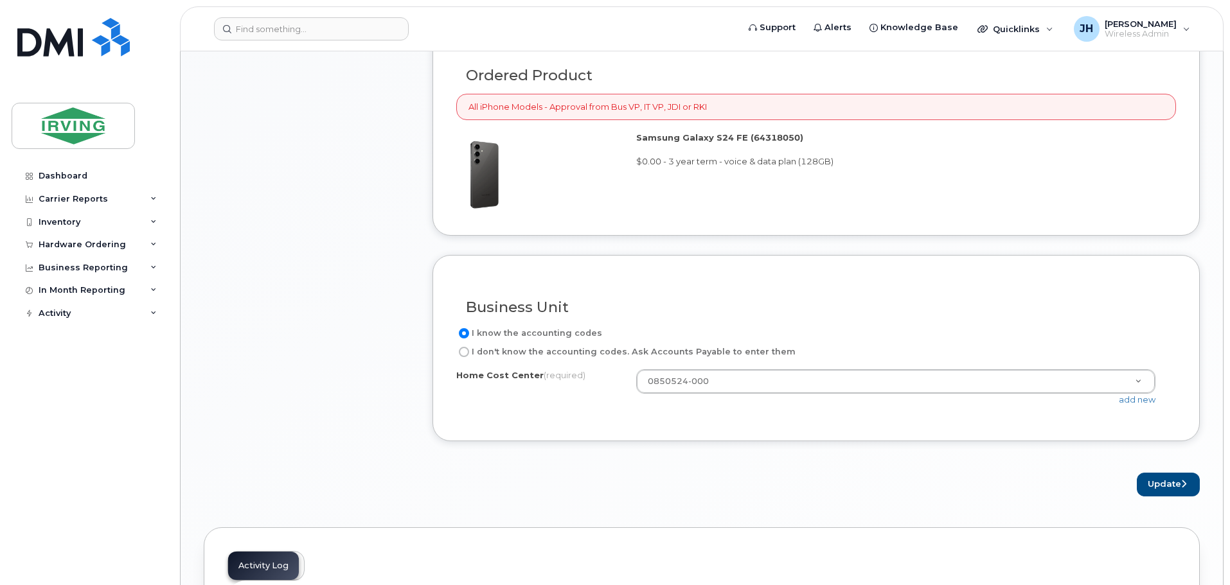
scroll to position [1028, 0]
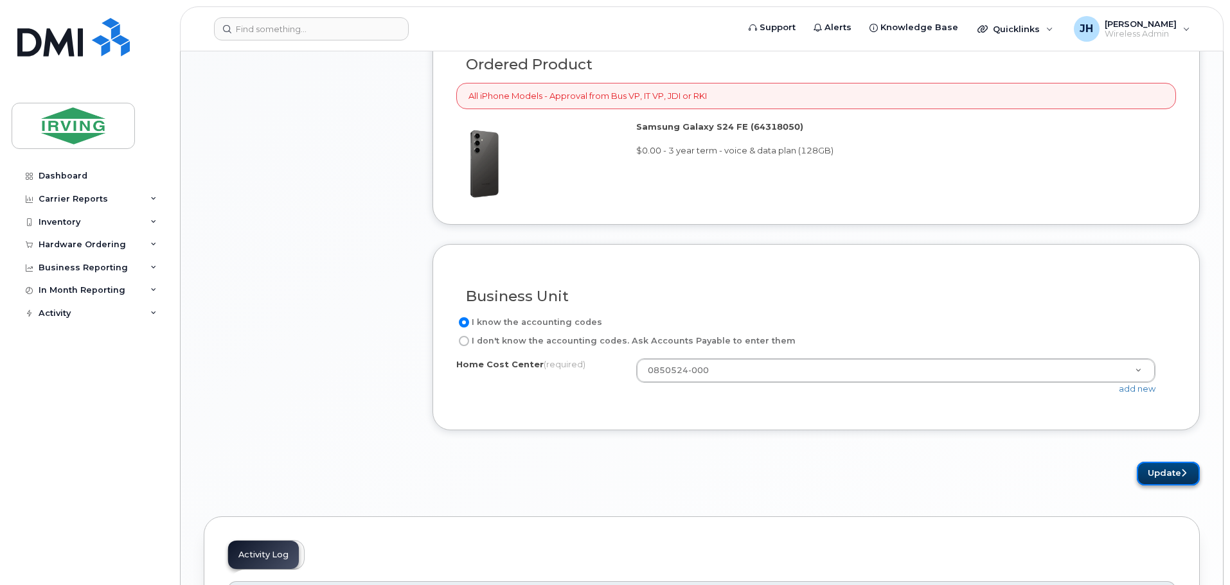
click at [1160, 474] on button "Update" at bounding box center [1167, 474] width 63 height 24
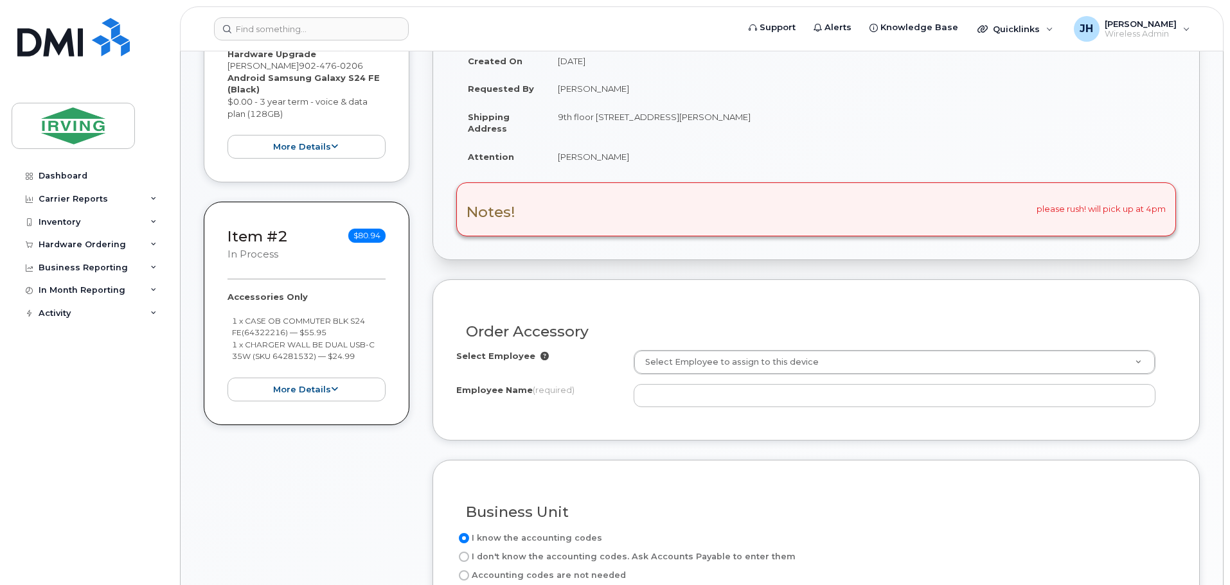
scroll to position [321, 0]
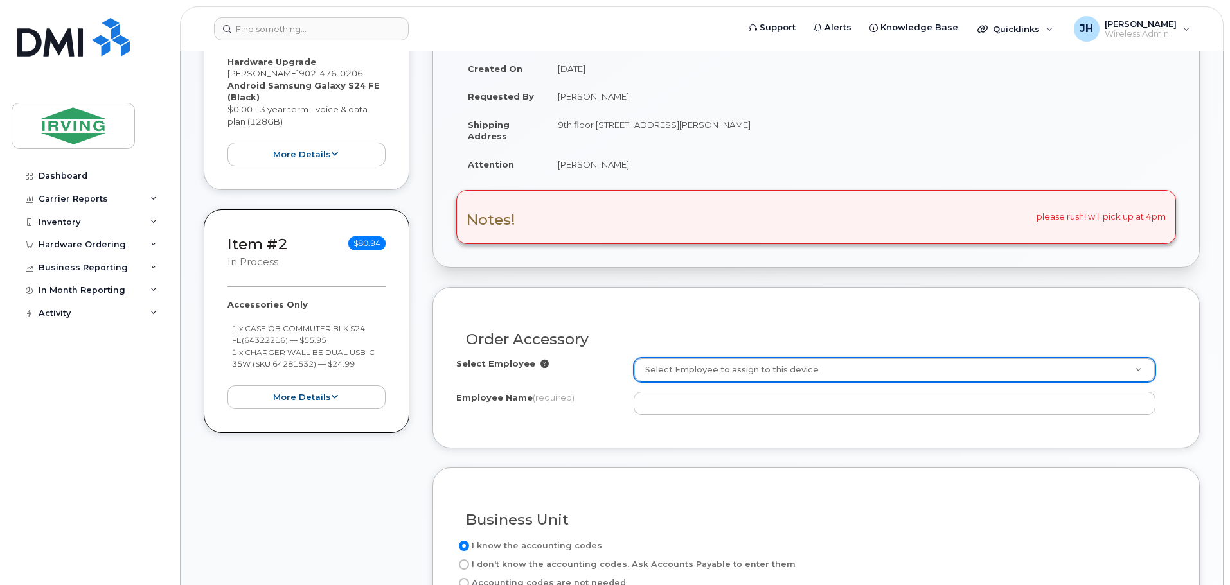
type input "w"
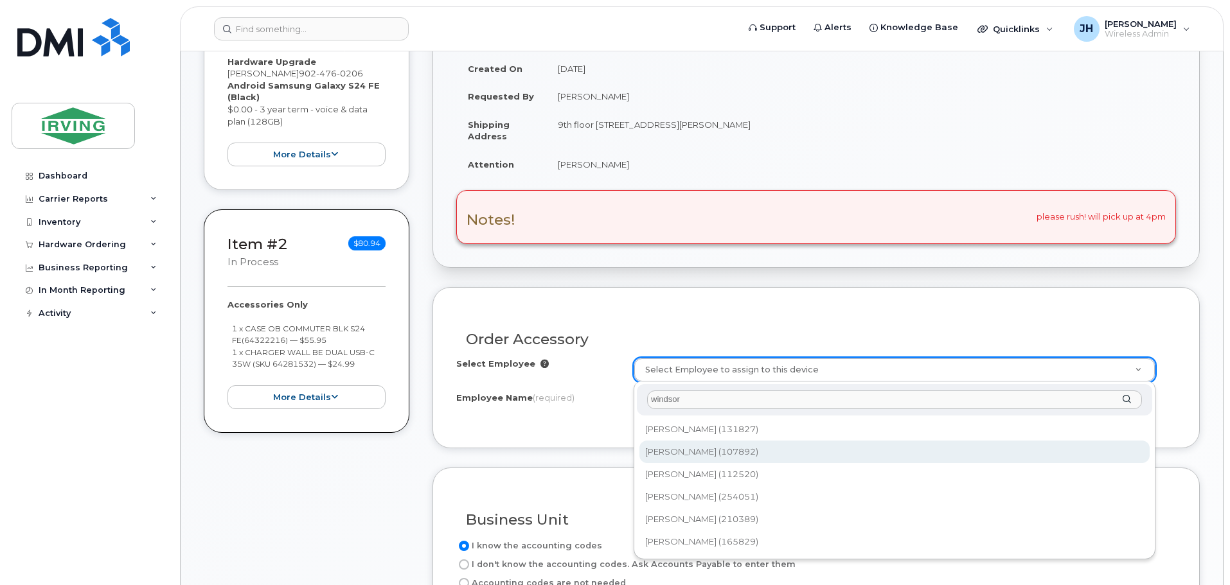
type input "windsor"
type input "1448170"
type input "[PERSON_NAME]"
type input "4345501180"
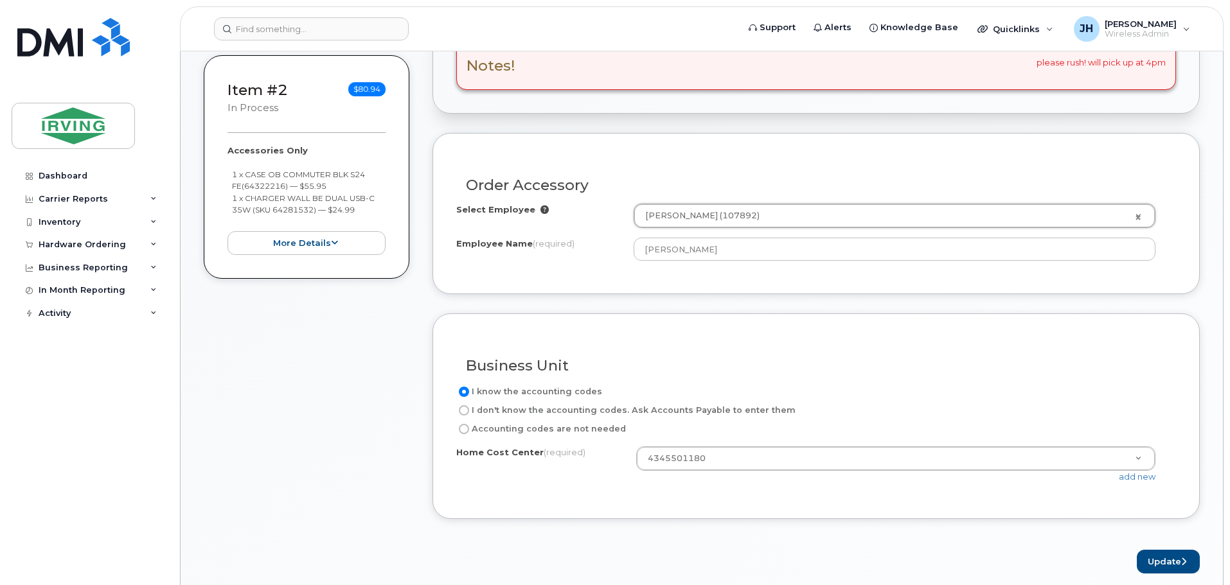
scroll to position [578, 0]
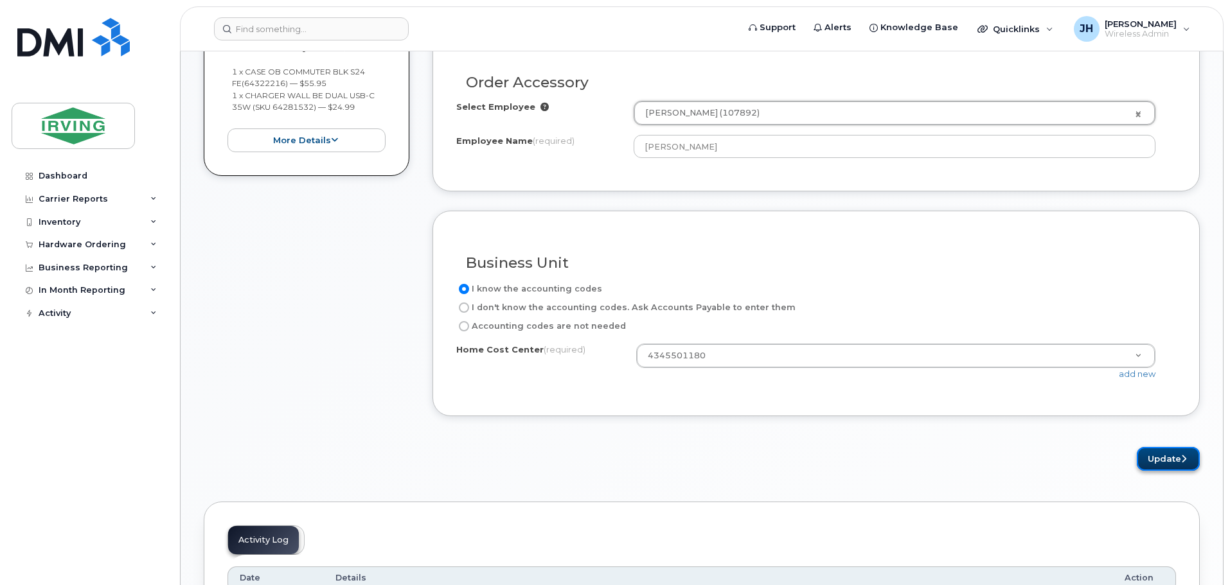
click at [1173, 459] on button "Update" at bounding box center [1167, 459] width 63 height 24
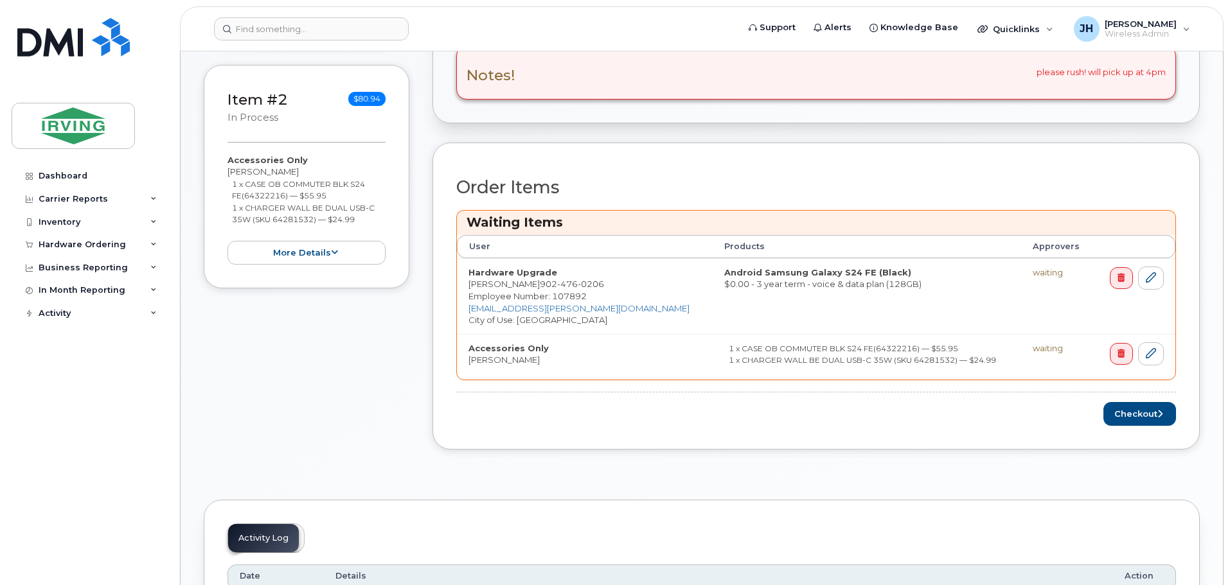
scroll to position [514, 0]
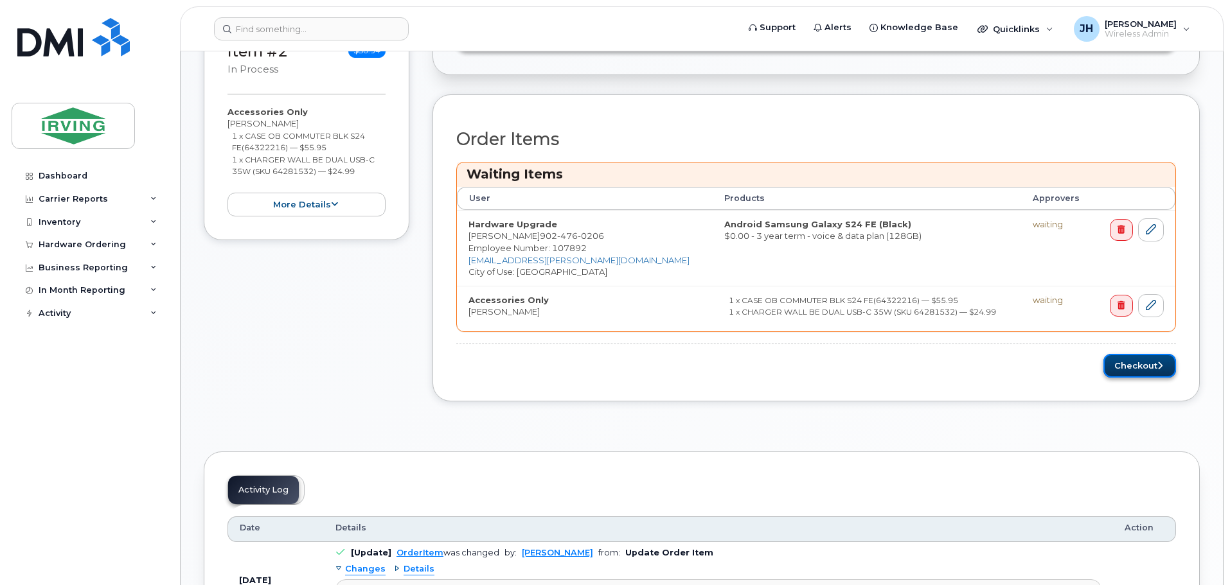
click at [1128, 367] on button "Checkout" at bounding box center [1139, 366] width 73 height 24
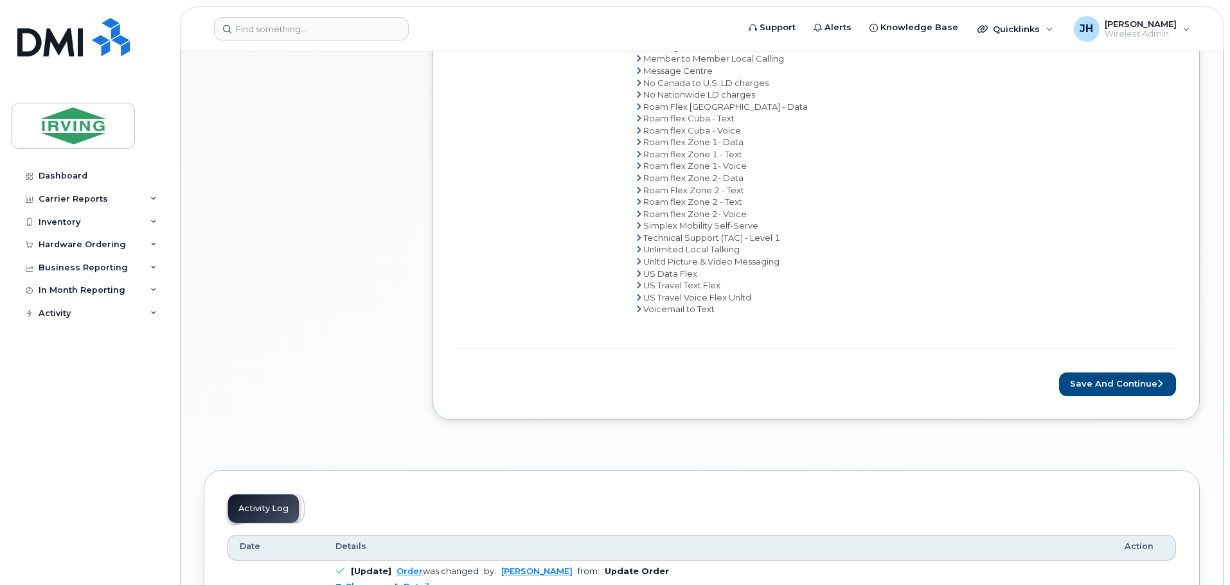
scroll to position [835, 0]
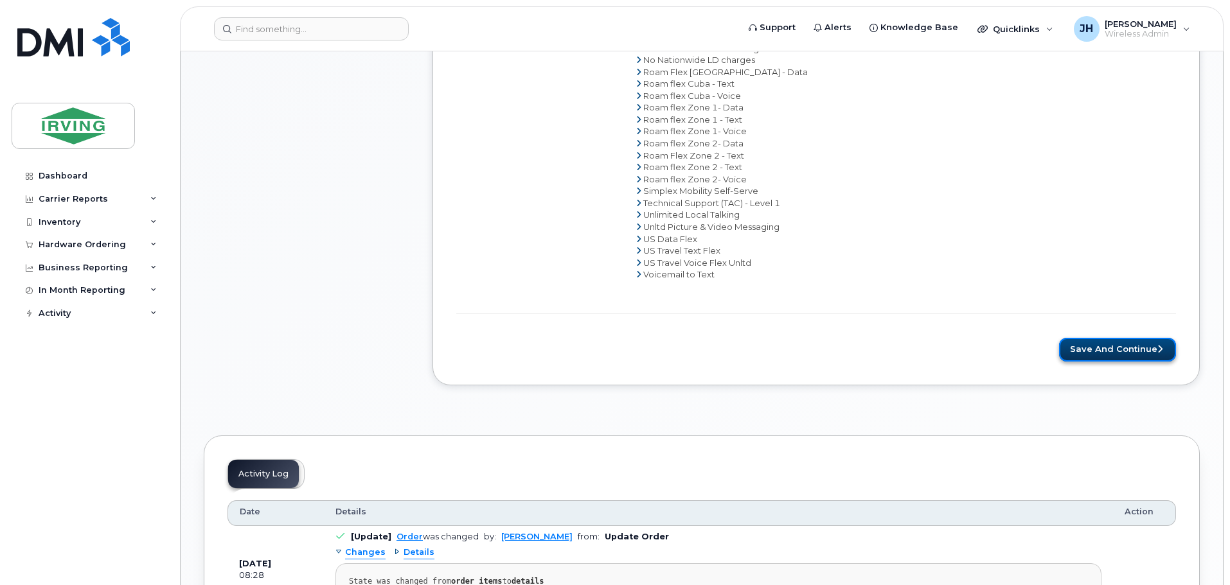
click at [1126, 353] on button "Save and Continue" at bounding box center [1117, 350] width 117 height 24
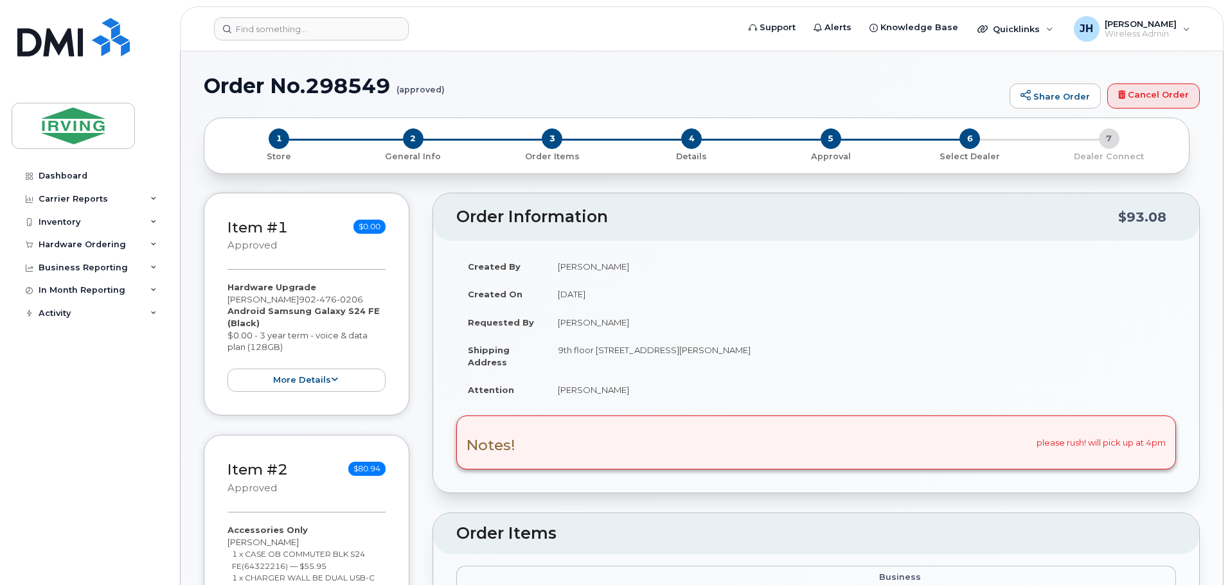
type textarea "please rush! will pick up at 4pm"
radio input "true"
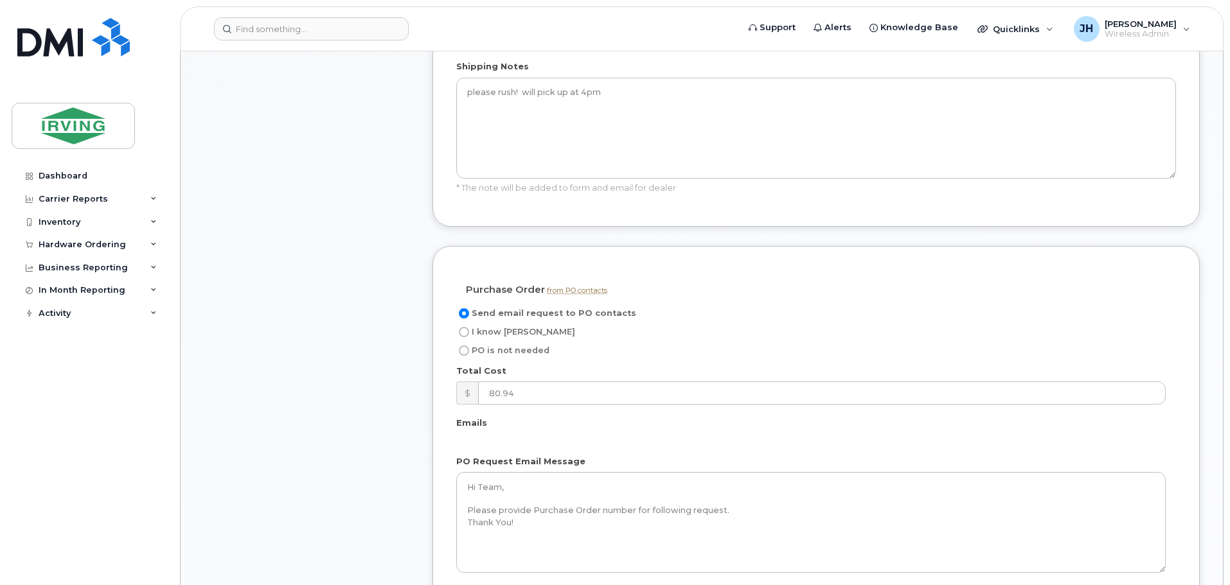
scroll to position [964, 0]
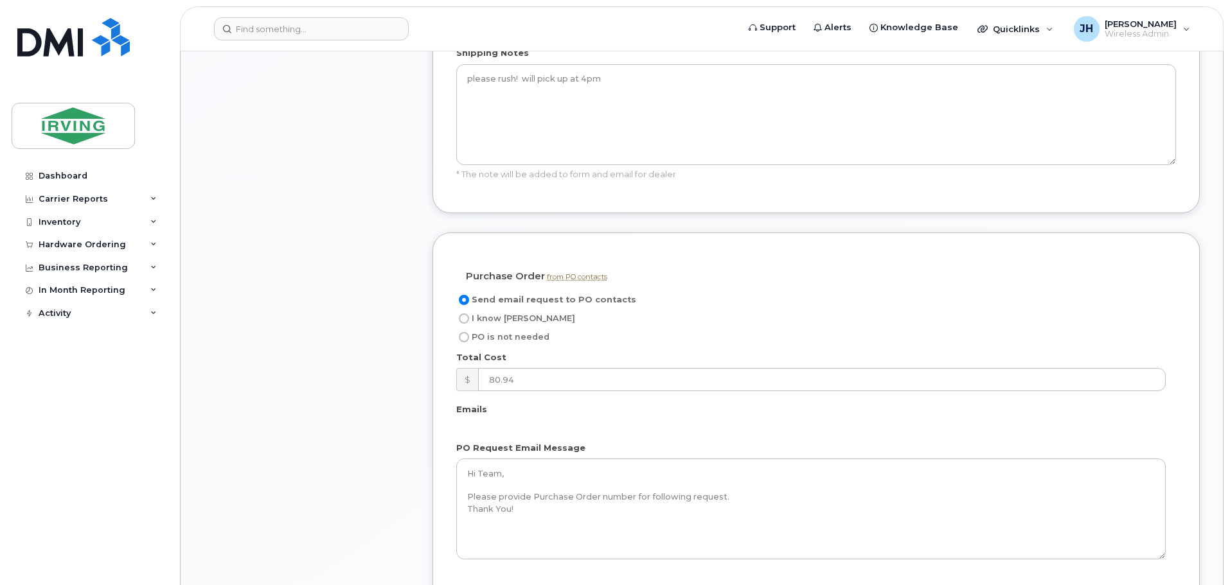
click at [459, 311] on label "I know PO" at bounding box center [515, 318] width 119 height 15
click at [459, 313] on input "I know PO" at bounding box center [464, 318] width 10 height 10
radio input "true"
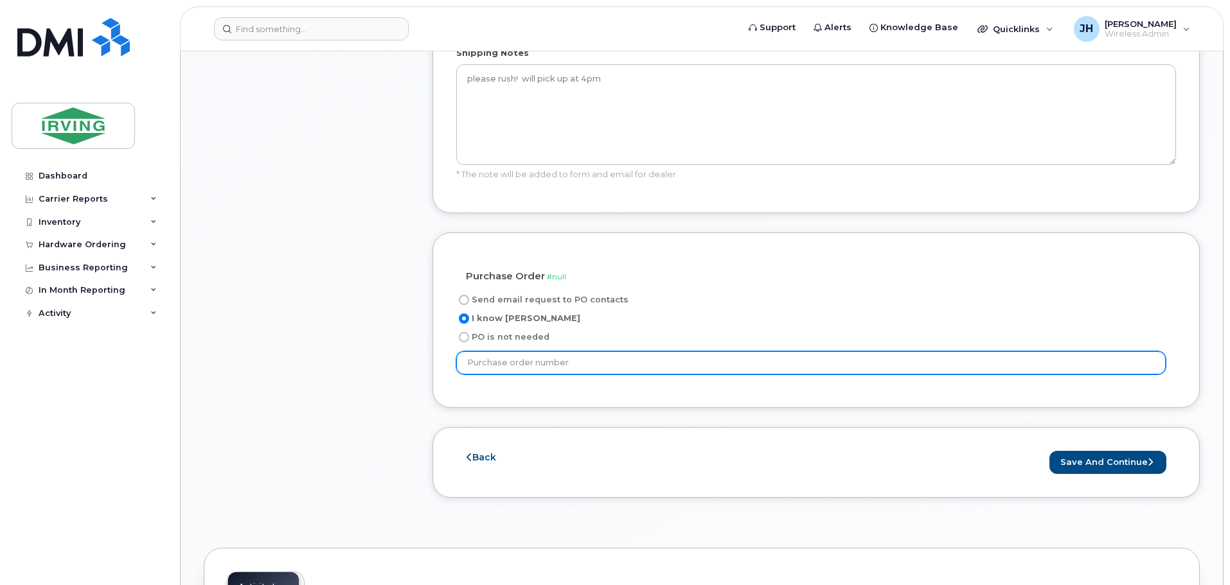
click at [515, 353] on input "text" at bounding box center [810, 362] width 709 height 23
type input "500017230"
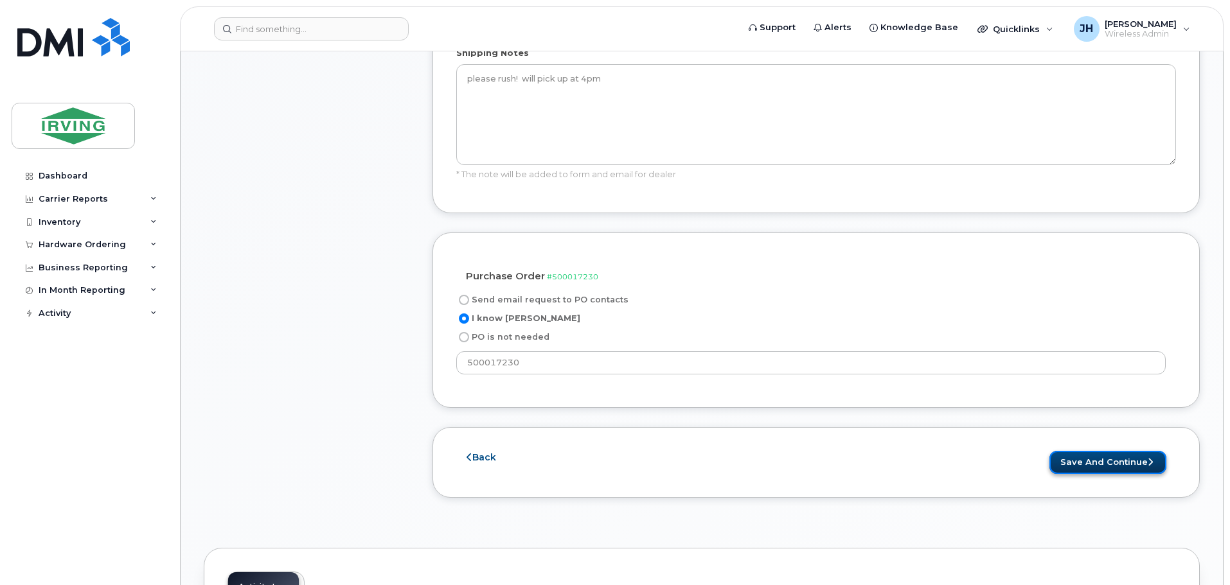
click at [1095, 451] on button "Save and Continue" at bounding box center [1107, 463] width 117 height 24
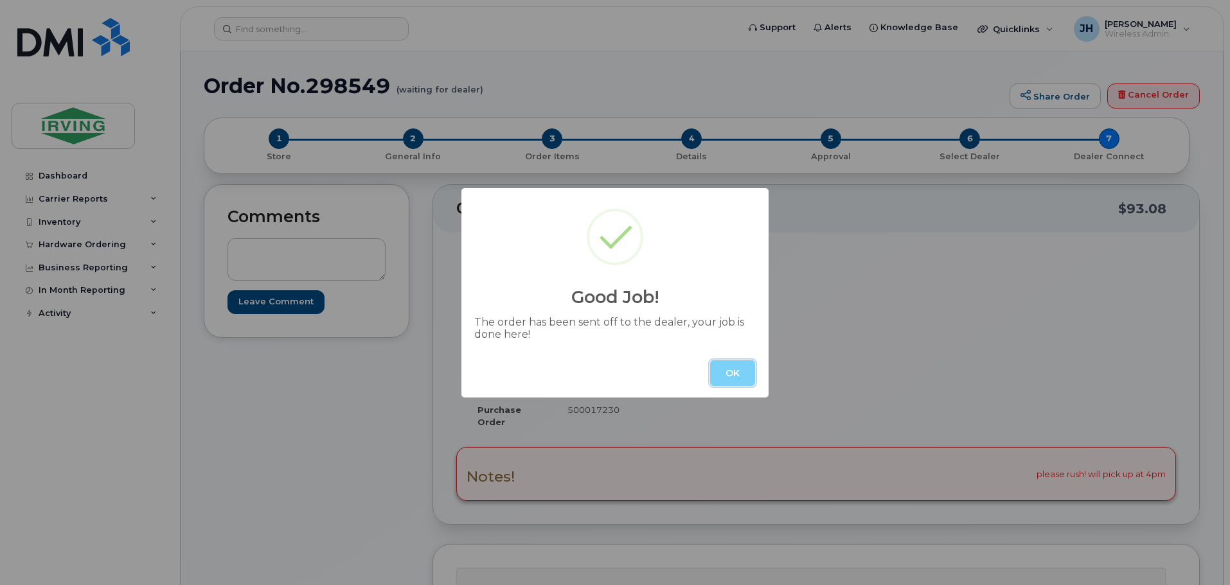
drag, startPoint x: 734, startPoint y: 370, endPoint x: 748, endPoint y: 369, distance: 14.8
click at [734, 370] on button "OK" at bounding box center [732, 373] width 45 height 26
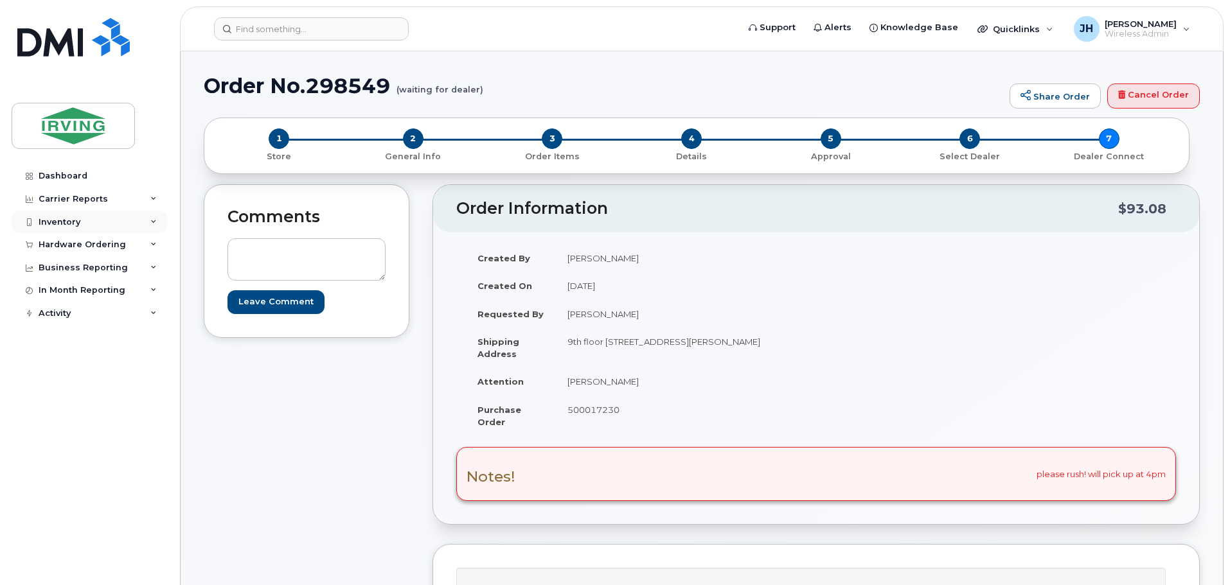
click at [60, 222] on div "Inventory" at bounding box center [60, 222] width 42 height 10
click at [63, 218] on div "Inventory" at bounding box center [60, 222] width 42 height 10
click at [76, 244] on div "Hardware Ordering" at bounding box center [82, 245] width 87 height 10
click at [71, 291] on div "Orders" at bounding box center [59, 293] width 31 height 12
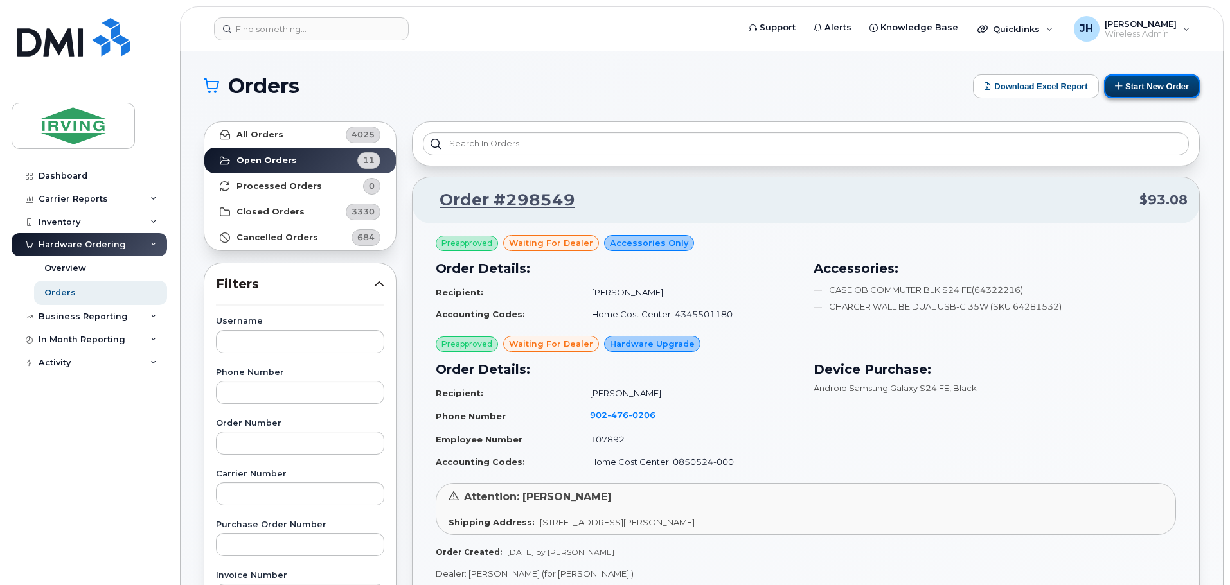
click at [1141, 86] on button "Start New Order" at bounding box center [1152, 87] width 96 height 24
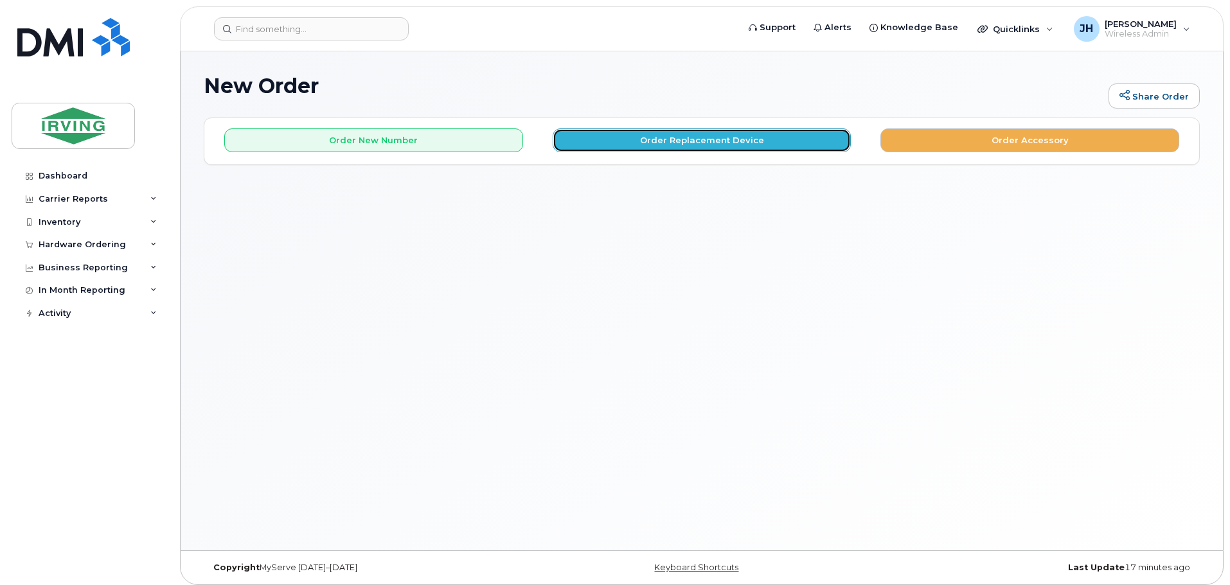
click at [637, 139] on button "Order Replacement Device" at bounding box center [701, 140] width 299 height 24
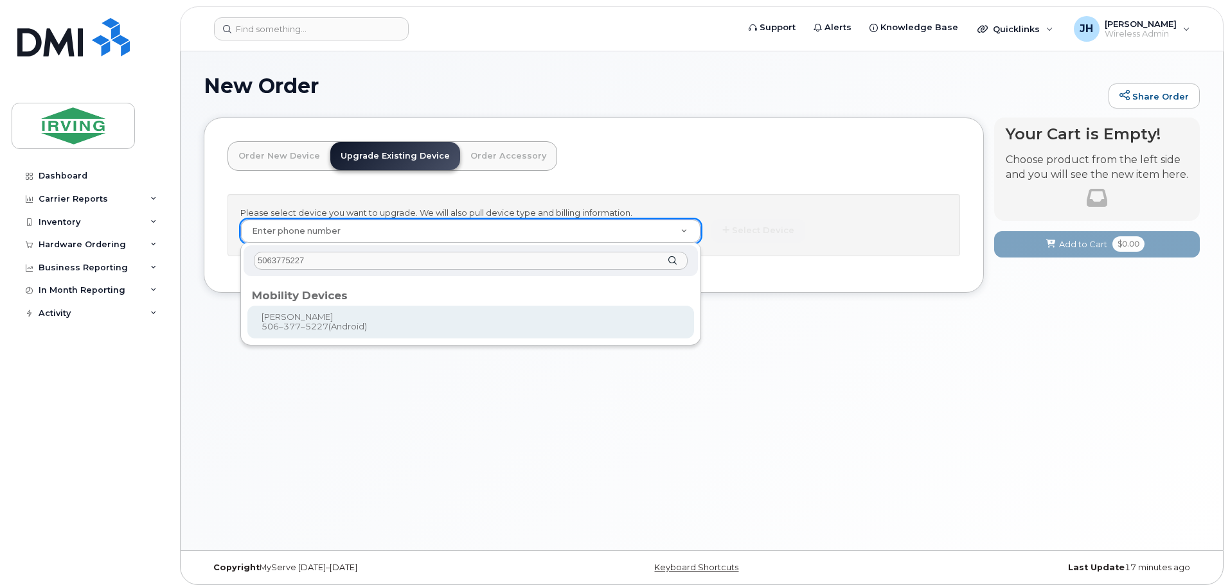
type input "5063775227"
type input "697873"
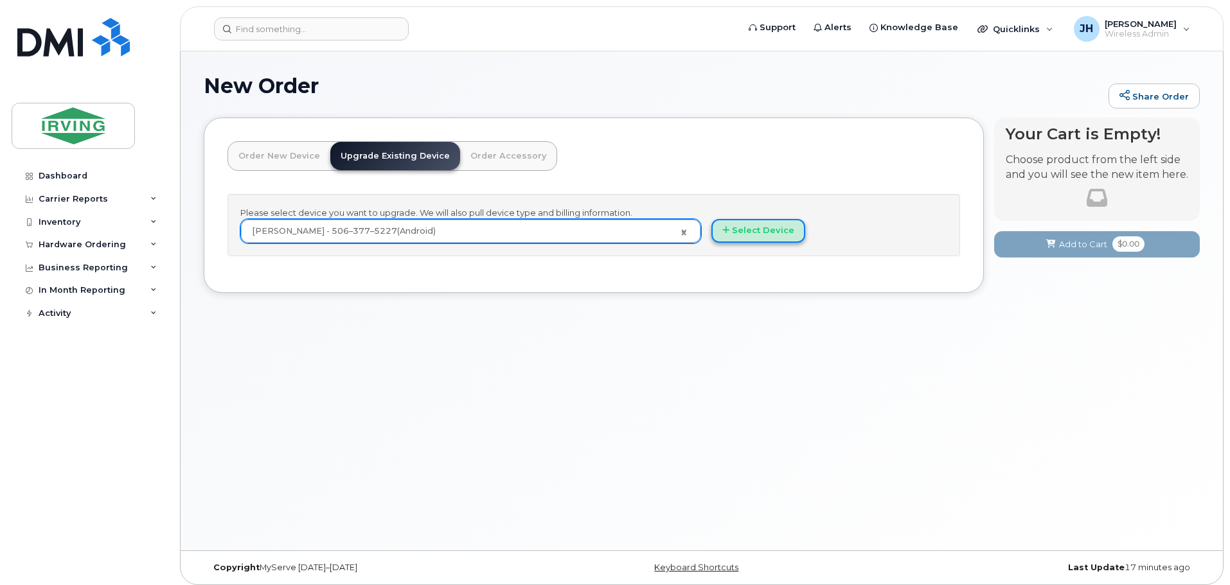
click at [752, 231] on button "Select Device" at bounding box center [758, 231] width 94 height 24
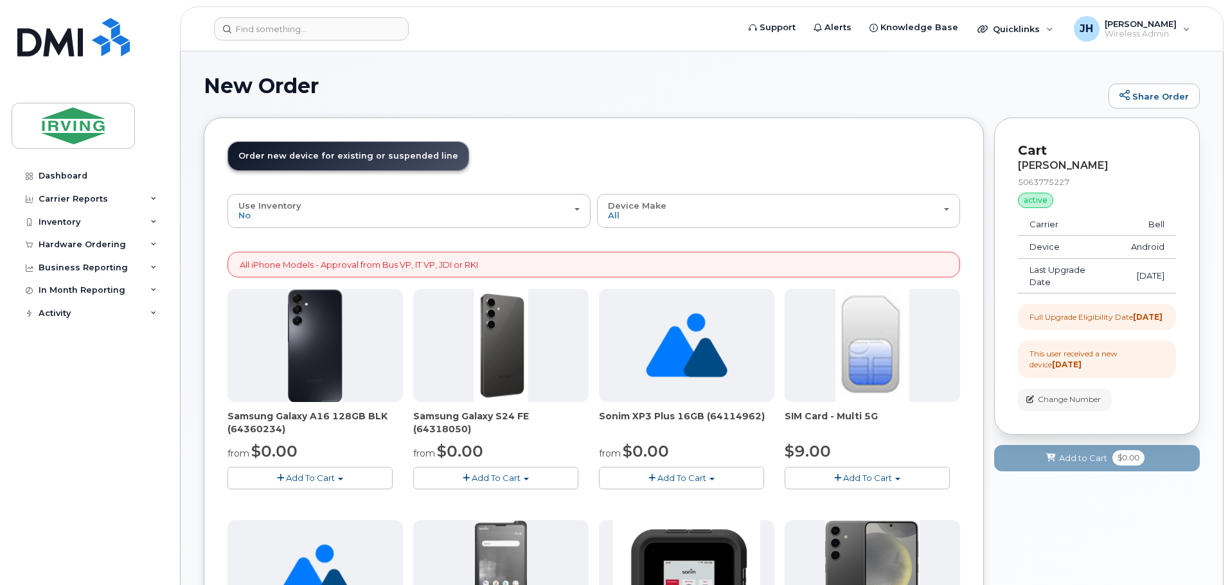
click at [493, 480] on span "Add To Cart" at bounding box center [496, 478] width 49 height 10
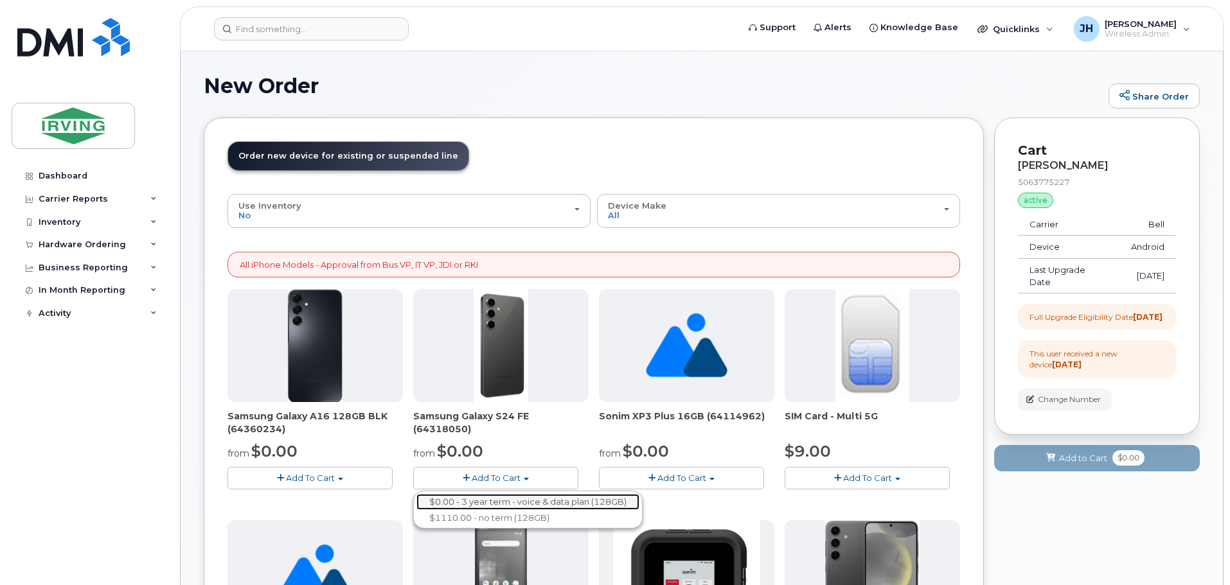
click at [543, 504] on link "$0.00 - 3 year term - voice & data plan (128GB)" at bounding box center [527, 502] width 223 height 16
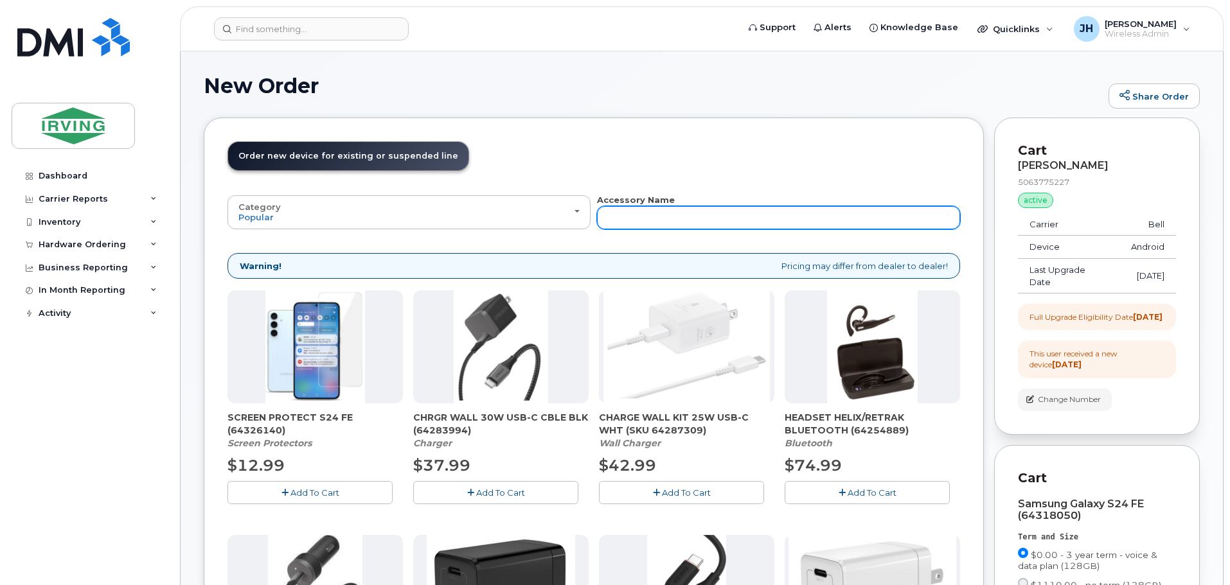
click at [621, 215] on input "text" at bounding box center [778, 217] width 363 height 23
type input "sim"
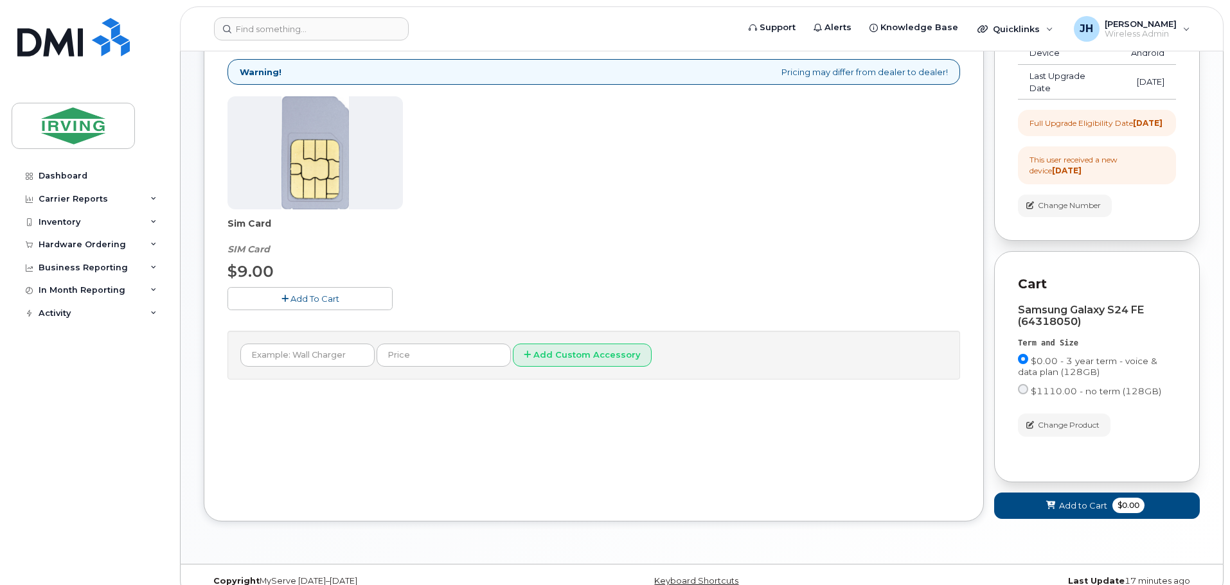
scroll to position [225, 0]
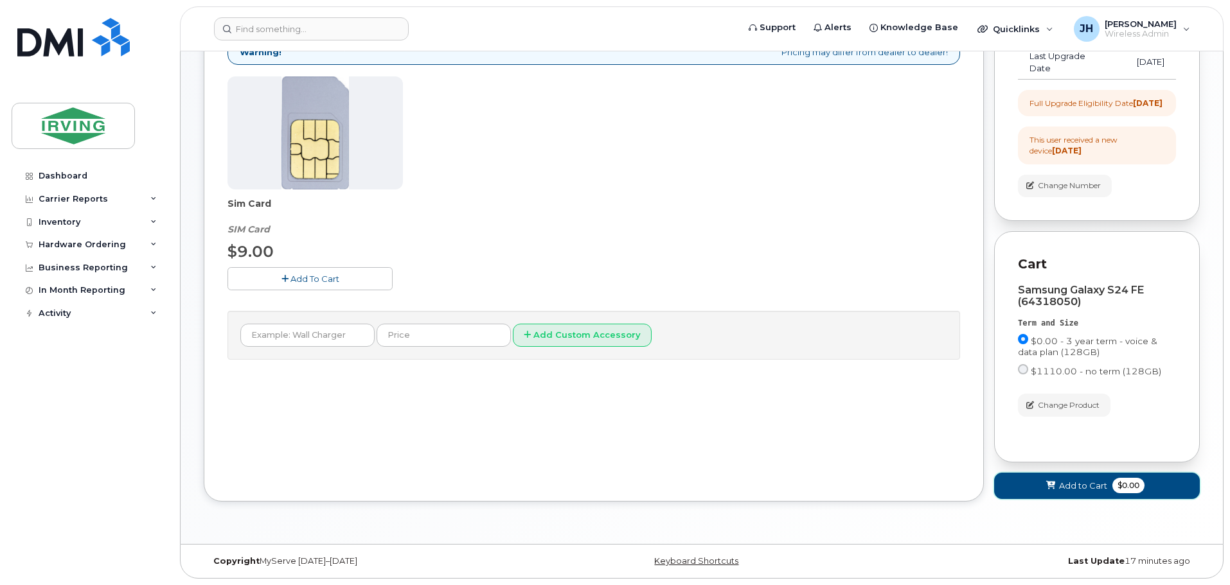
click at [1082, 481] on span "Add to Cart" at bounding box center [1083, 486] width 48 height 12
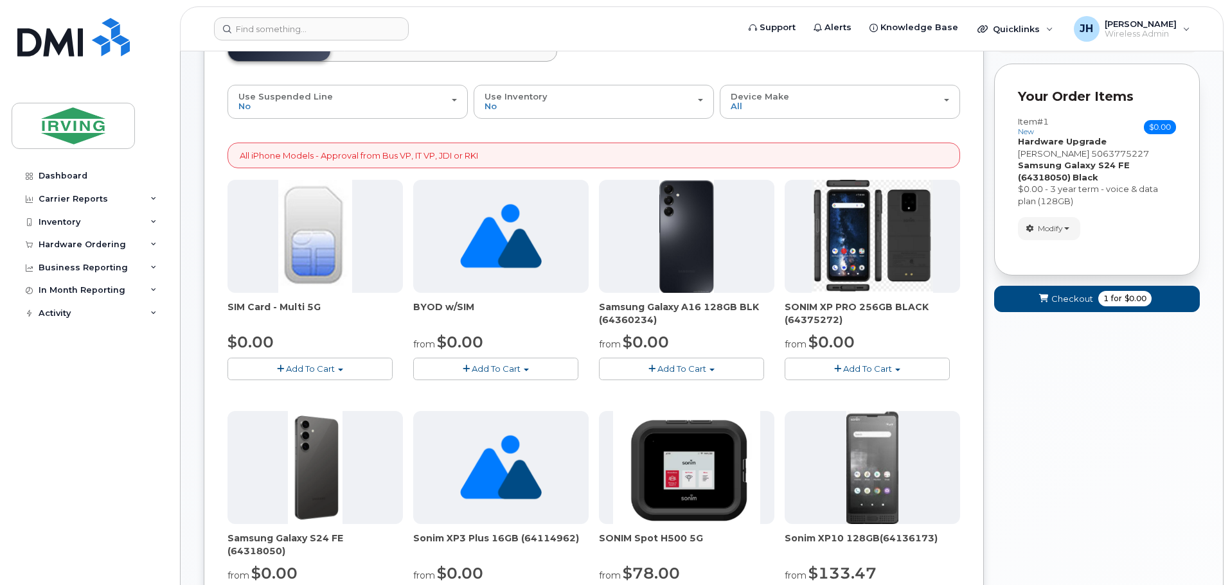
scroll to position [0, 0]
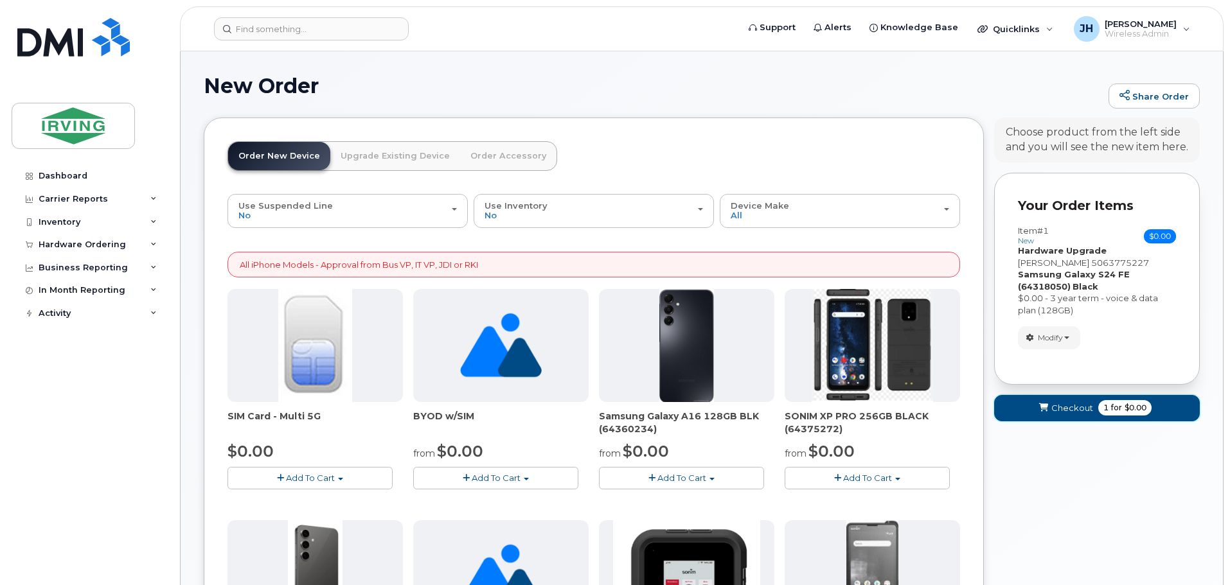
click at [1073, 403] on span "Checkout" at bounding box center [1072, 408] width 42 height 12
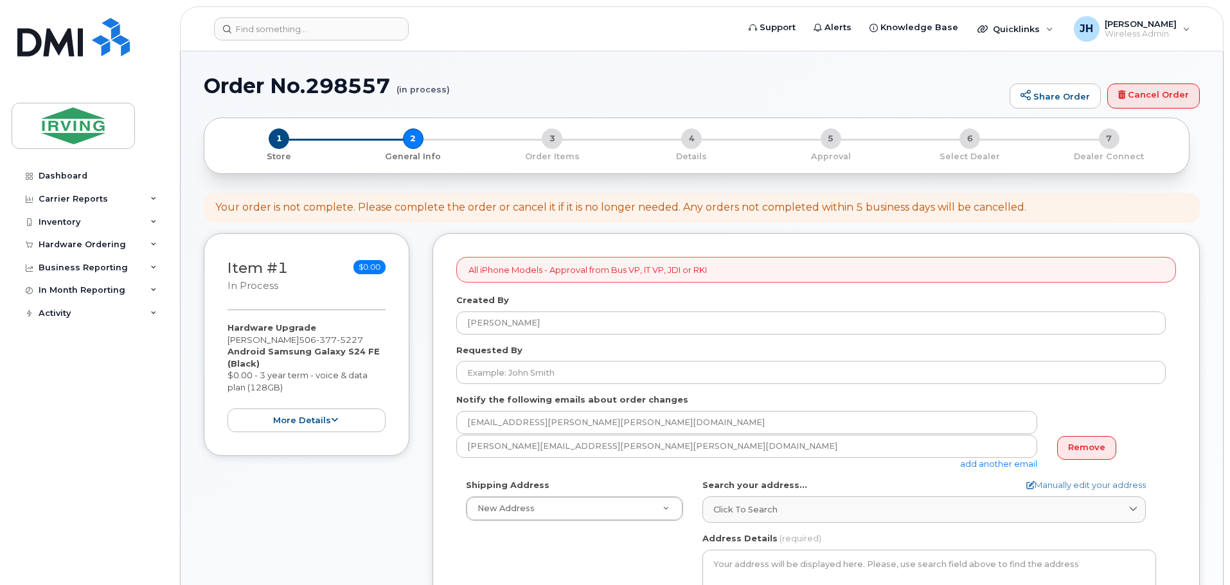
select select
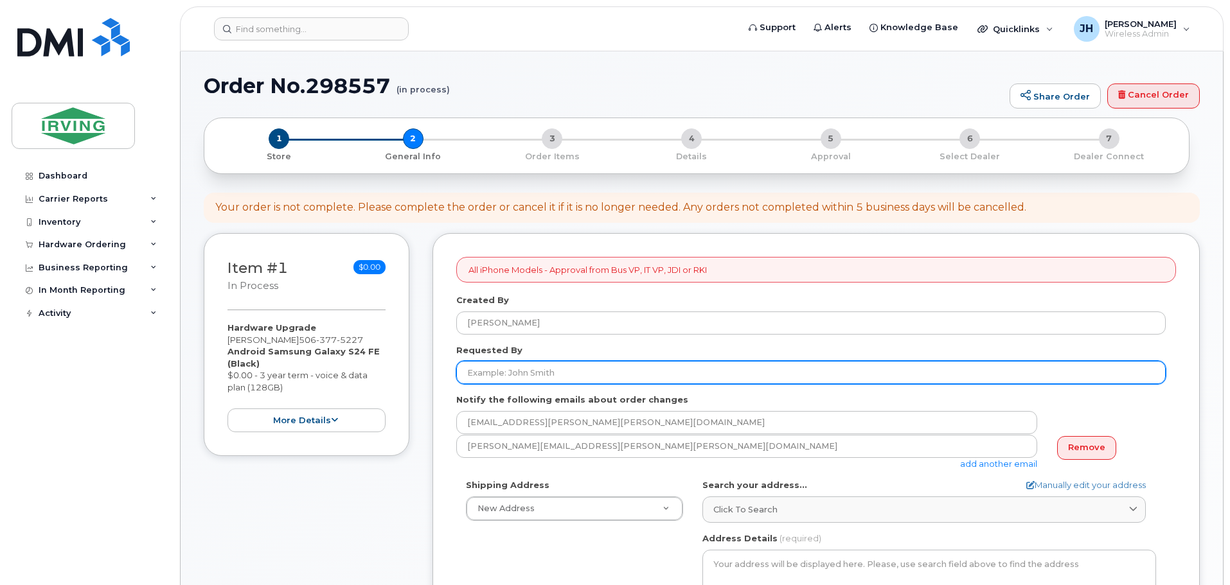
click at [529, 373] on input "Requested By" at bounding box center [810, 372] width 709 height 23
type input "[PERSON_NAME]"
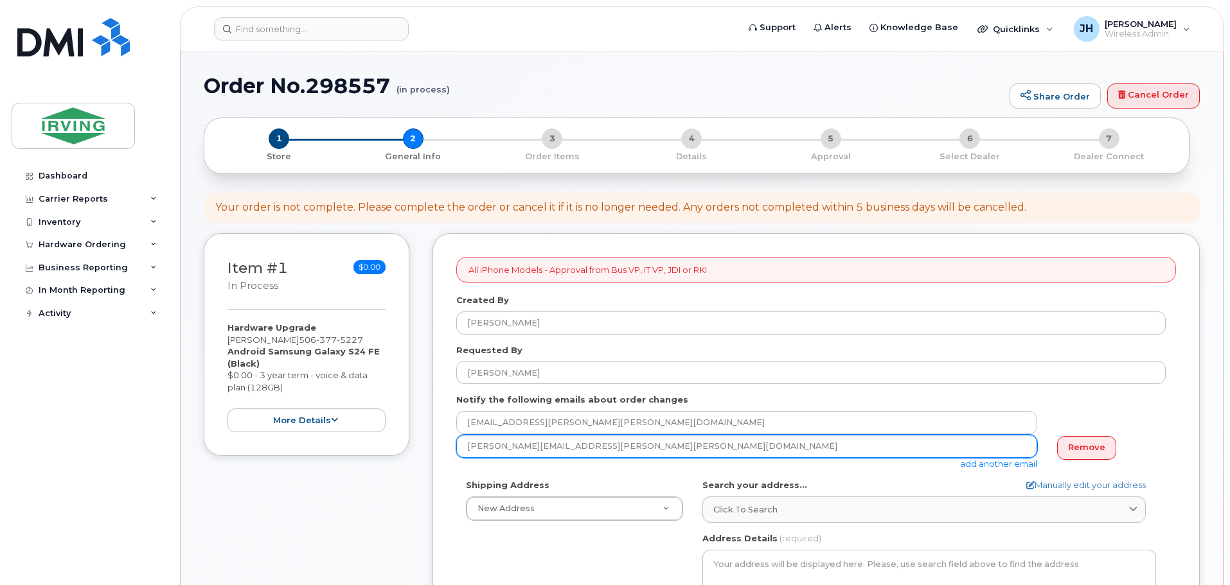
drag, startPoint x: 570, startPoint y: 447, endPoint x: 422, endPoint y: 454, distance: 148.5
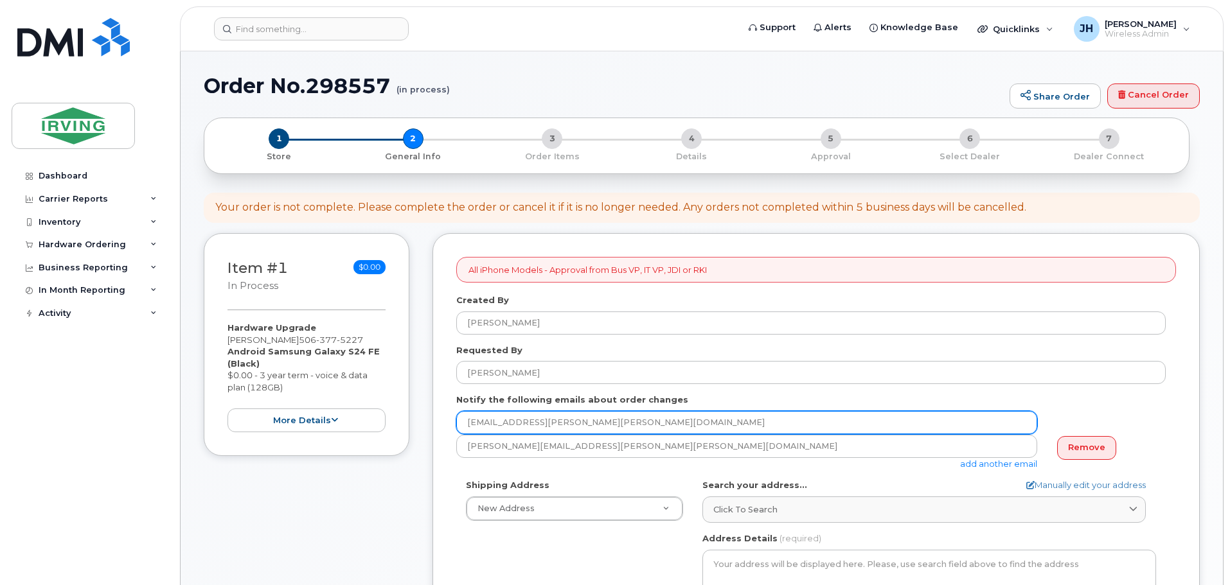
drag, startPoint x: 561, startPoint y: 421, endPoint x: 428, endPoint y: 421, distance: 133.0
paste input "[PERSON_NAME].[PERSON_NAME]"
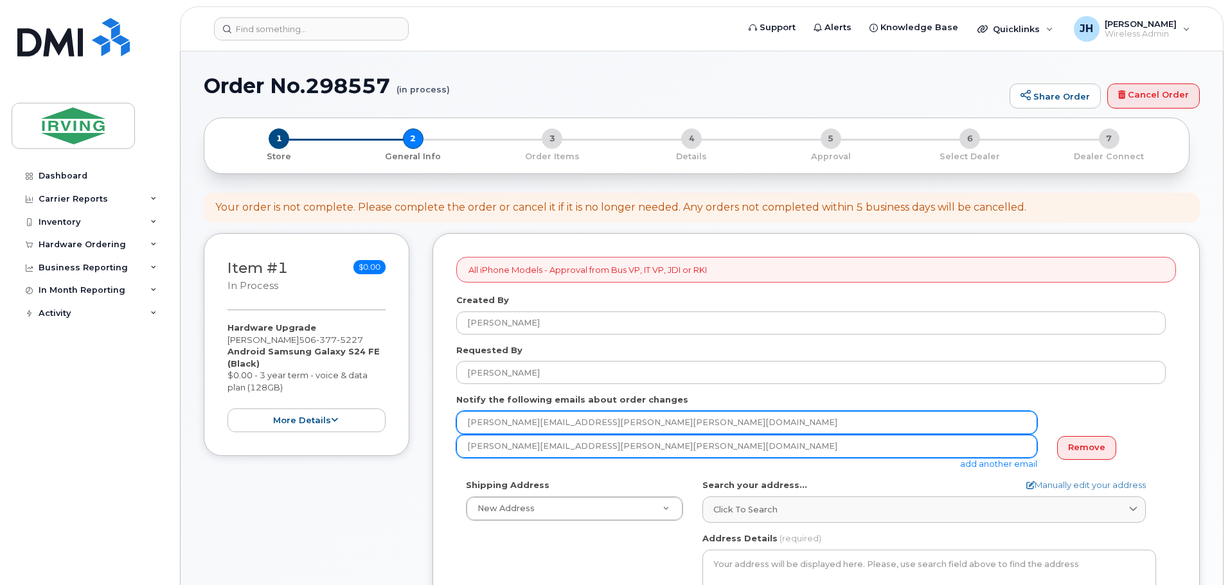
type input "[PERSON_NAME][EMAIL_ADDRESS][PERSON_NAME][PERSON_NAME][DOMAIN_NAME]"
drag, startPoint x: 776, startPoint y: 450, endPoint x: 788, endPoint y: 447, distance: 12.5
click at [776, 450] on input "[PERSON_NAME][EMAIL_ADDRESS][PERSON_NAME][PERSON_NAME][DOMAIN_NAME]" at bounding box center [746, 446] width 581 height 23
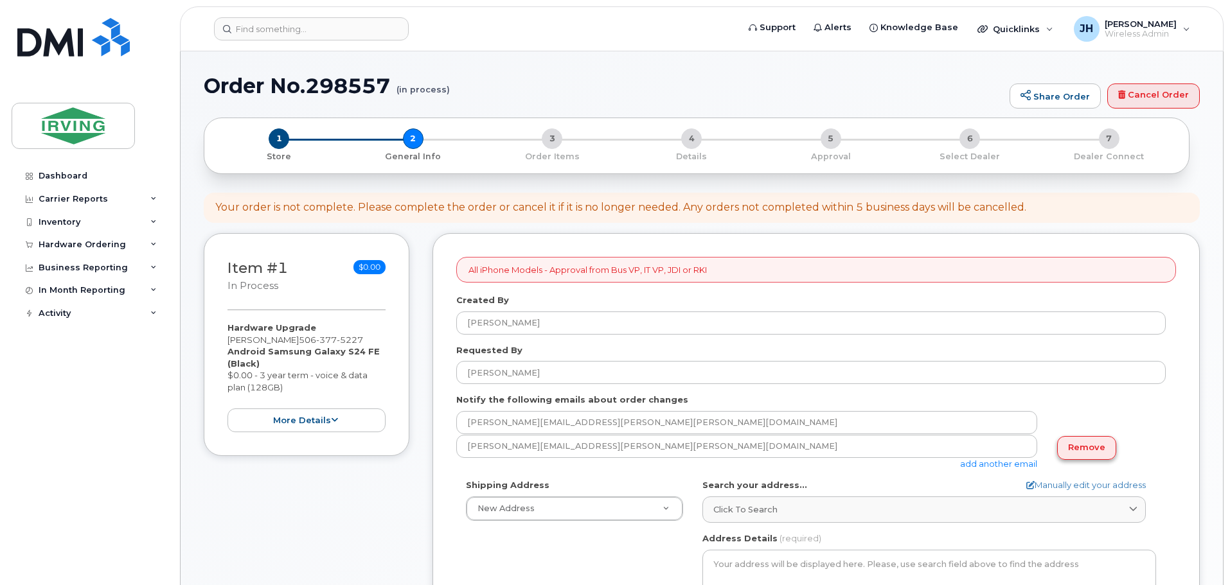
click at [1104, 452] on link "Remove" at bounding box center [1086, 448] width 59 height 24
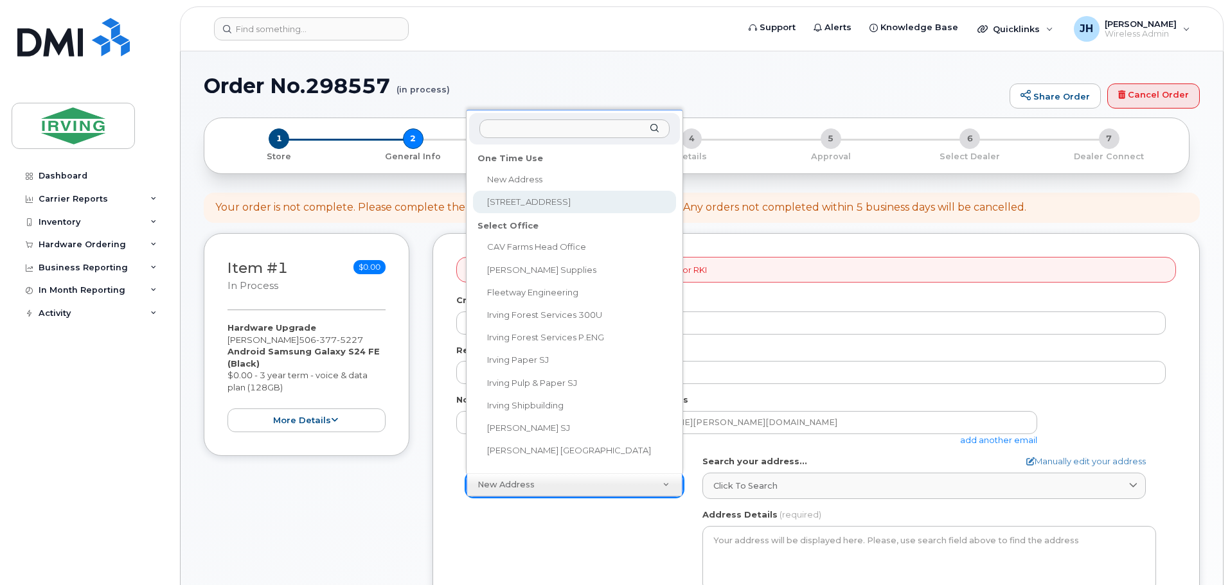
select select "[STREET_ADDRESS]"
type textarea "[STREET_ADDRESS][PERSON_NAME]"
type input "9th floor"
type input "[PERSON_NAME]"
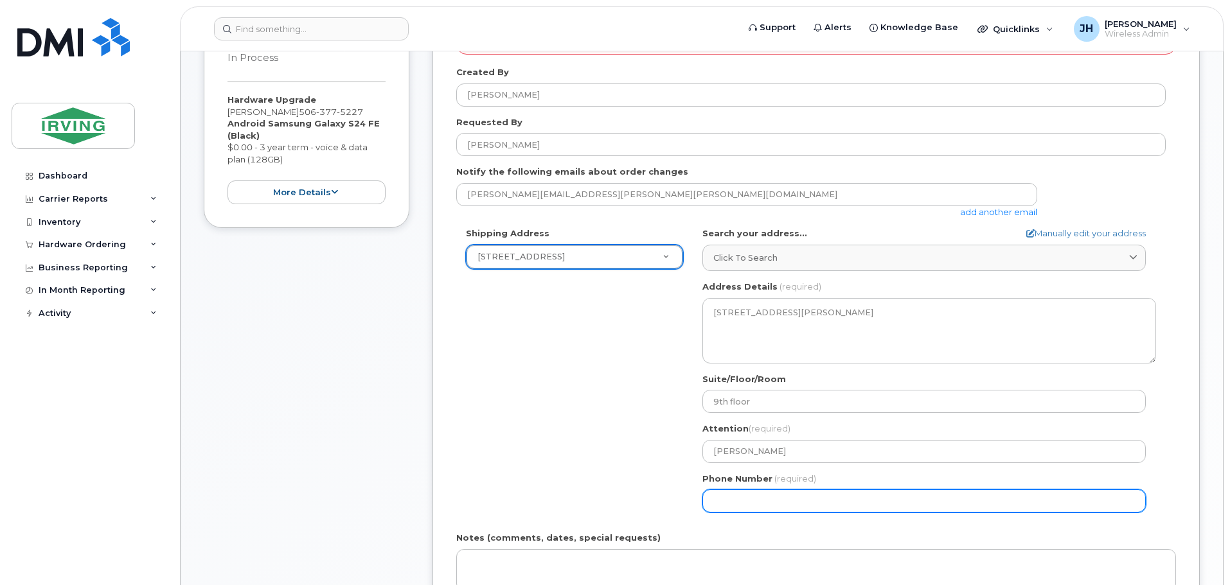
scroll to position [257, 0]
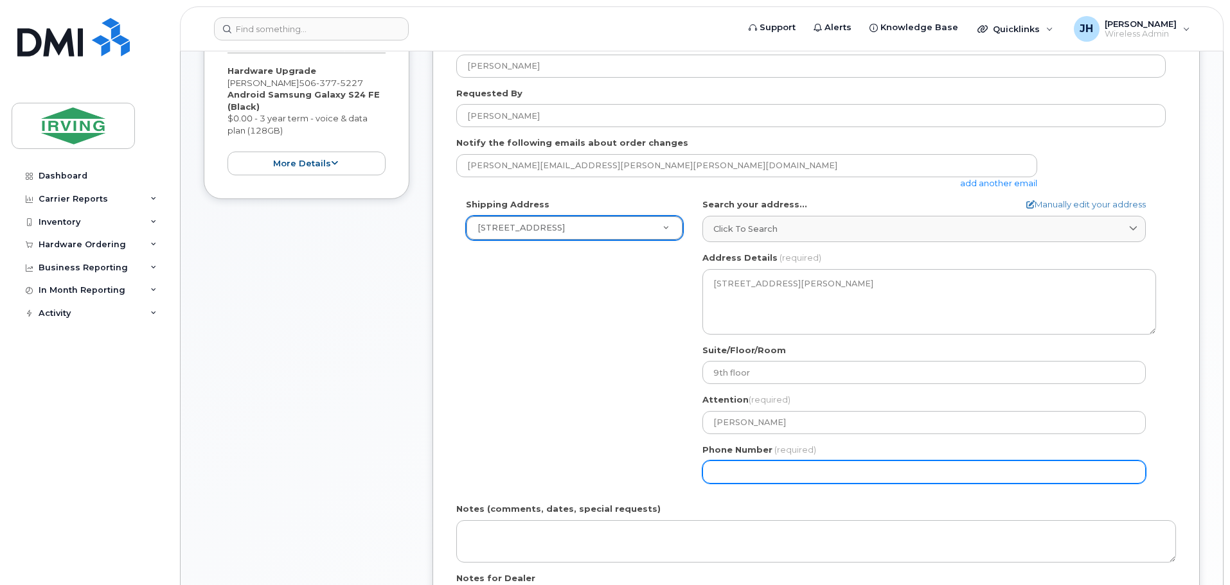
click at [727, 475] on input "Phone Number" at bounding box center [923, 472] width 443 height 23
type input "5066333779"
select select
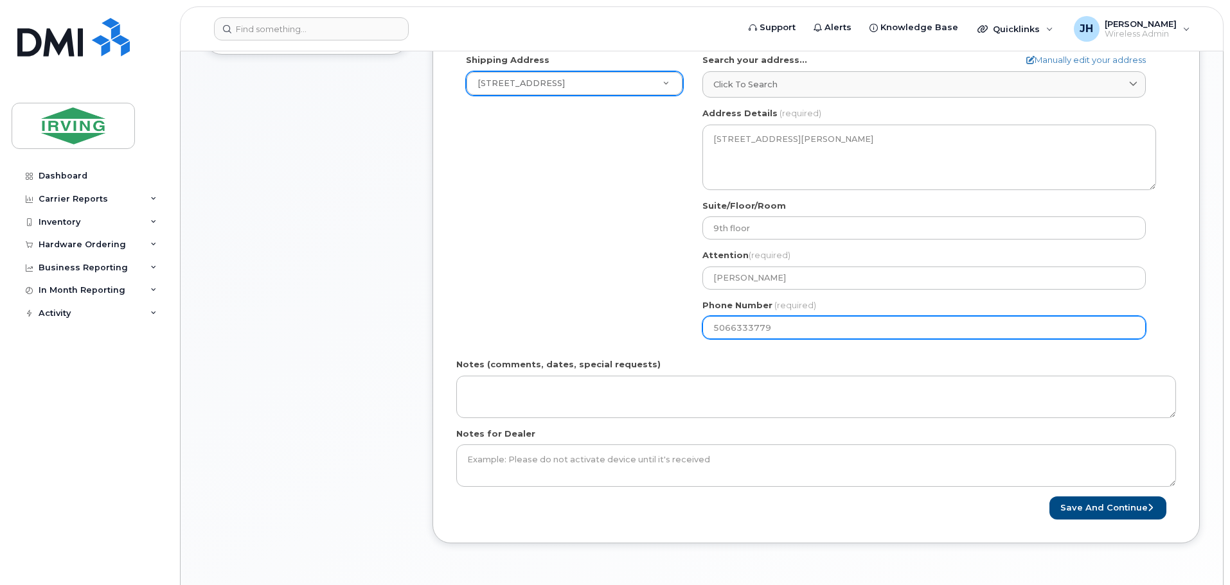
scroll to position [450, 0]
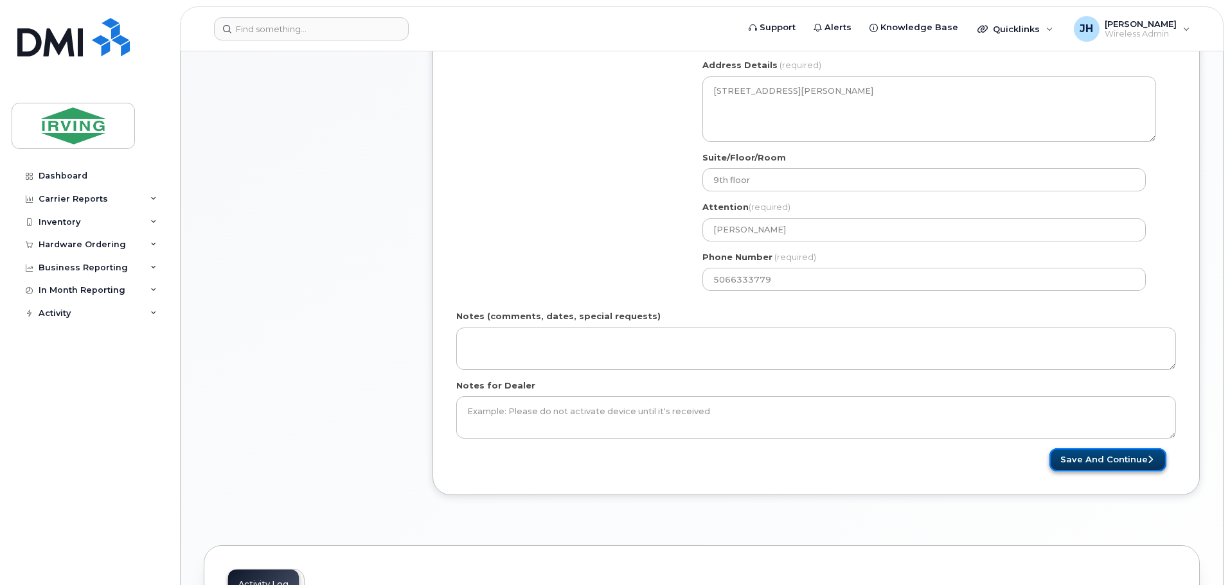
click at [1108, 465] on button "Save and Continue" at bounding box center [1107, 460] width 117 height 24
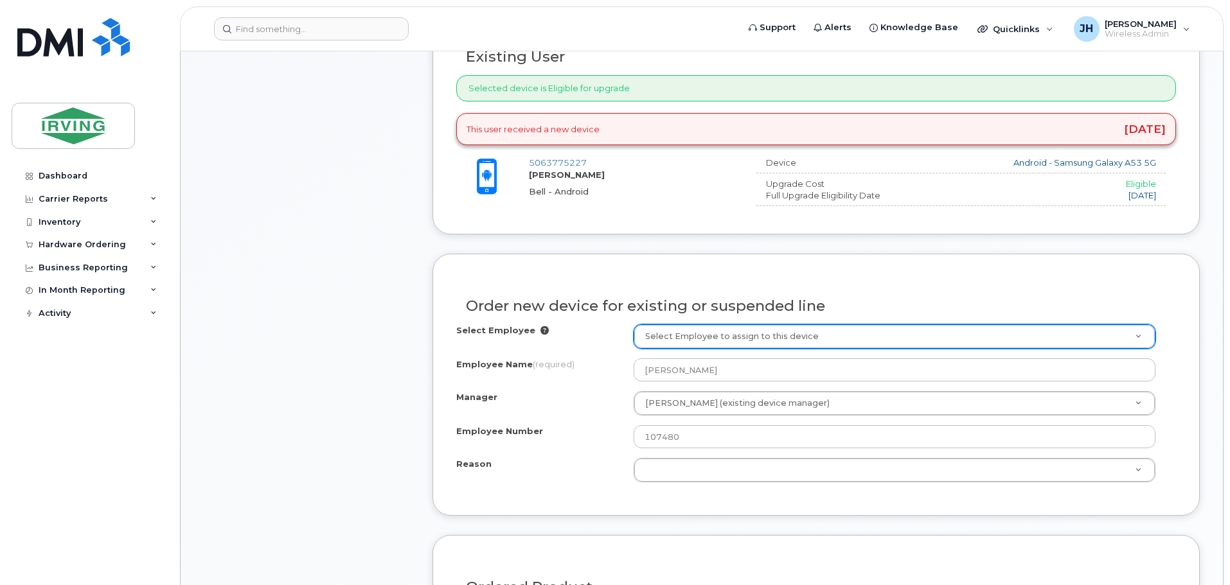
scroll to position [514, 0]
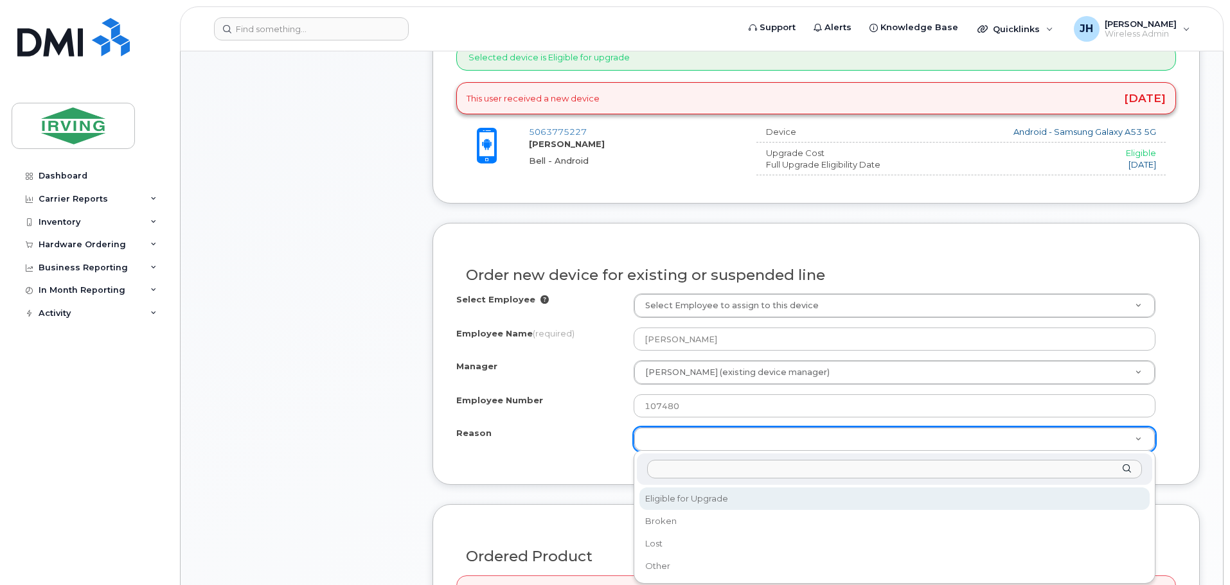
select select "eligible_for_upgrade"
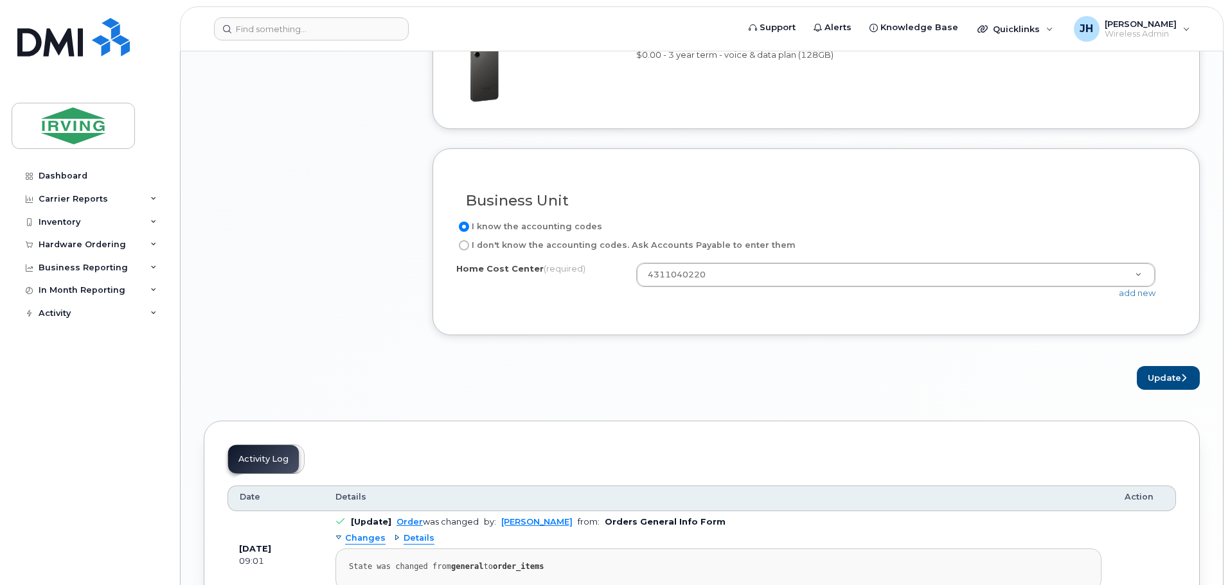
scroll to position [1156, 0]
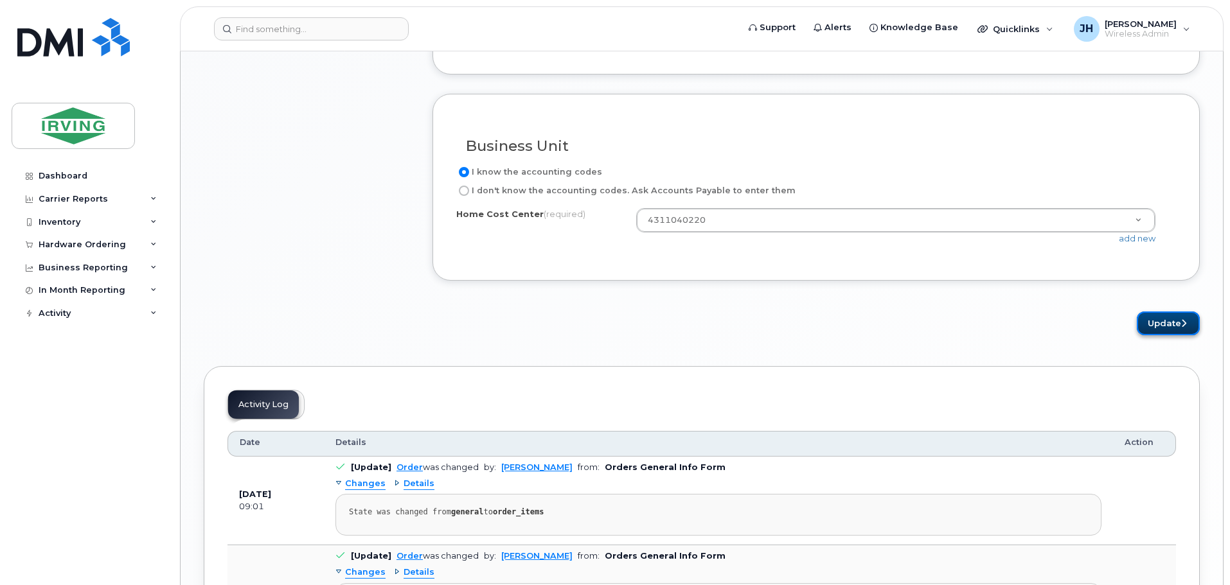
click at [1165, 321] on button "Update" at bounding box center [1167, 324] width 63 height 24
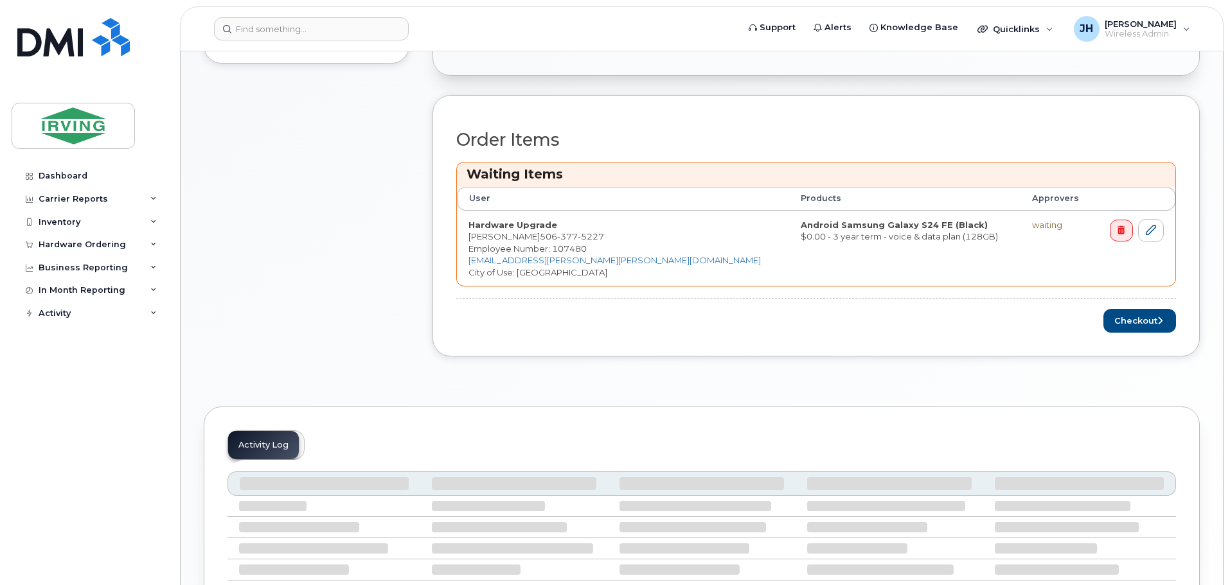
scroll to position [450, 0]
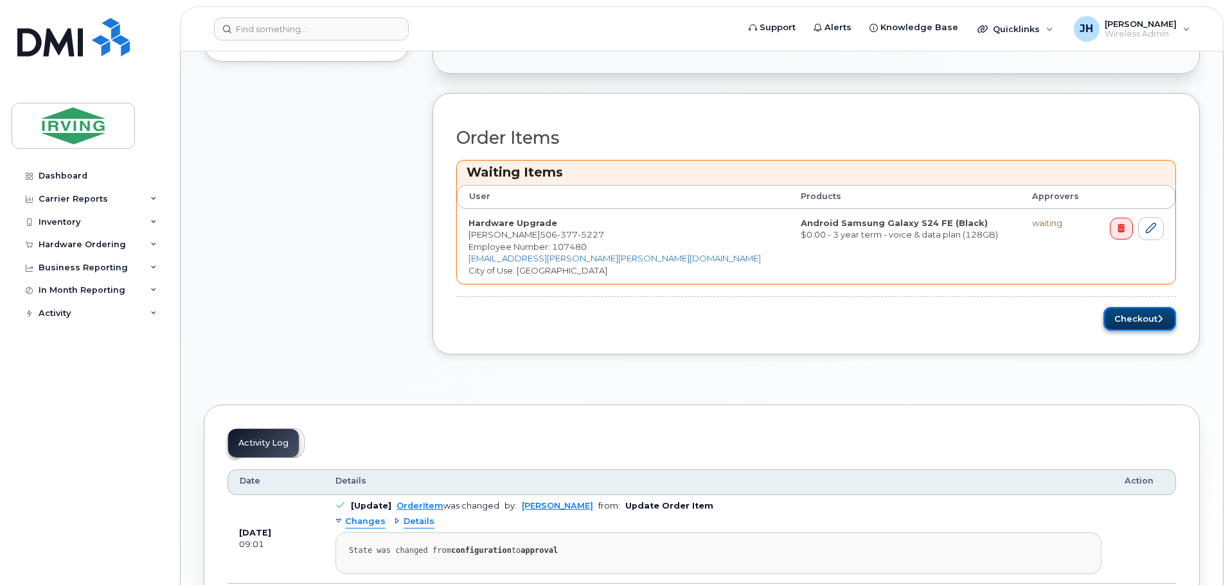
click at [1133, 321] on button "Checkout" at bounding box center [1139, 319] width 73 height 24
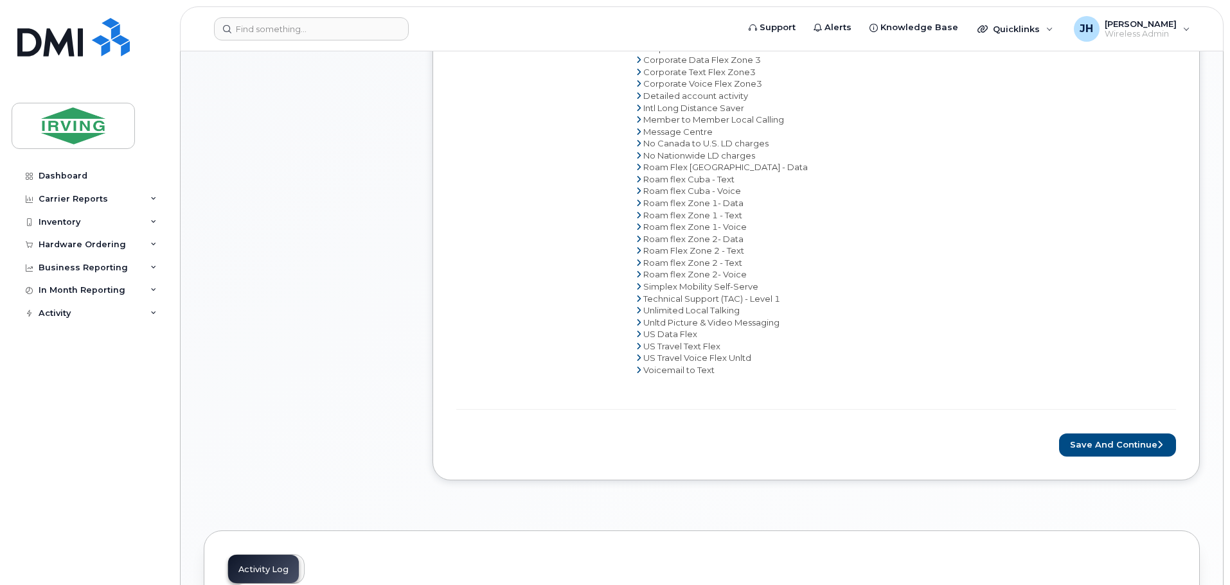
scroll to position [835, 0]
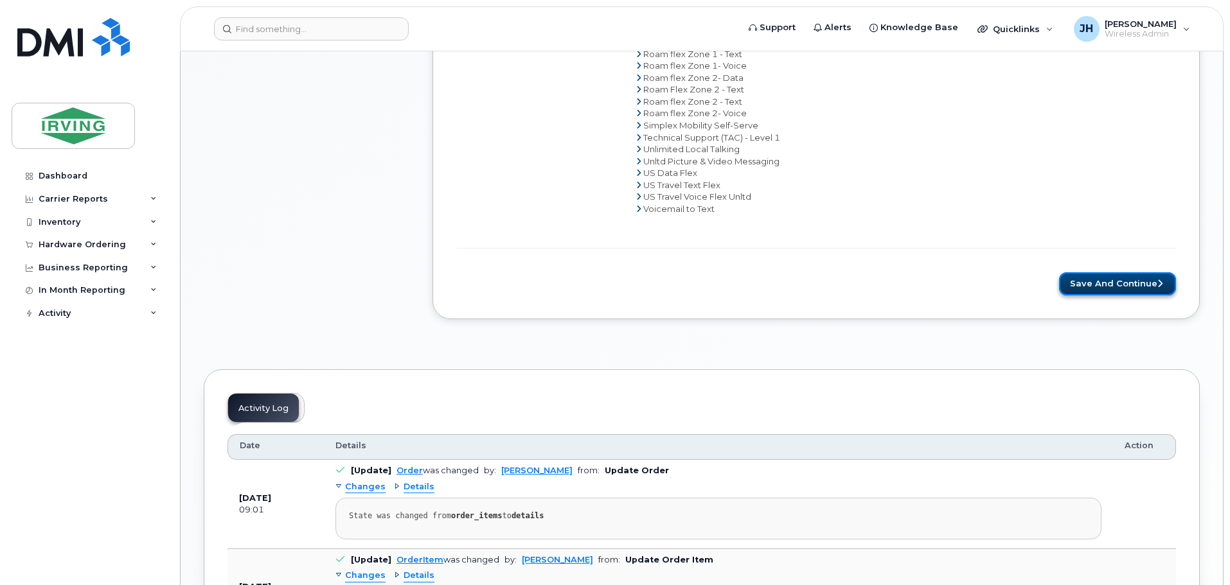
click at [1101, 290] on button "Save and Continue" at bounding box center [1117, 284] width 117 height 24
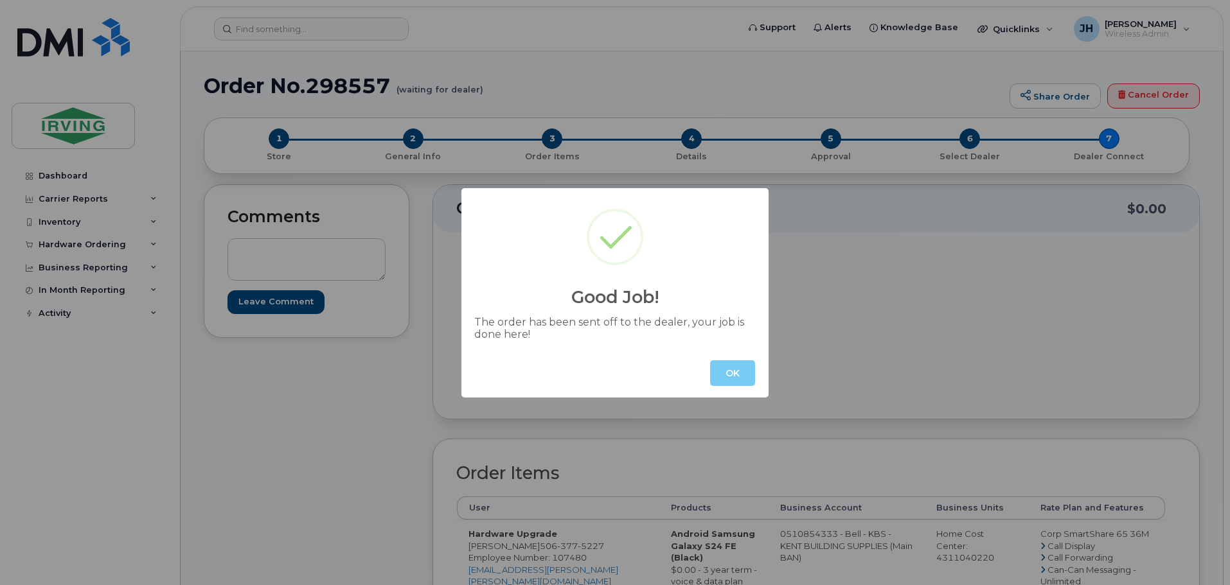
click at [726, 372] on button "OK" at bounding box center [732, 373] width 45 height 26
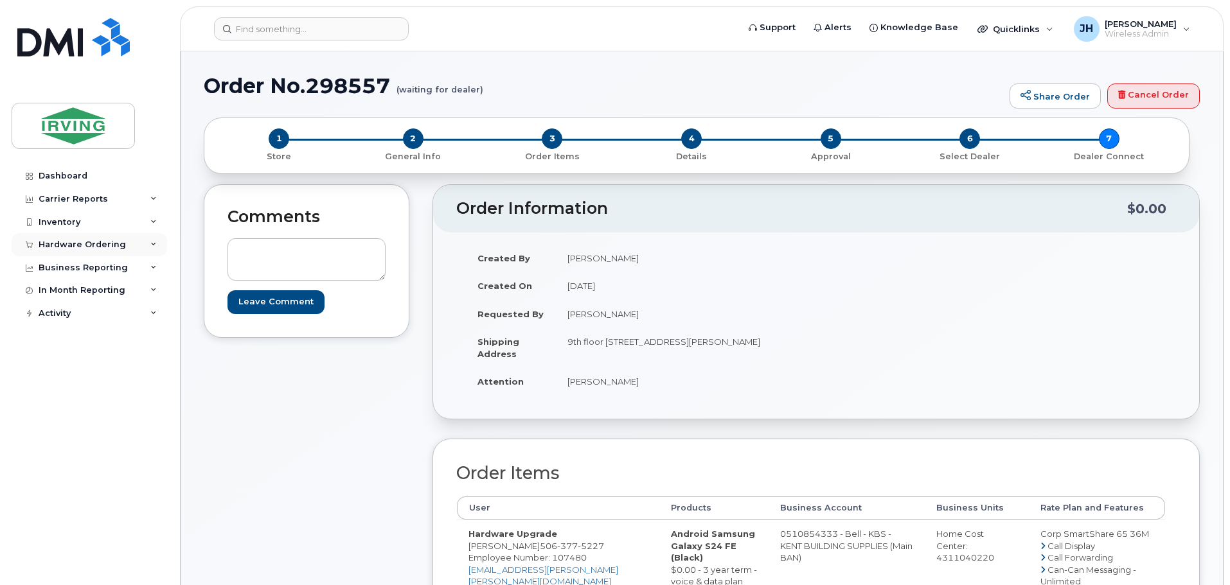
click at [92, 241] on div "Hardware Ordering" at bounding box center [82, 245] width 87 height 10
click at [66, 290] on div "Orders" at bounding box center [59, 293] width 31 height 12
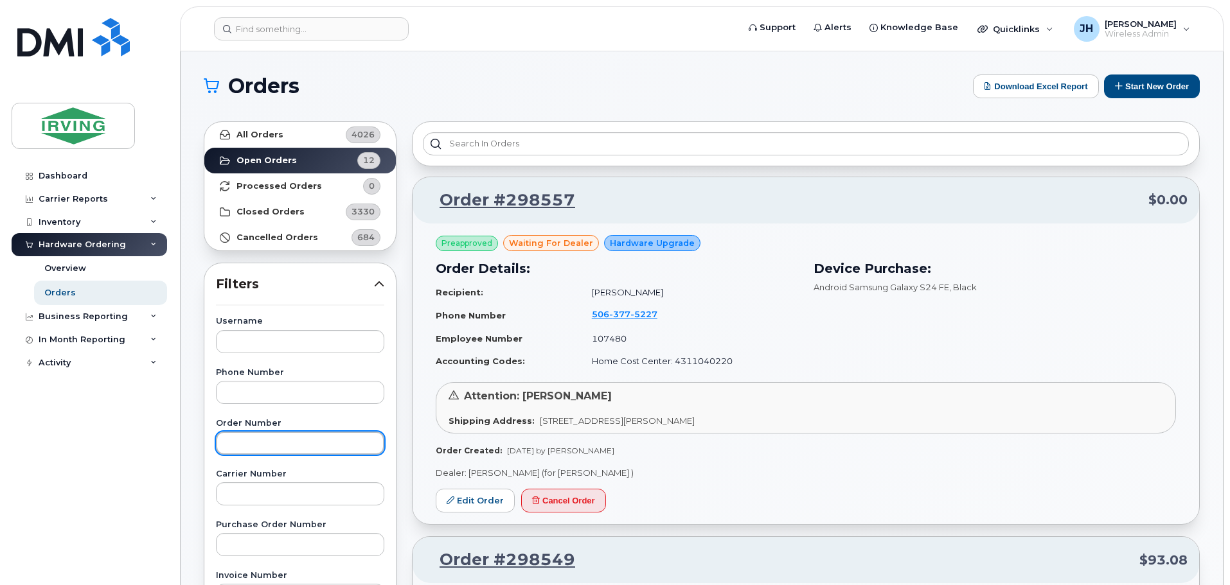
click at [259, 439] on input "text" at bounding box center [300, 443] width 168 height 23
click at [467, 502] on link "Edit Order" at bounding box center [475, 501] width 79 height 24
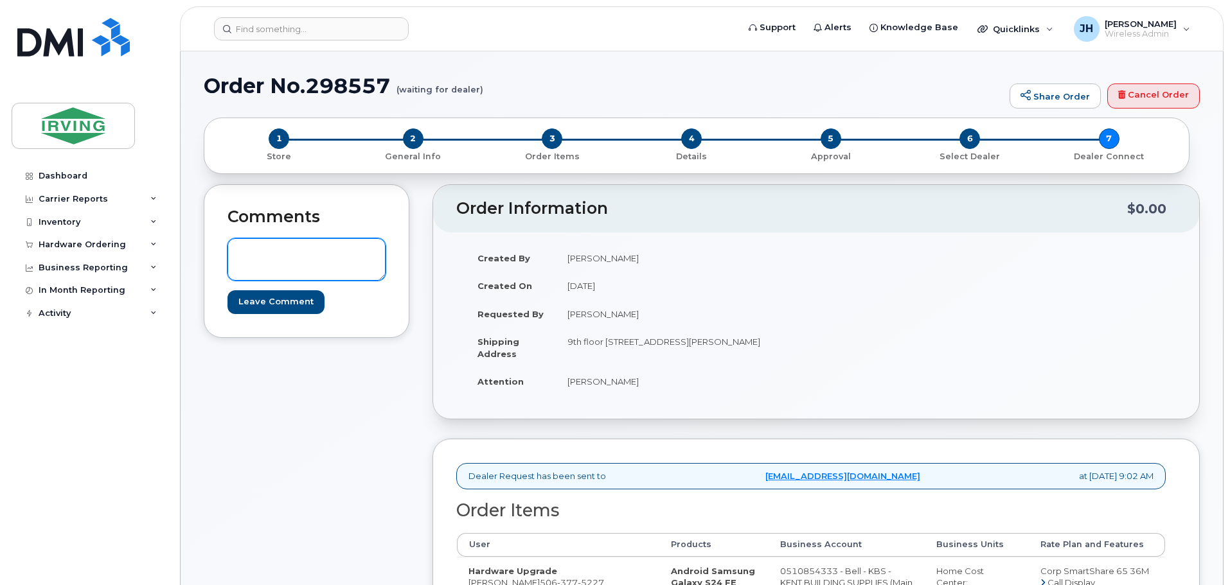
click at [306, 257] on textarea at bounding box center [306, 259] width 158 height 42
type textarea "please order using PO 101624095"
click at [260, 298] on input "Leave Comment" at bounding box center [275, 302] width 97 height 24
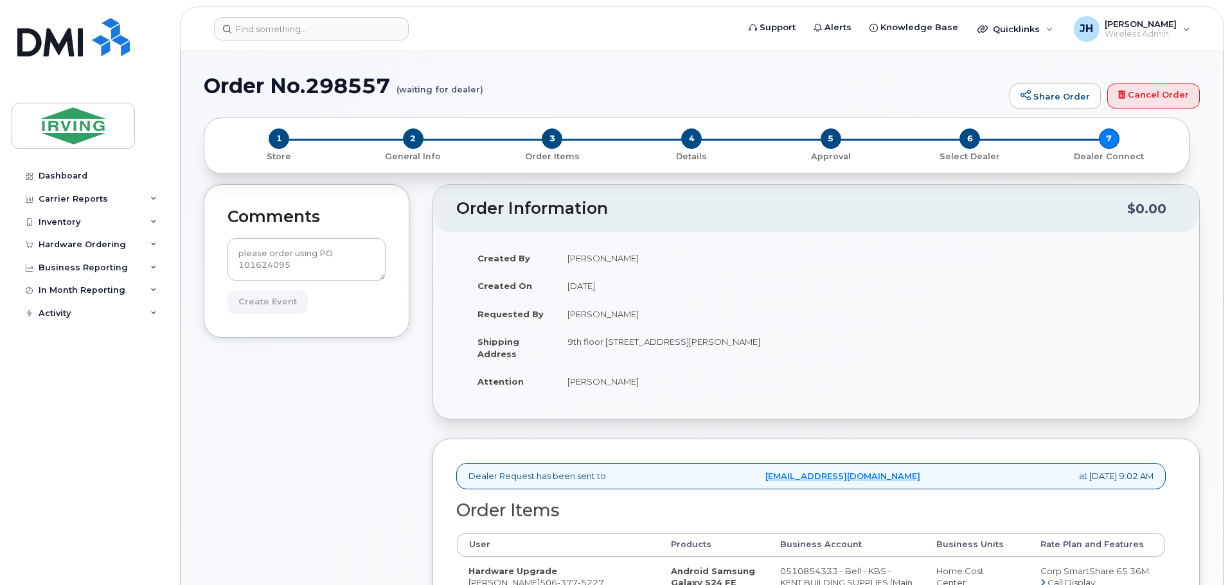
type input "Create Event"
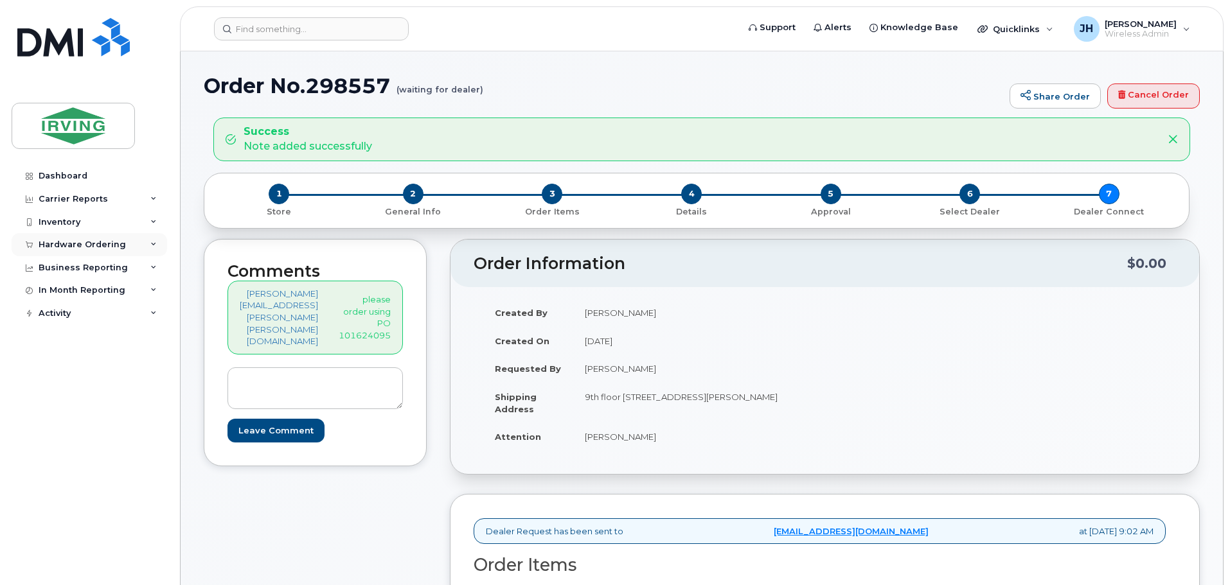
click at [54, 242] on div "Hardware Ordering" at bounding box center [82, 245] width 87 height 10
click at [70, 290] on div "Orders" at bounding box center [59, 293] width 31 height 12
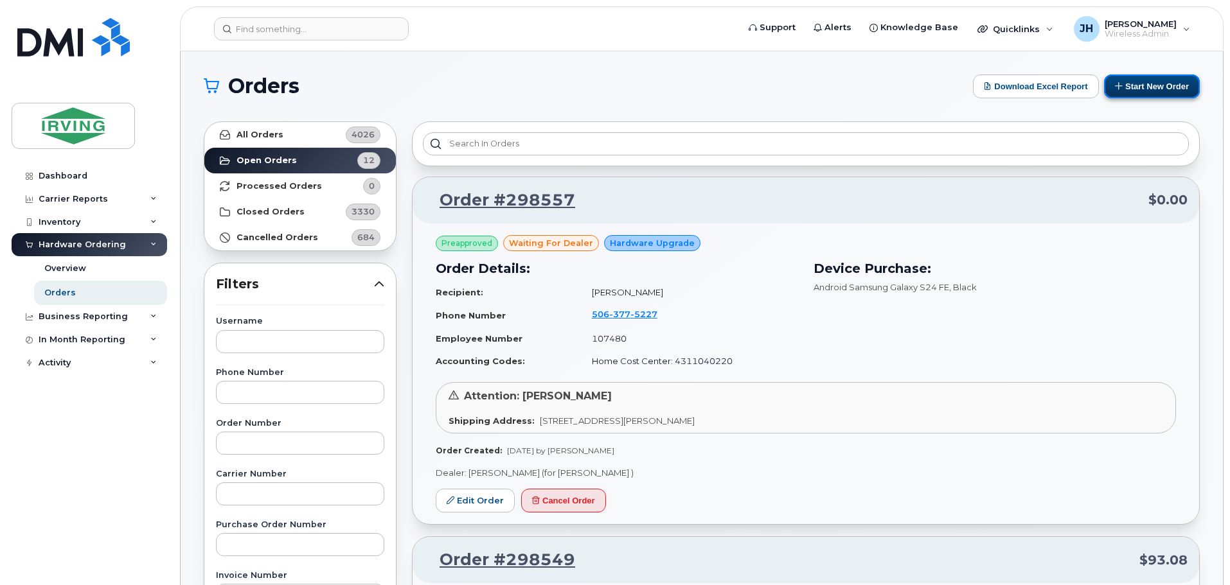
click at [1165, 83] on button "Start New Order" at bounding box center [1152, 87] width 96 height 24
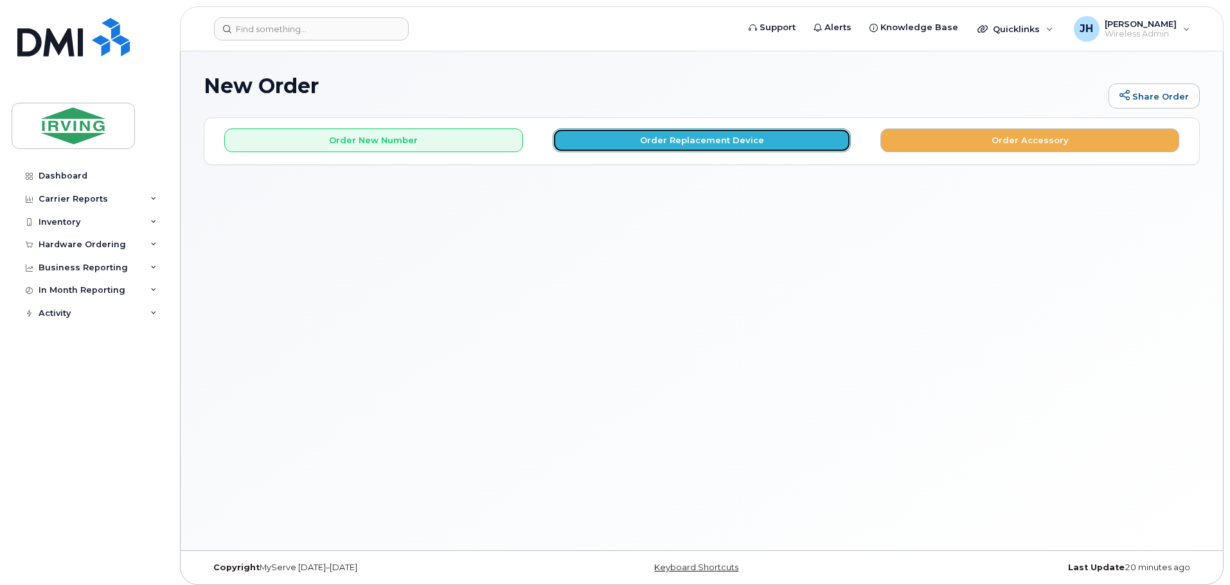
click at [640, 145] on button "Order Replacement Device" at bounding box center [701, 140] width 299 height 24
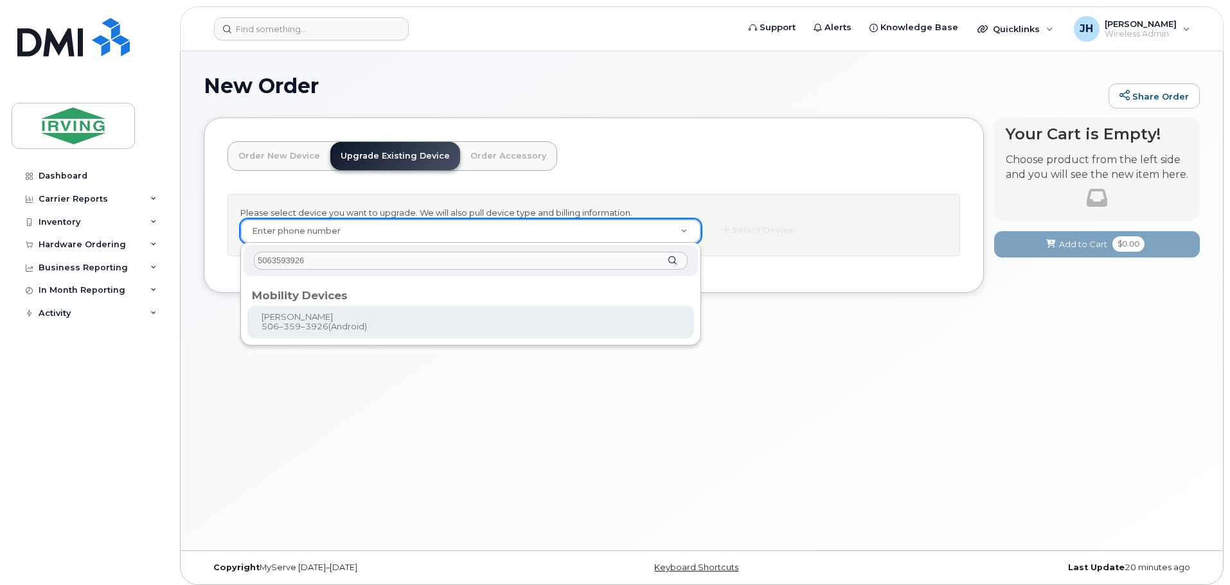
type input "5063593926"
type input "732034"
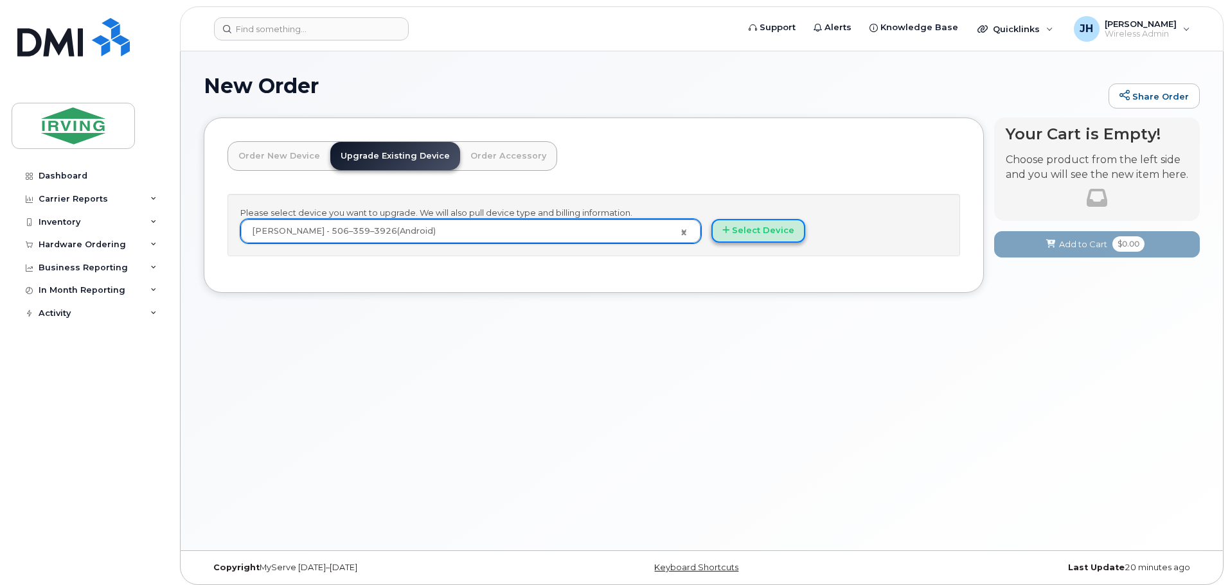
click at [775, 229] on button "Select Device" at bounding box center [758, 231] width 94 height 24
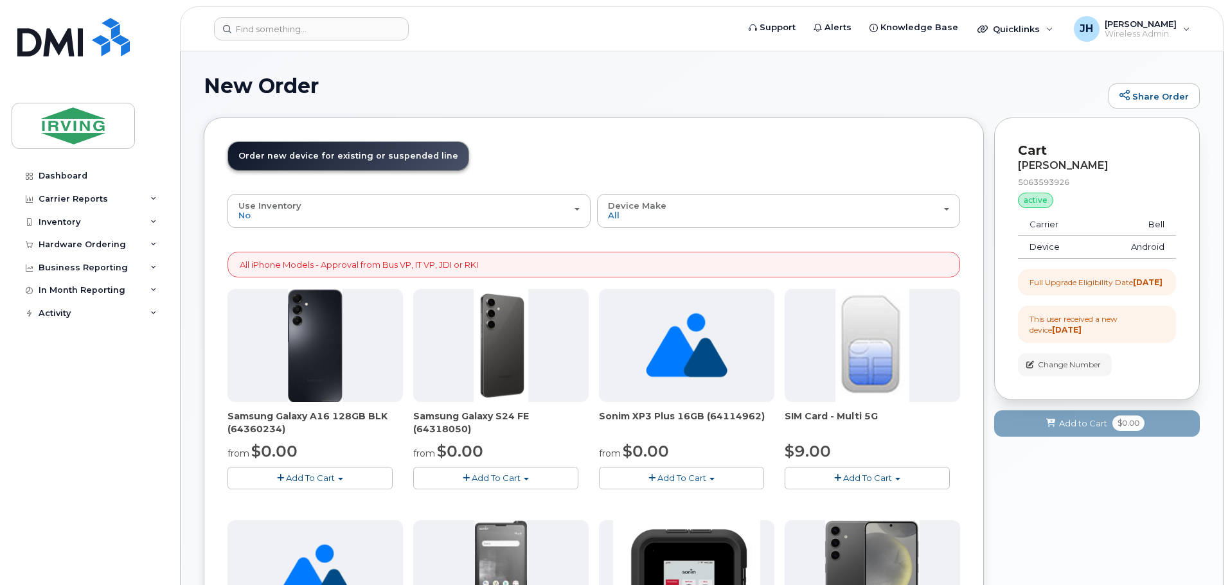
click at [495, 477] on span "Add To Cart" at bounding box center [496, 478] width 49 height 10
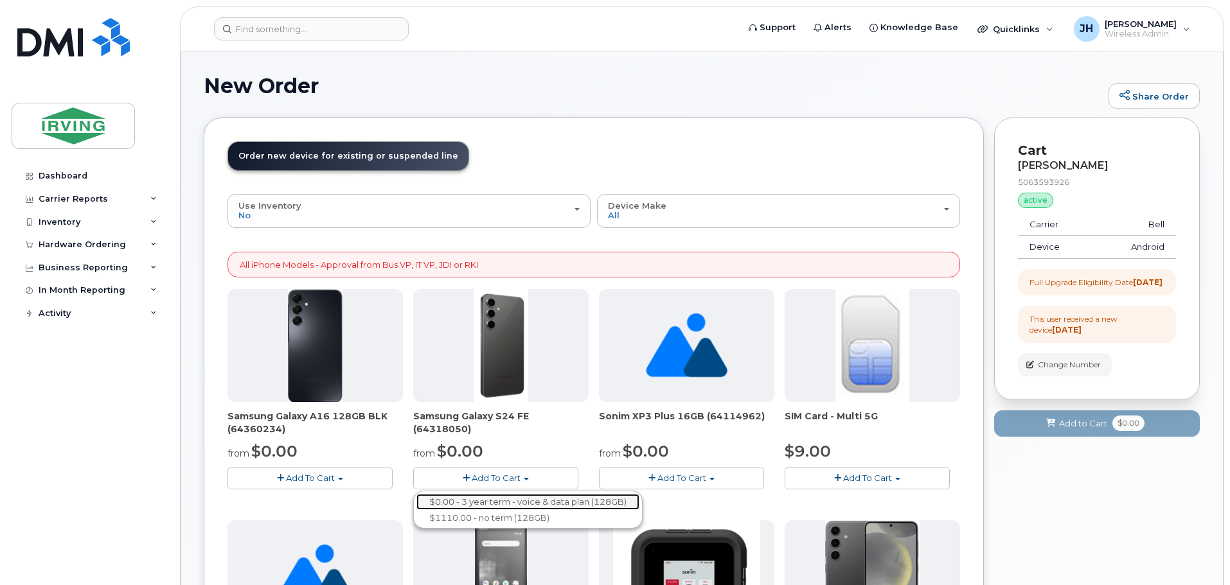
click at [497, 497] on link "$0.00 - 3 year term - voice & data plan (128GB)" at bounding box center [527, 502] width 223 height 16
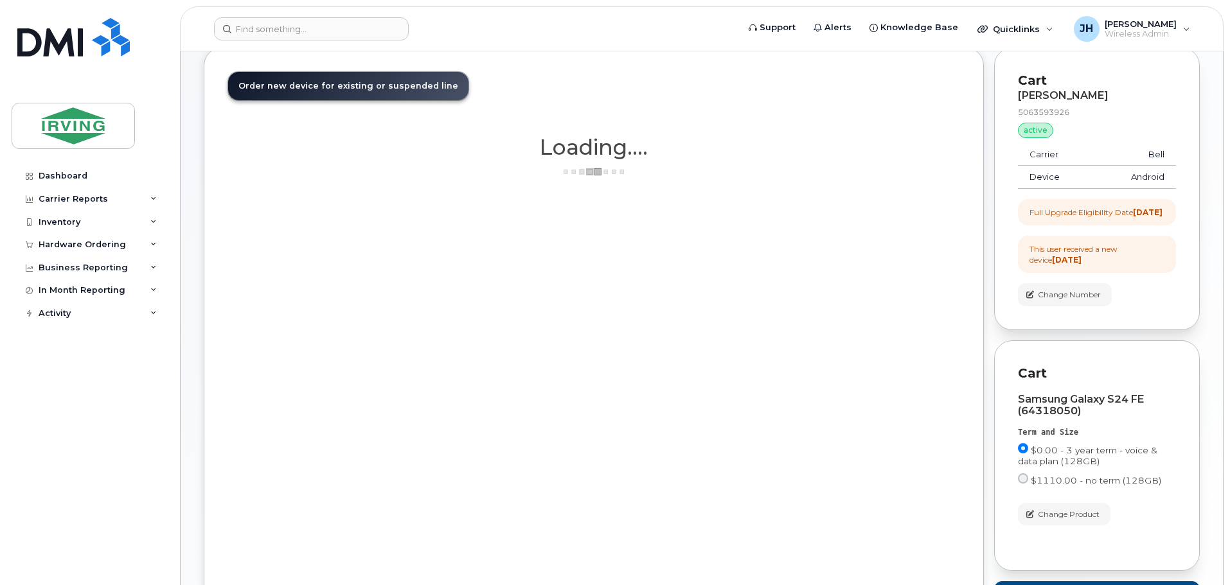
scroll to position [190, 0]
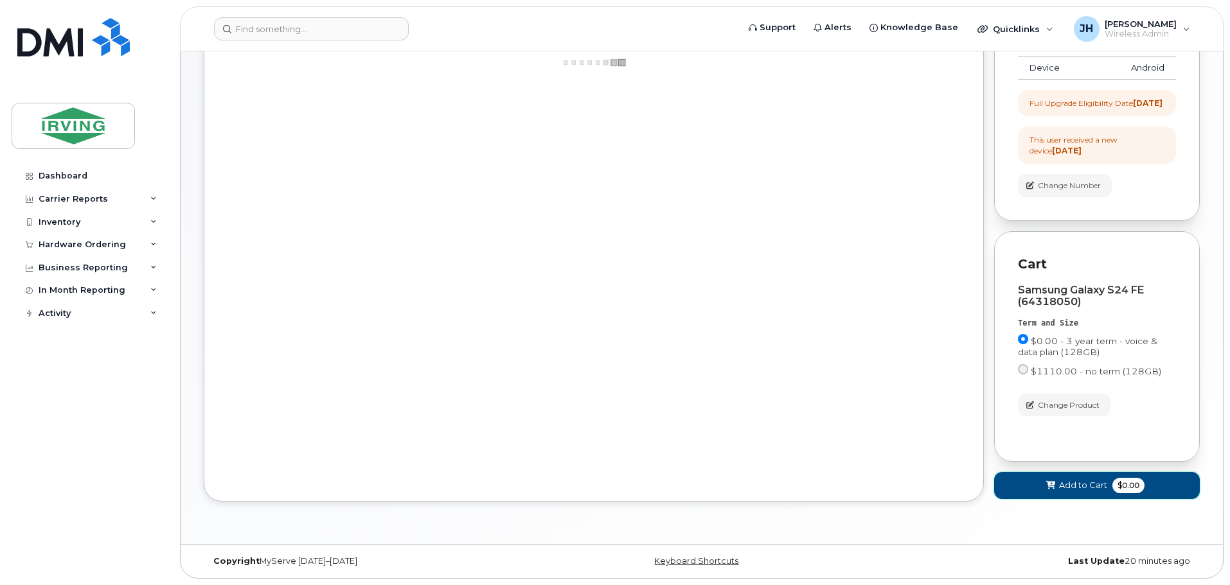
click at [1084, 484] on span "Add to Cart" at bounding box center [1083, 485] width 48 height 12
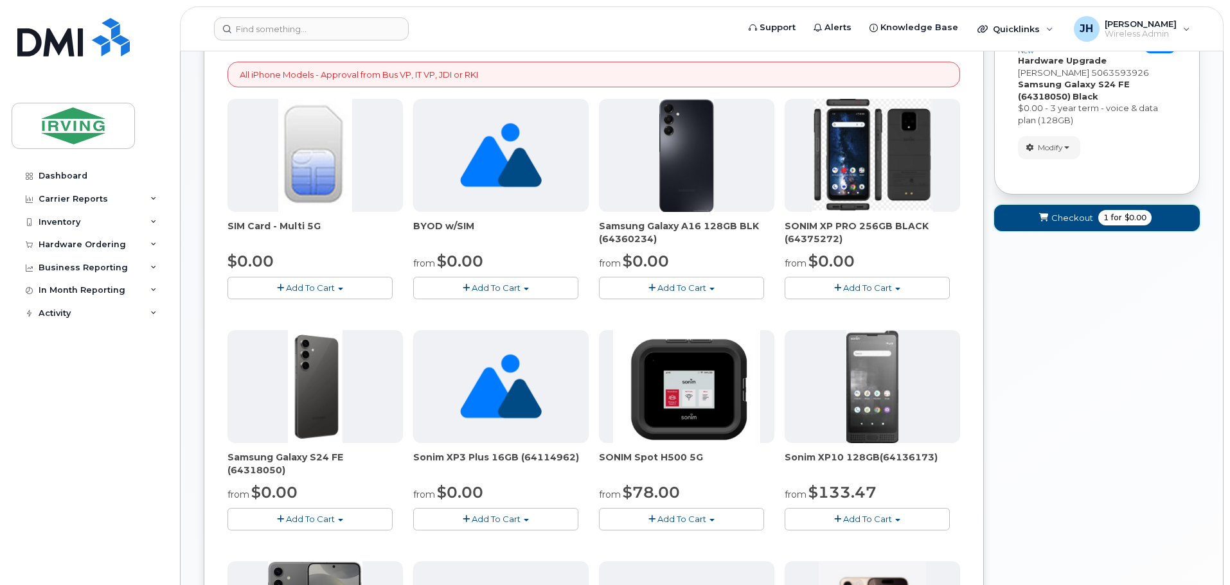
click at [1071, 218] on span "Checkout" at bounding box center [1072, 218] width 42 height 12
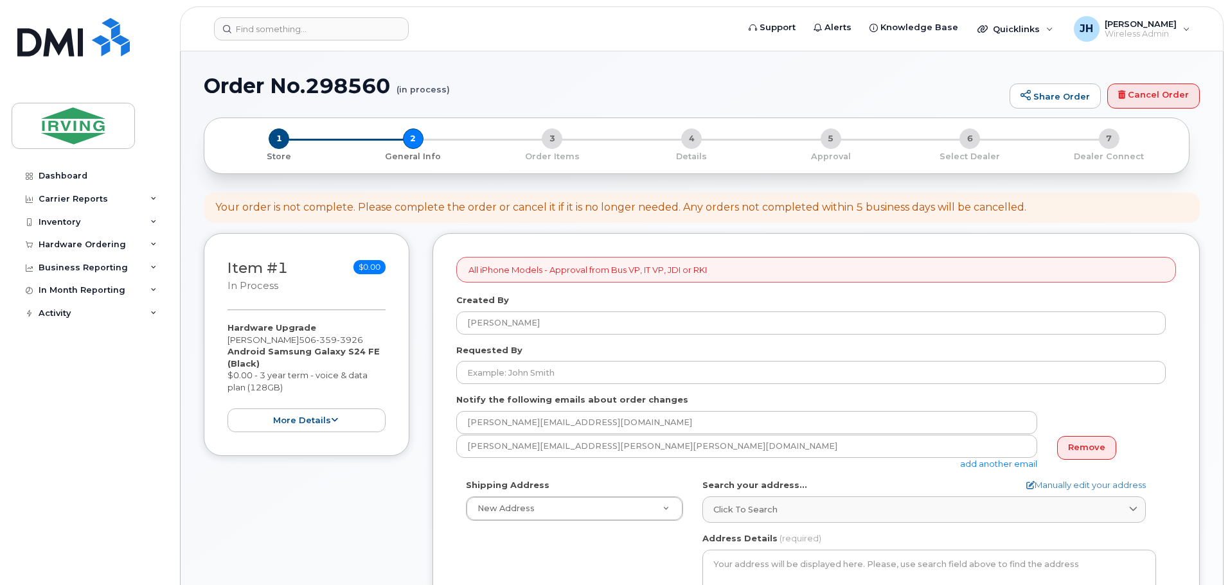
select select
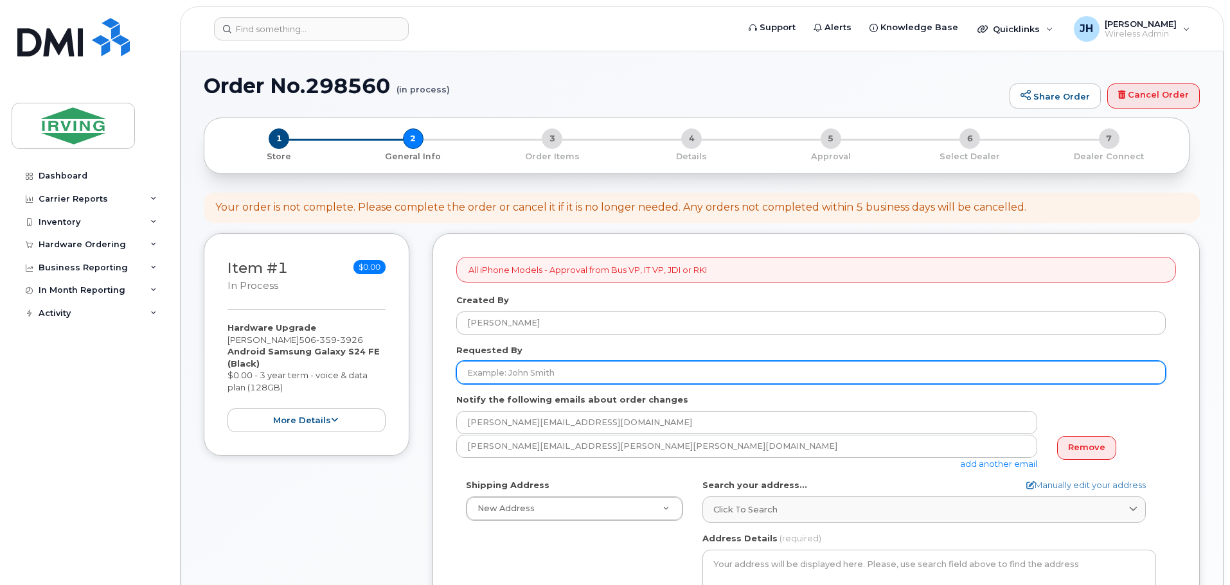
drag, startPoint x: 593, startPoint y: 370, endPoint x: 588, endPoint y: 377, distance: 8.4
click at [593, 370] on input "Requested By" at bounding box center [810, 372] width 709 height 23
type input "[PERSON_NAME]"
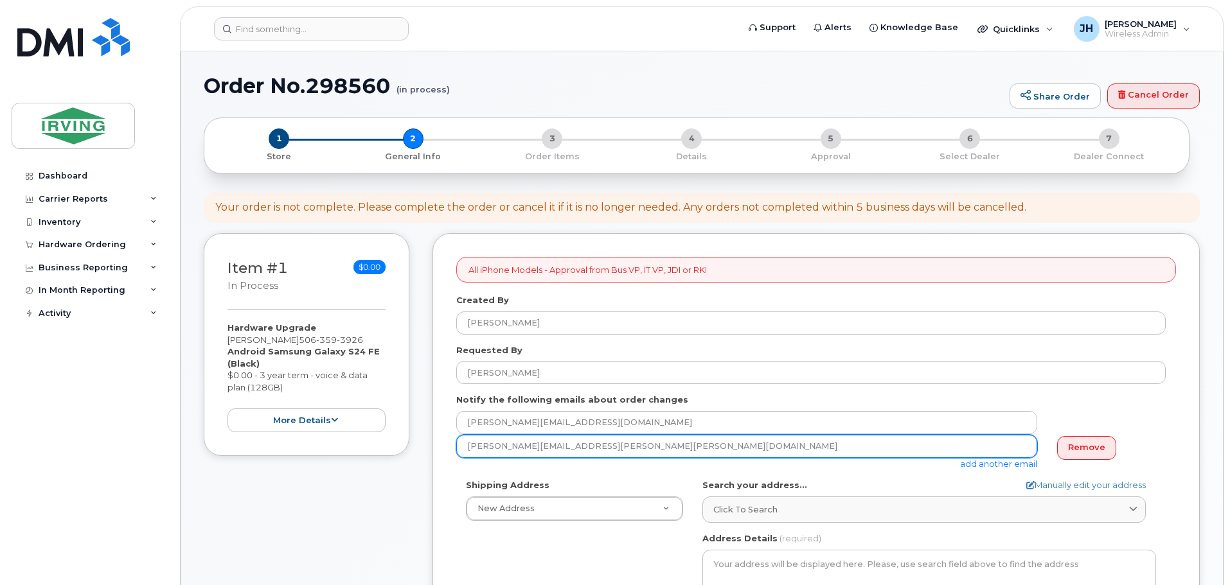
drag, startPoint x: 582, startPoint y: 447, endPoint x: 439, endPoint y: 447, distance: 143.3
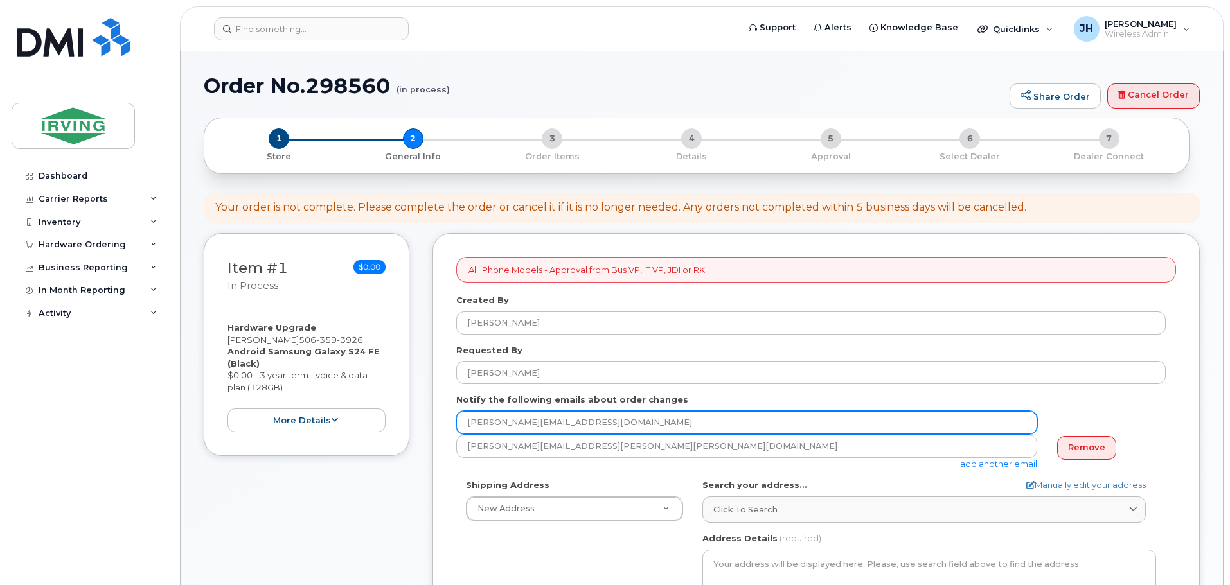
drag, startPoint x: 594, startPoint y: 429, endPoint x: 435, endPoint y: 421, distance: 159.5
paste input "[PERSON_NAME].[PERSON_NAME]@[PERSON_NAME]"
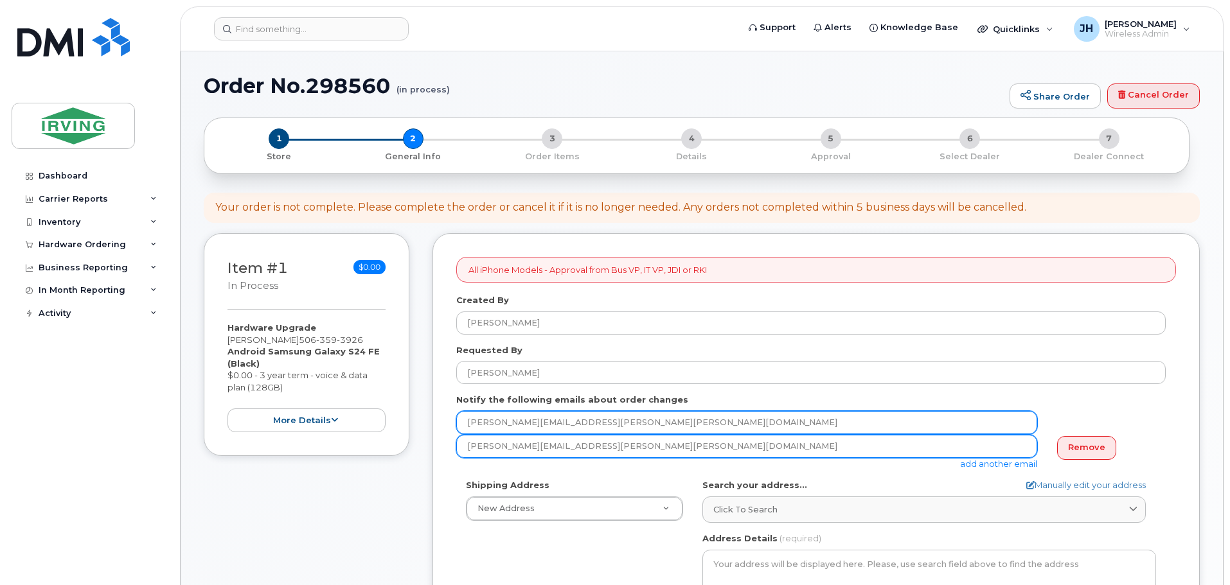
type input "[PERSON_NAME][EMAIL_ADDRESS][PERSON_NAME][PERSON_NAME][DOMAIN_NAME]"
drag, startPoint x: 745, startPoint y: 451, endPoint x: 786, endPoint y: 452, distance: 41.1
click at [753, 451] on input "[PERSON_NAME][EMAIL_ADDRESS][PERSON_NAME][PERSON_NAME][DOMAIN_NAME]" at bounding box center [746, 446] width 581 height 23
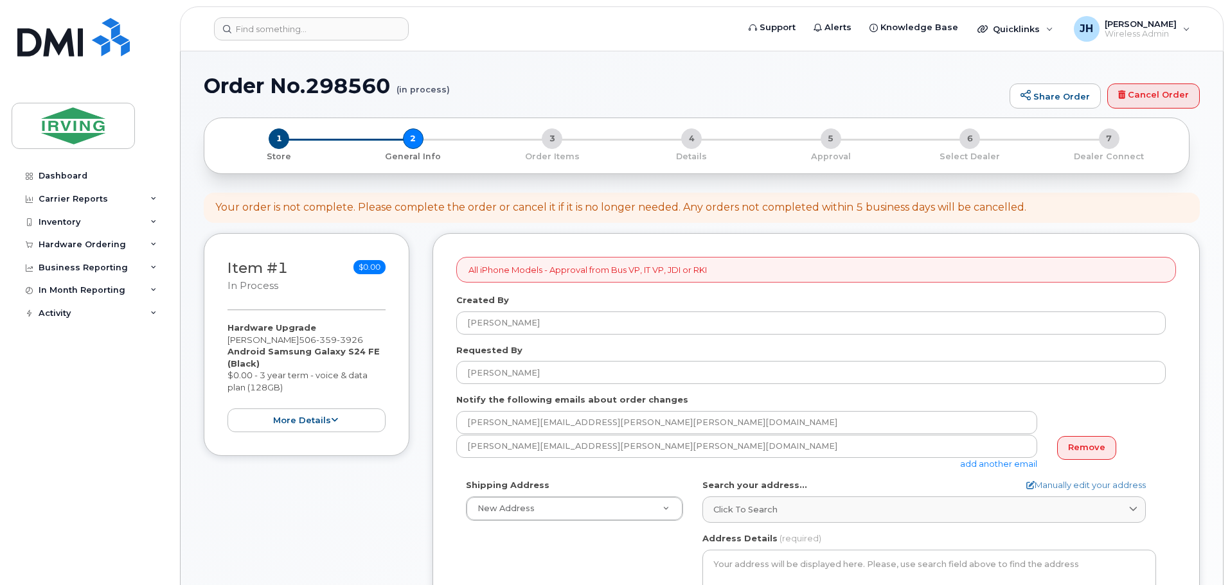
click at [1084, 447] on link "Remove" at bounding box center [1086, 448] width 59 height 24
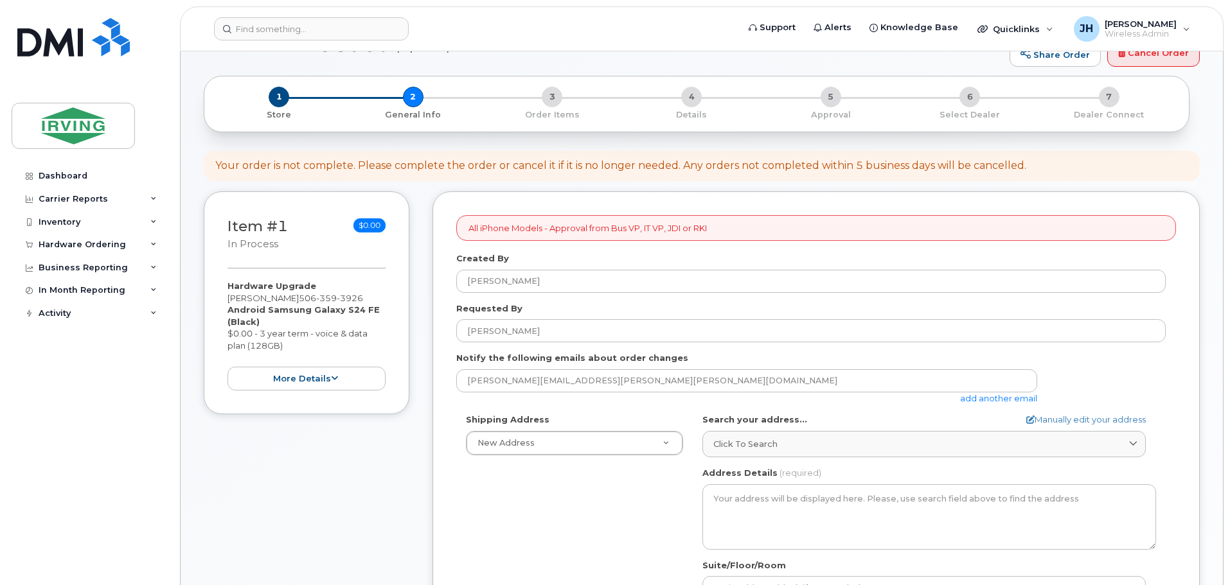
scroll to position [64, 0]
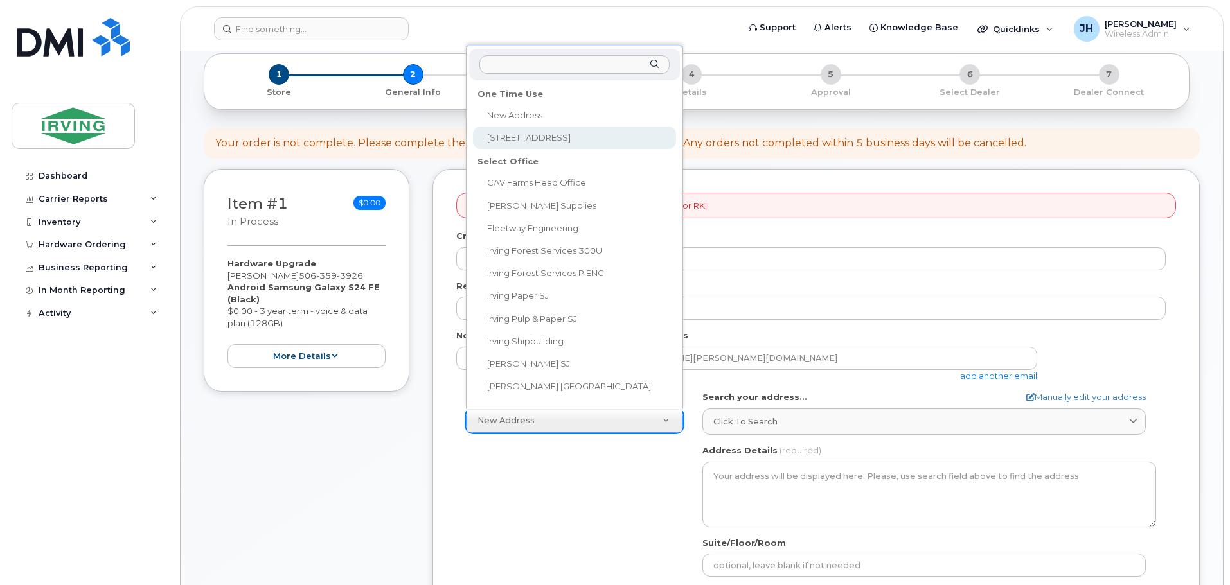
select select "[STREET_ADDRESS]"
type textarea "[STREET_ADDRESS][PERSON_NAME]"
type input "9th floor"
type input "[PERSON_NAME]"
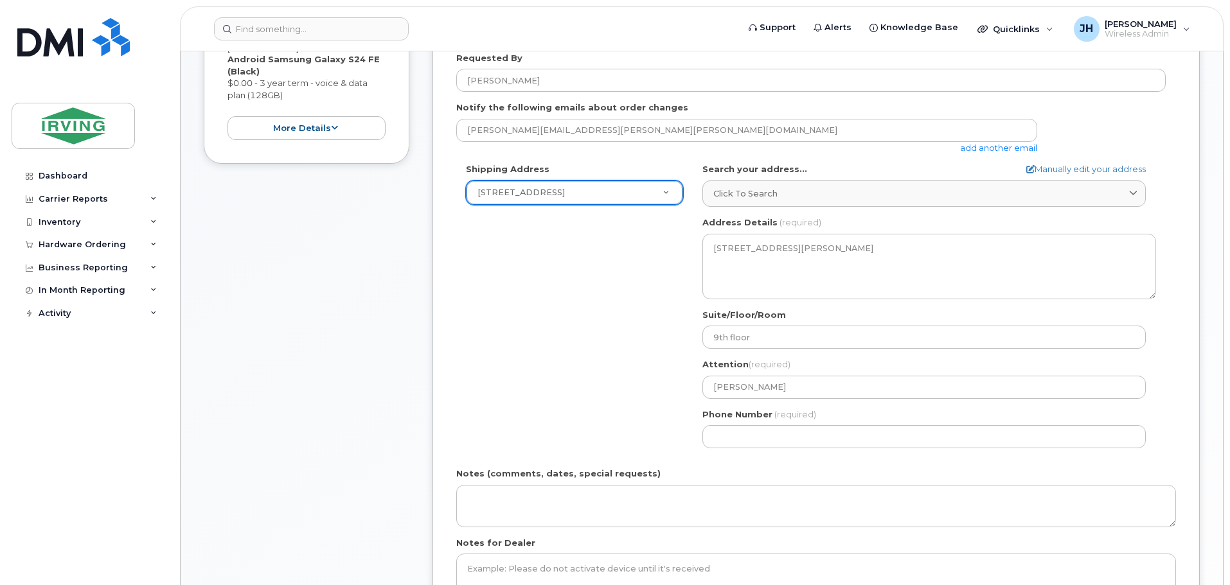
scroll to position [321, 0]
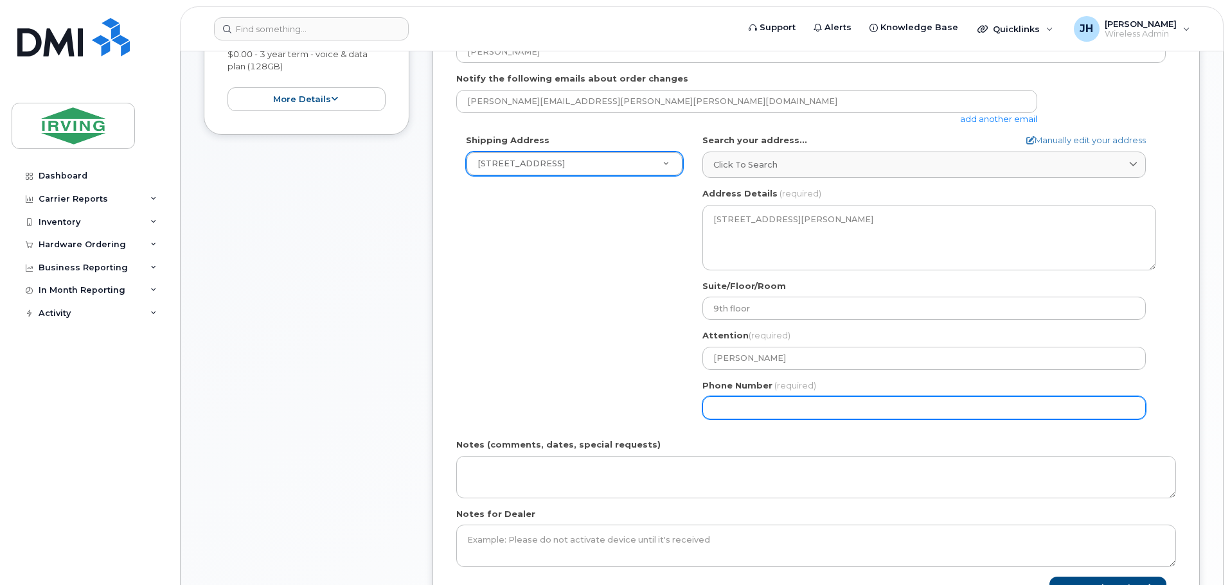
click at [739, 410] on input "Phone Number" at bounding box center [923, 407] width 443 height 23
type input "5066333779"
select select
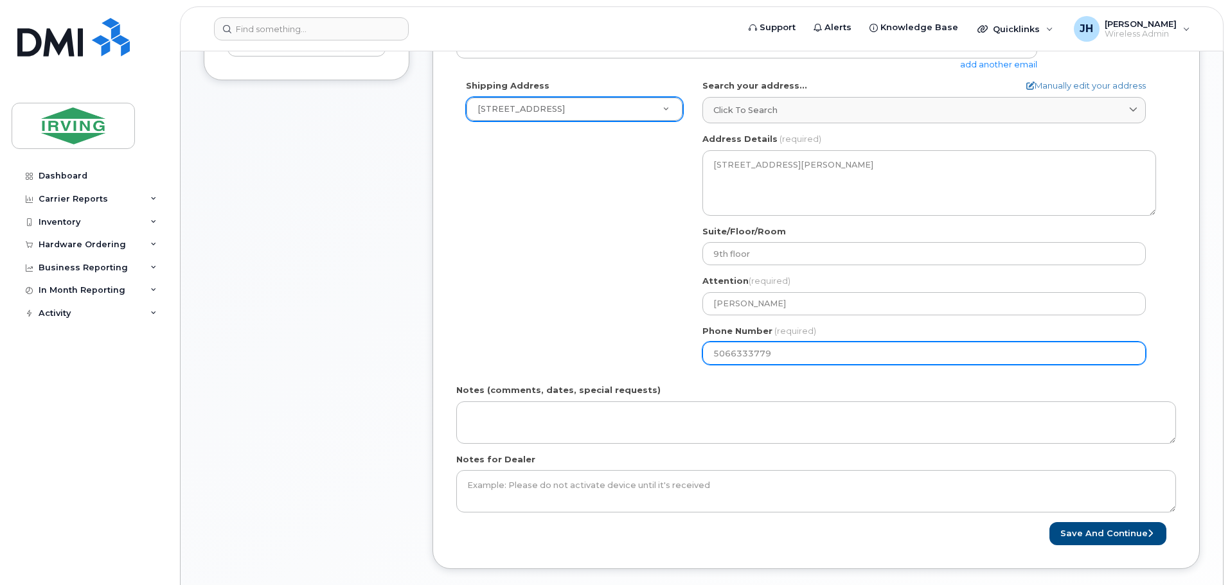
scroll to position [514, 0]
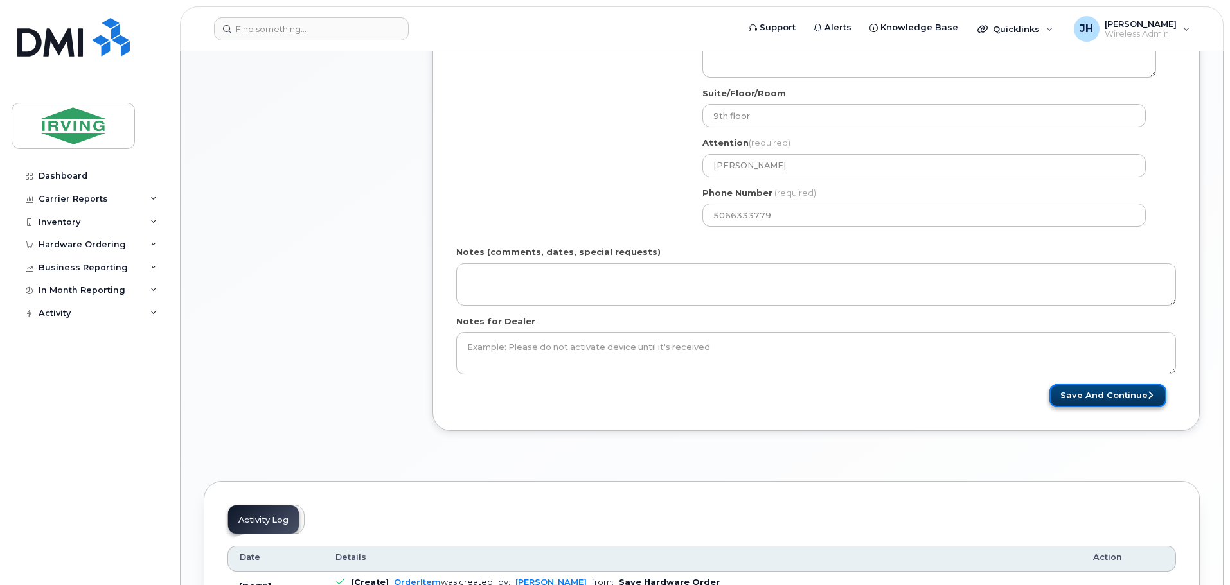
click at [1113, 392] on button "Save and Continue" at bounding box center [1107, 396] width 117 height 24
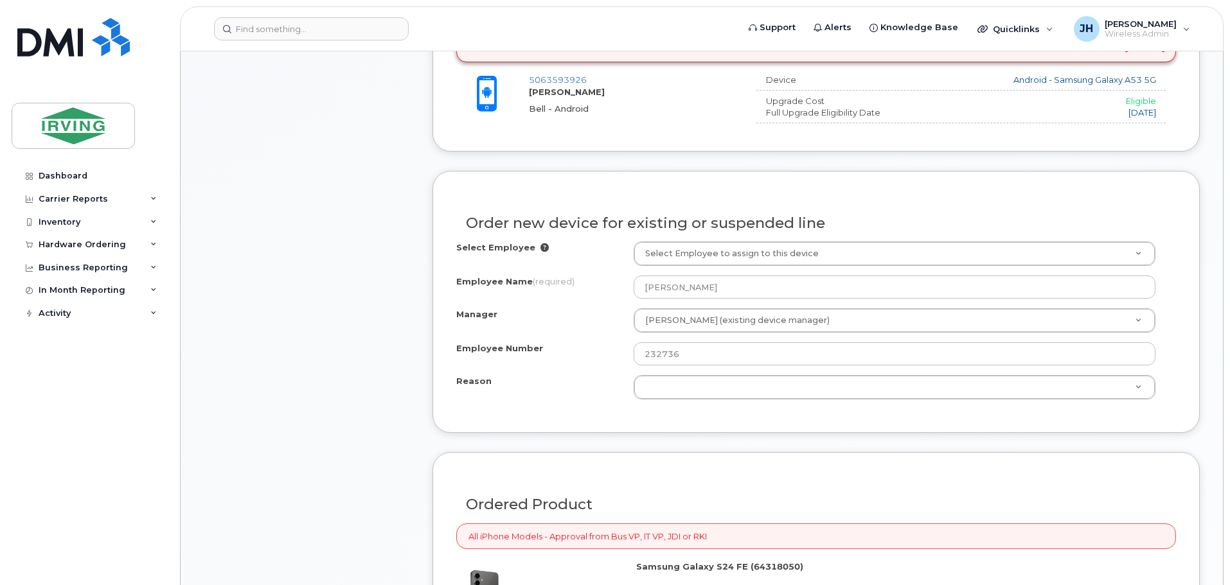
scroll to position [578, 0]
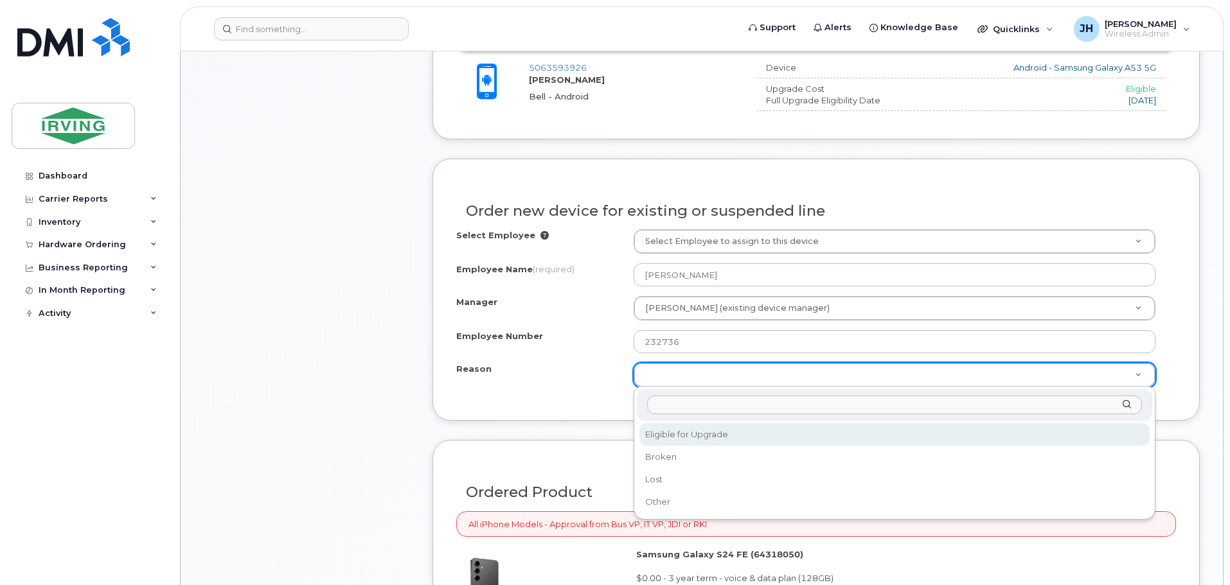
select select "eligible_for_upgrade"
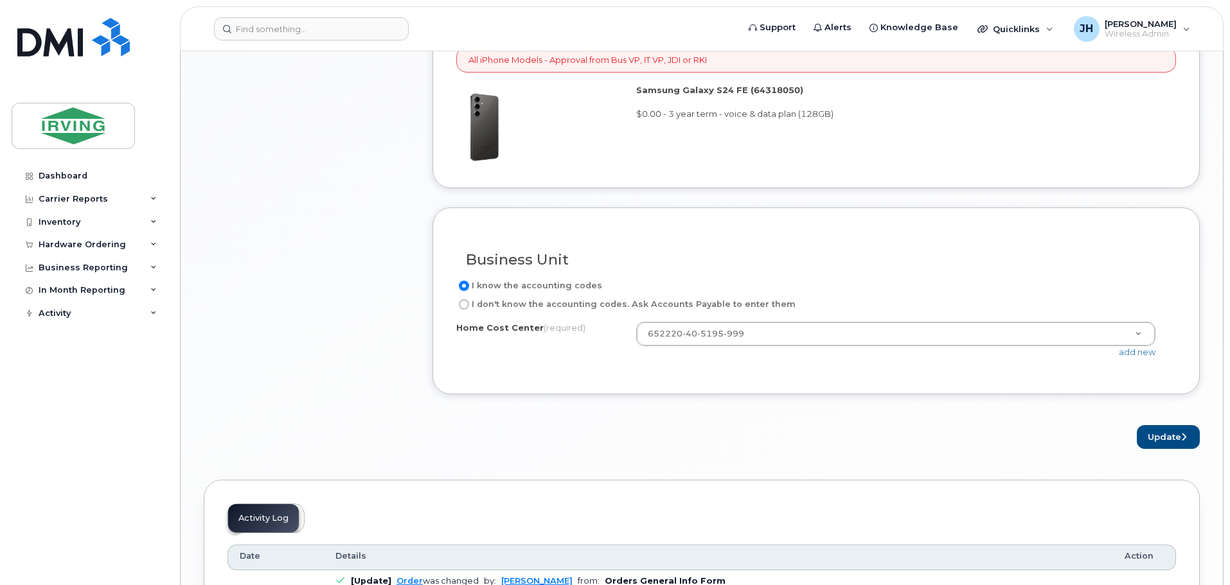
scroll to position [1092, 0]
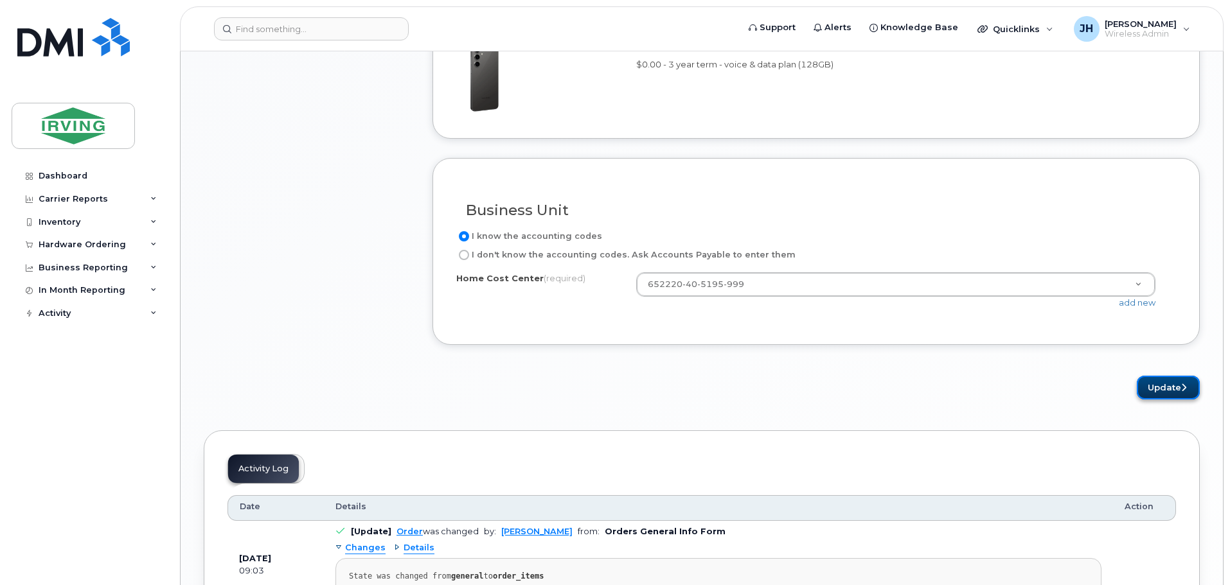
click at [1174, 388] on button "Update" at bounding box center [1167, 388] width 63 height 24
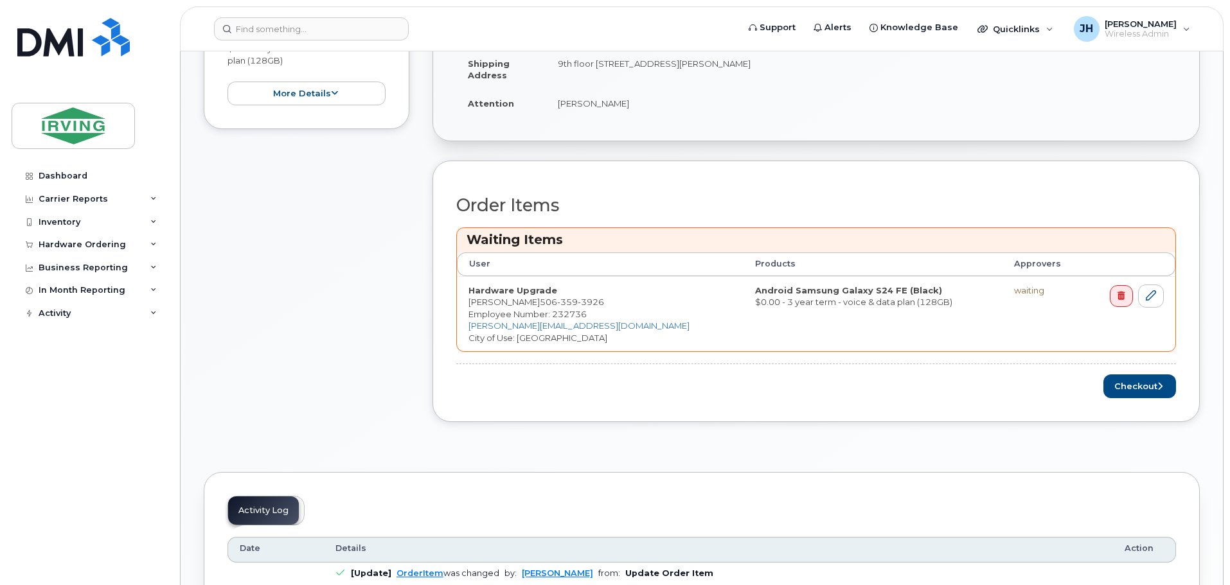
scroll to position [450, 0]
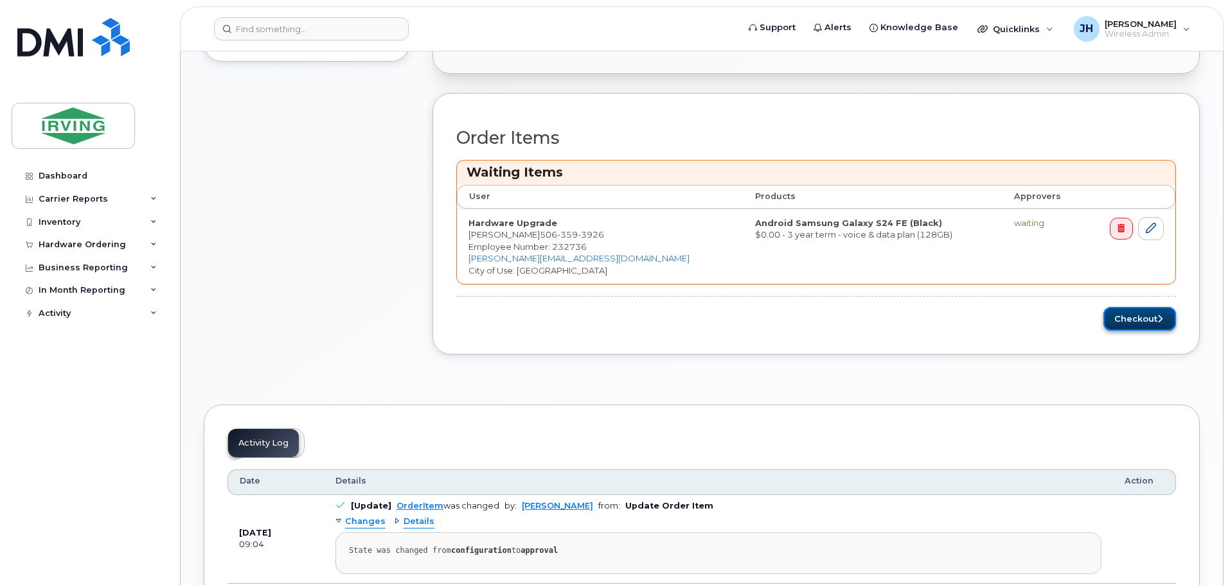
click at [1140, 323] on button "Checkout" at bounding box center [1139, 319] width 73 height 24
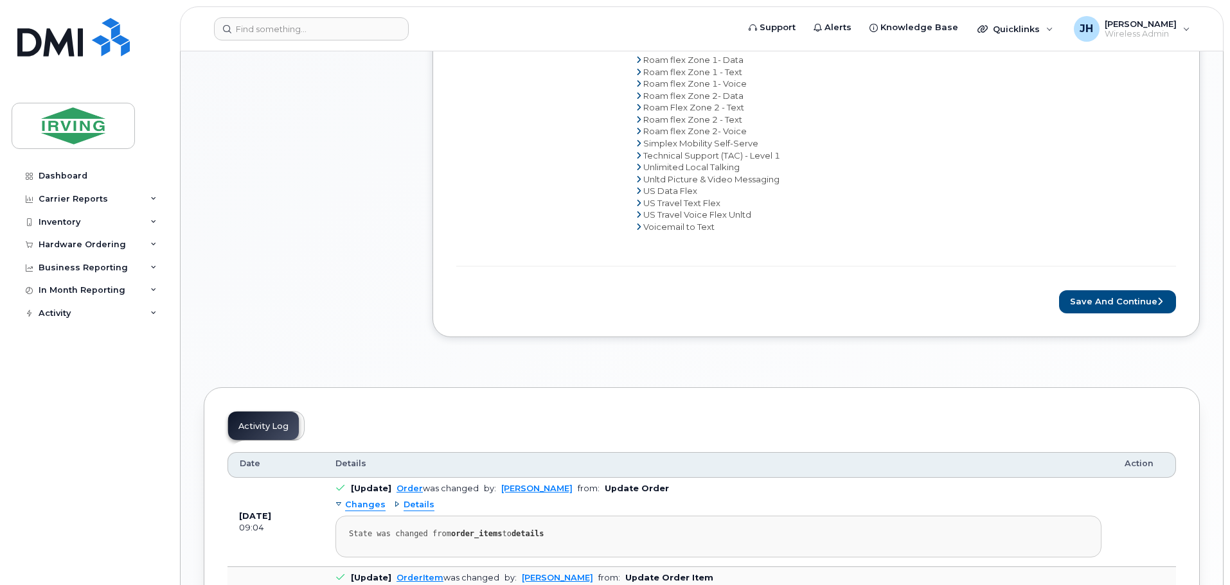
scroll to position [835, 0]
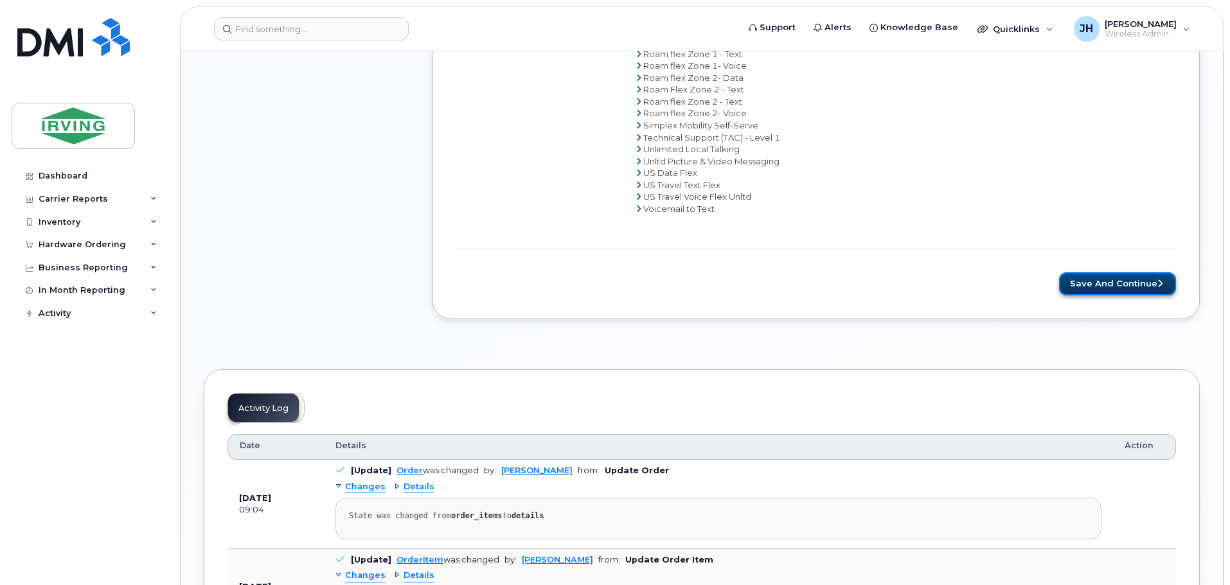
click at [1124, 287] on button "Save and Continue" at bounding box center [1117, 284] width 117 height 24
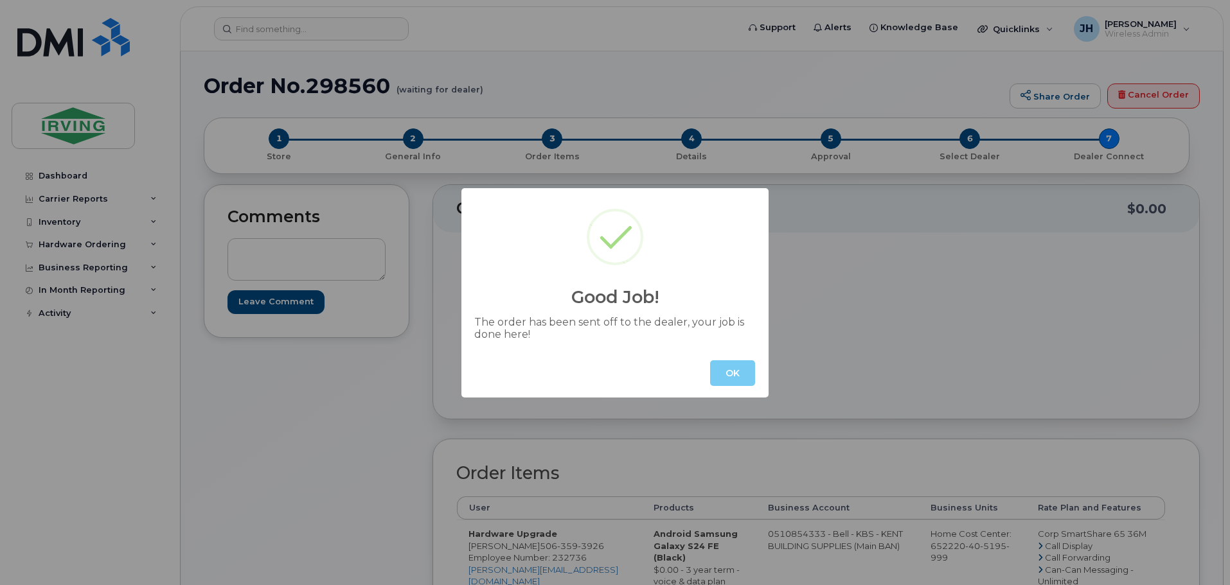
click at [739, 372] on button "OK" at bounding box center [732, 373] width 45 height 26
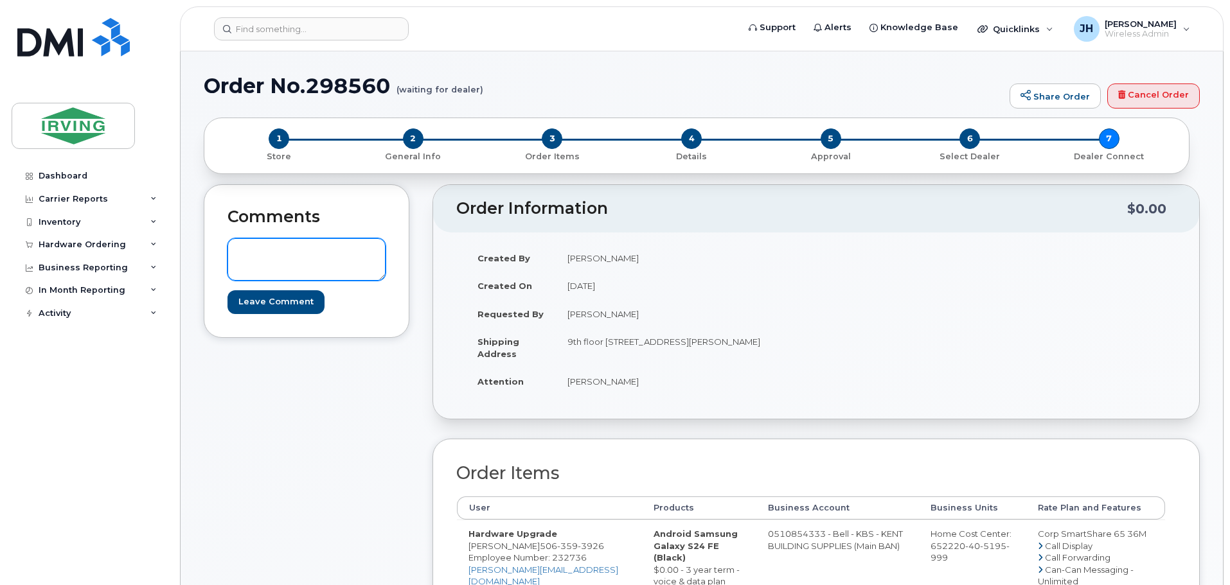
click at [261, 252] on textarea at bounding box center [306, 259] width 158 height 42
click at [308, 256] on textarea "Please use PO" at bounding box center [306, 259] width 158 height 42
type textarea "Please use PO 400059129"
click at [291, 302] on input "Leave Comment" at bounding box center [275, 302] width 97 height 24
type input "Create Event"
